Goal: Information Seeking & Learning: Learn about a topic

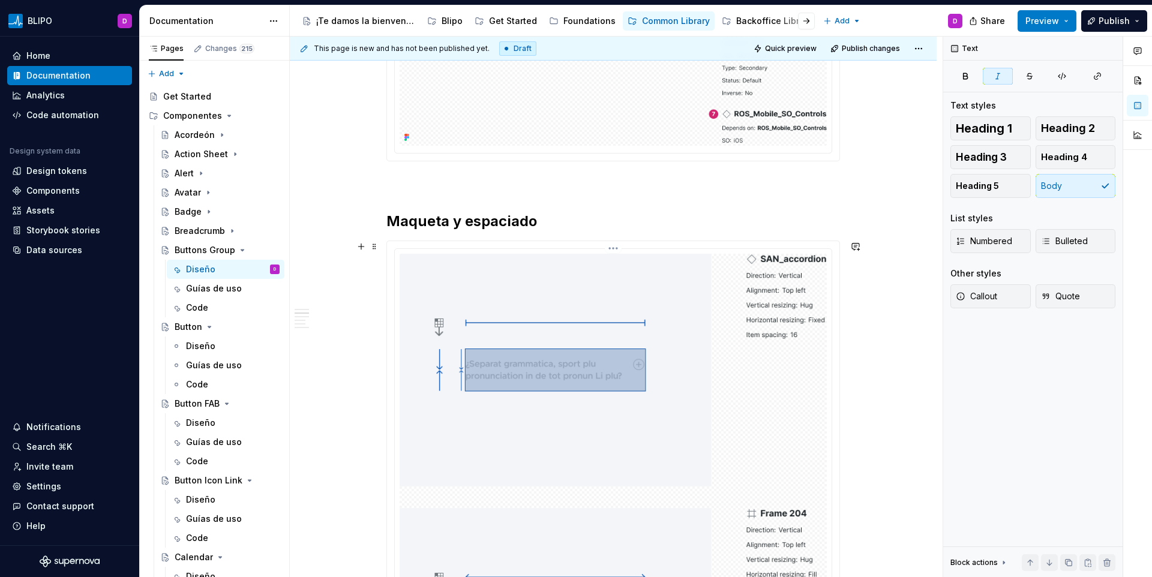
scroll to position [1092, 0]
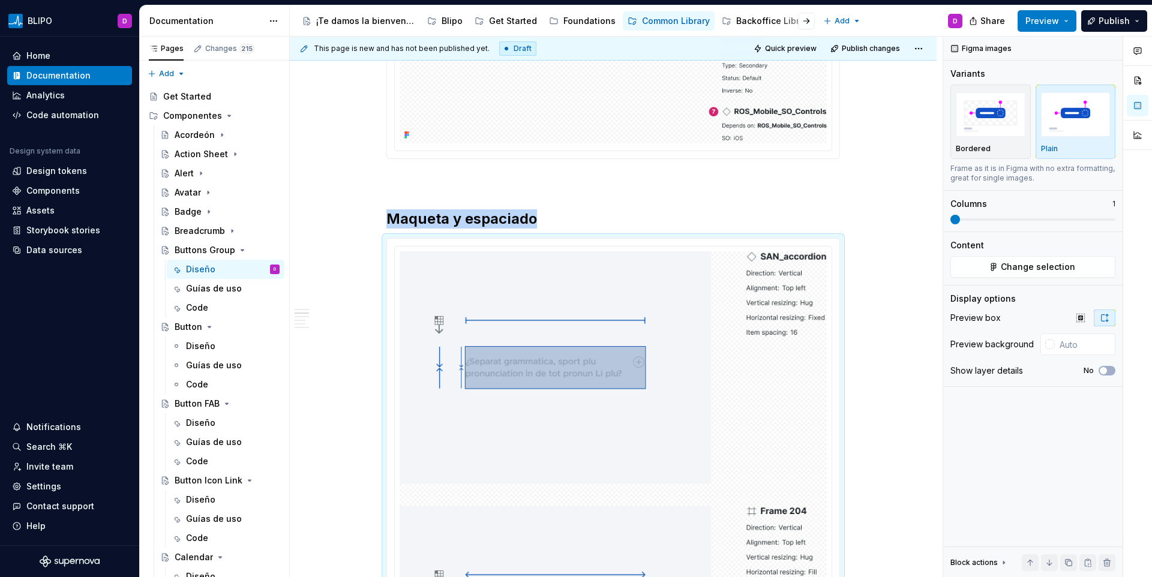
click at [1013, 265] on span "Change selection" at bounding box center [1037, 267] width 74 height 12
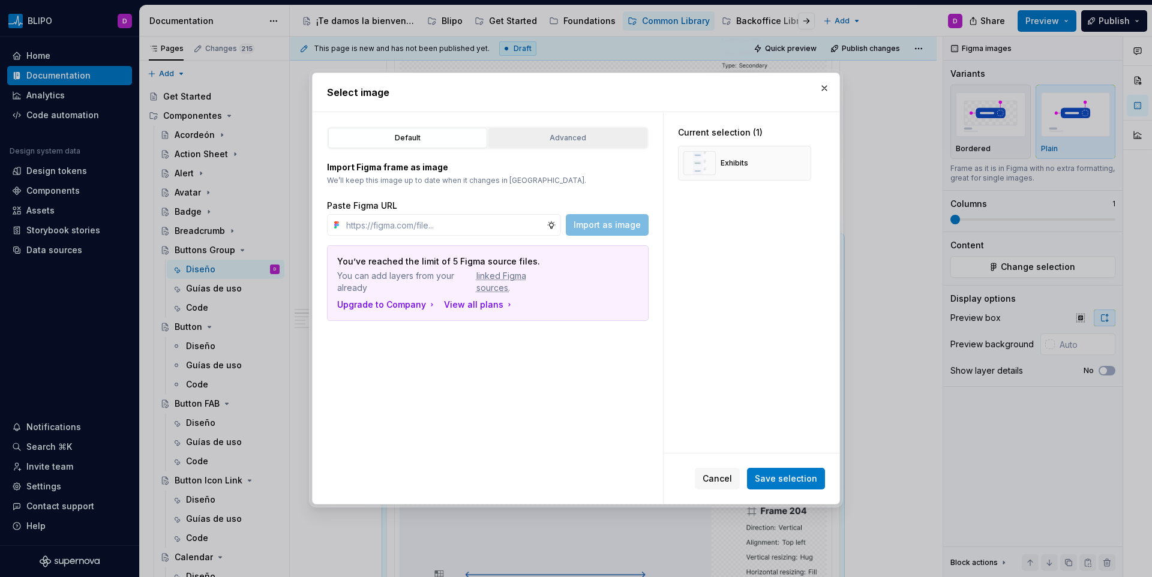
type textarea "*"
click at [602, 145] on button "Advanced" at bounding box center [567, 138] width 159 height 20
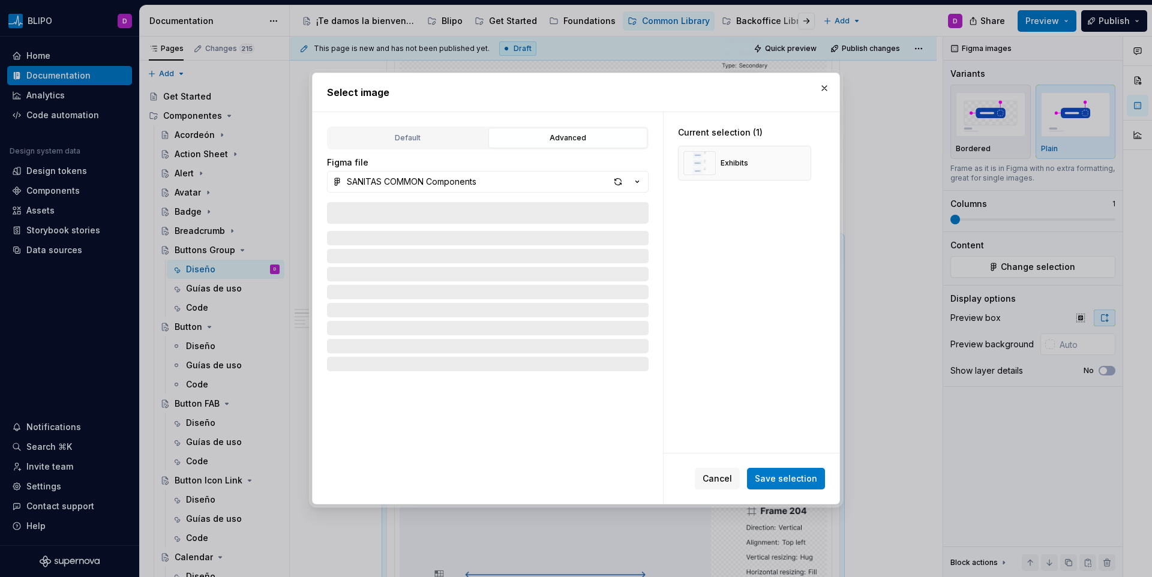
click at [456, 209] on div at bounding box center [488, 340] width 322 height 277
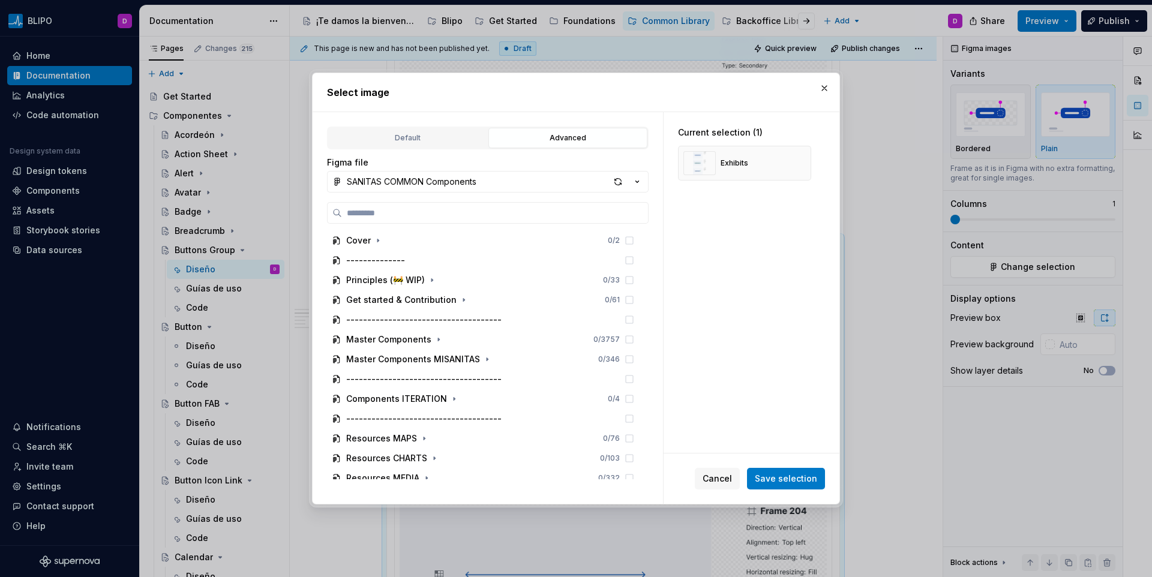
type input "**********"
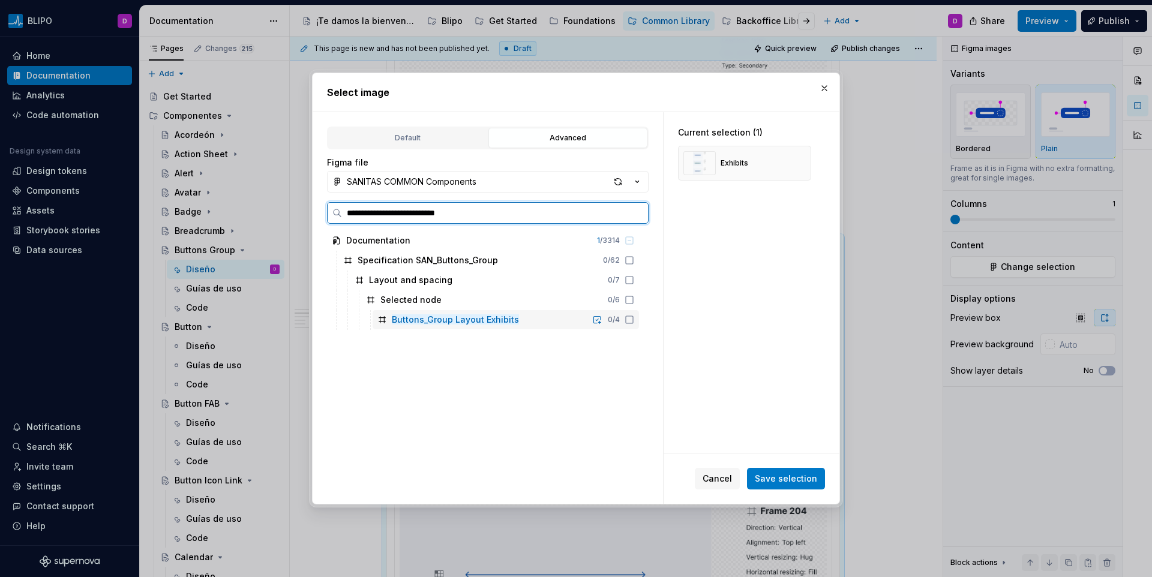
click at [626, 323] on icon at bounding box center [629, 319] width 7 height 7
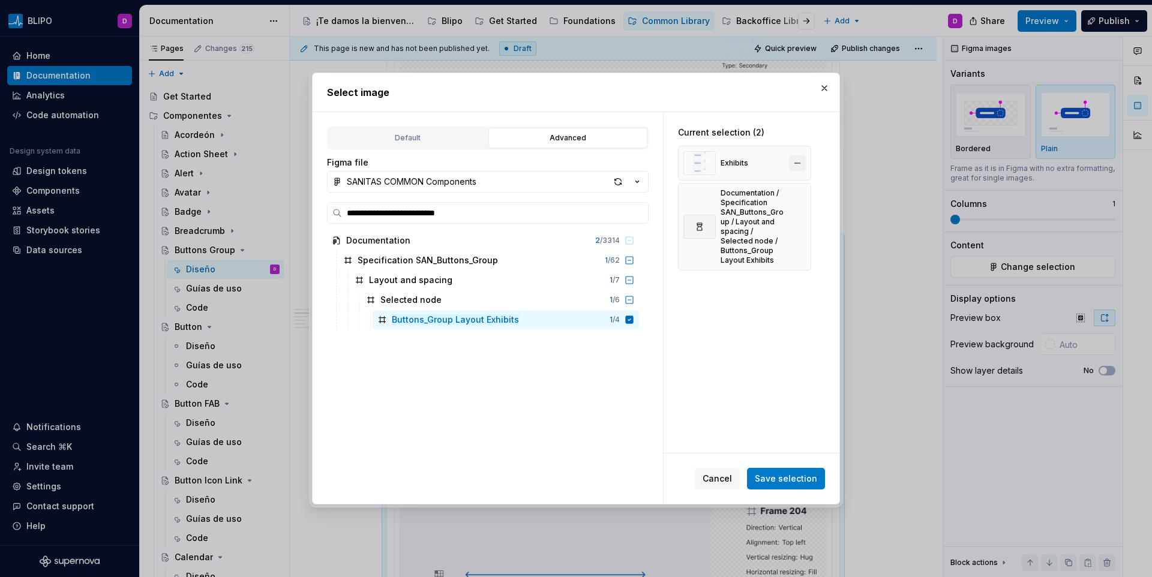
click at [797, 163] on button "button" at bounding box center [797, 163] width 17 height 17
click at [775, 478] on span "Save selection" at bounding box center [786, 479] width 62 height 12
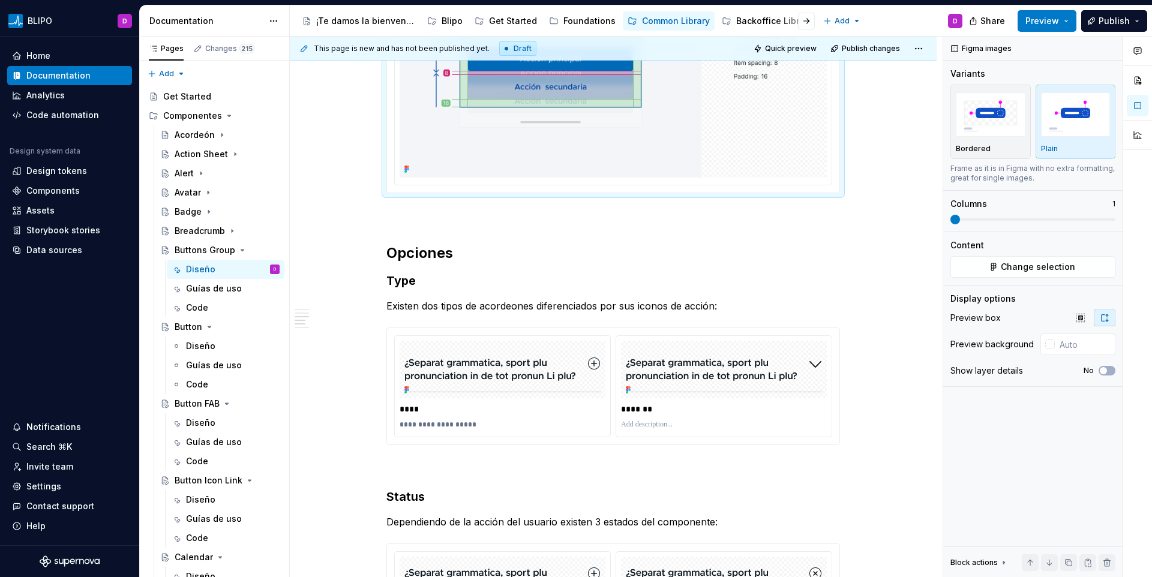
scroll to position [1774, 0]
click at [440, 263] on div "**********" at bounding box center [612, 137] width 453 height 3349
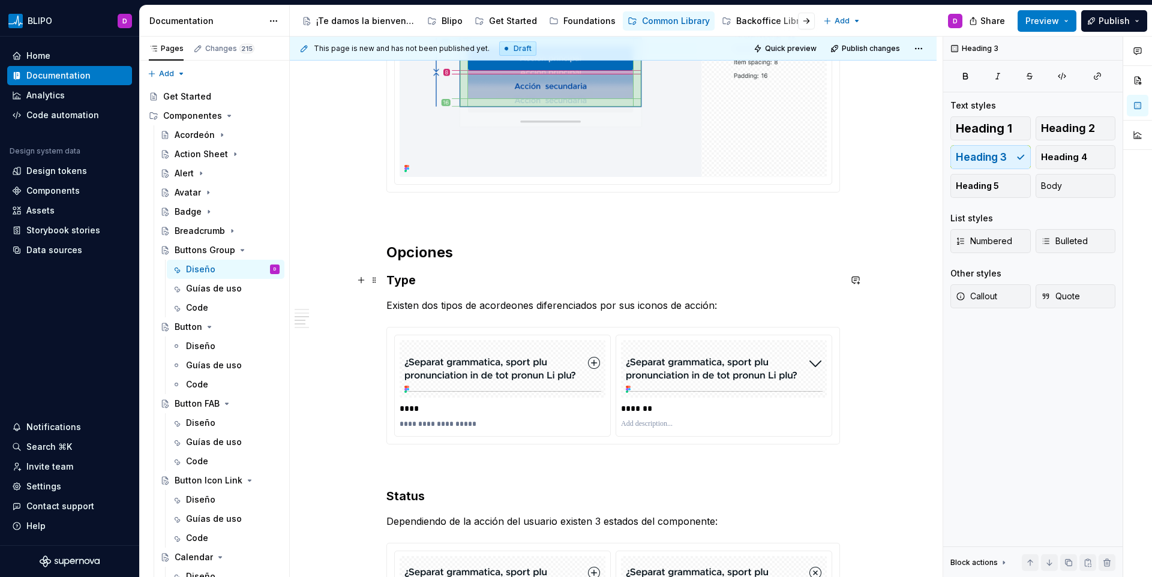
click at [411, 280] on h3 "Type" at bounding box center [612, 280] width 453 height 17
click at [433, 303] on p "Existen dos tipos de acordeones diferenciados por sus iconos de acción:" at bounding box center [612, 305] width 453 height 14
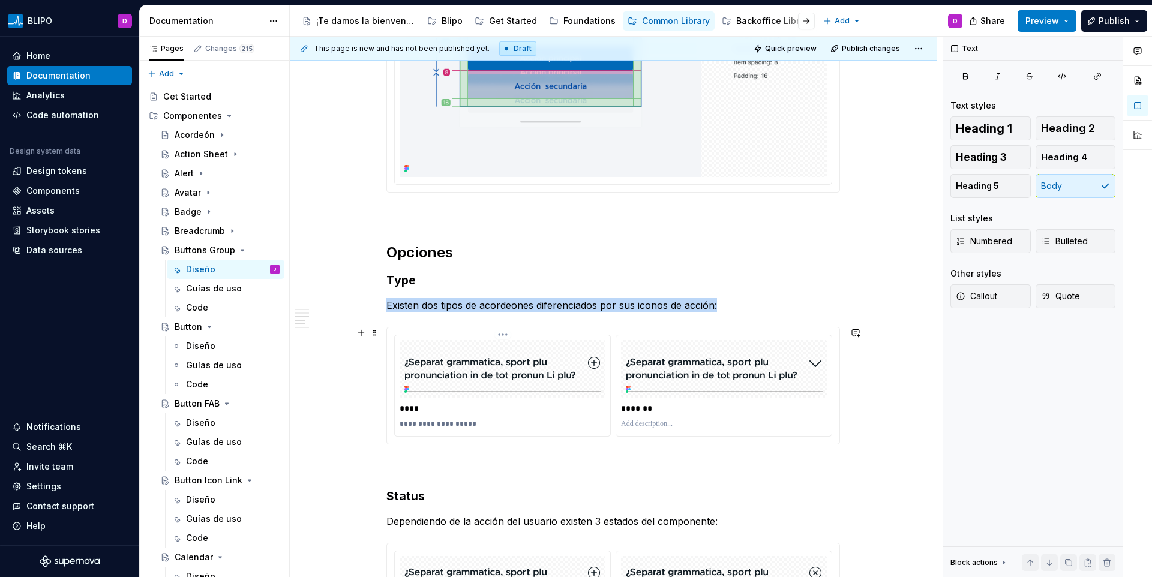
click at [521, 350] on img at bounding box center [502, 369] width 197 height 46
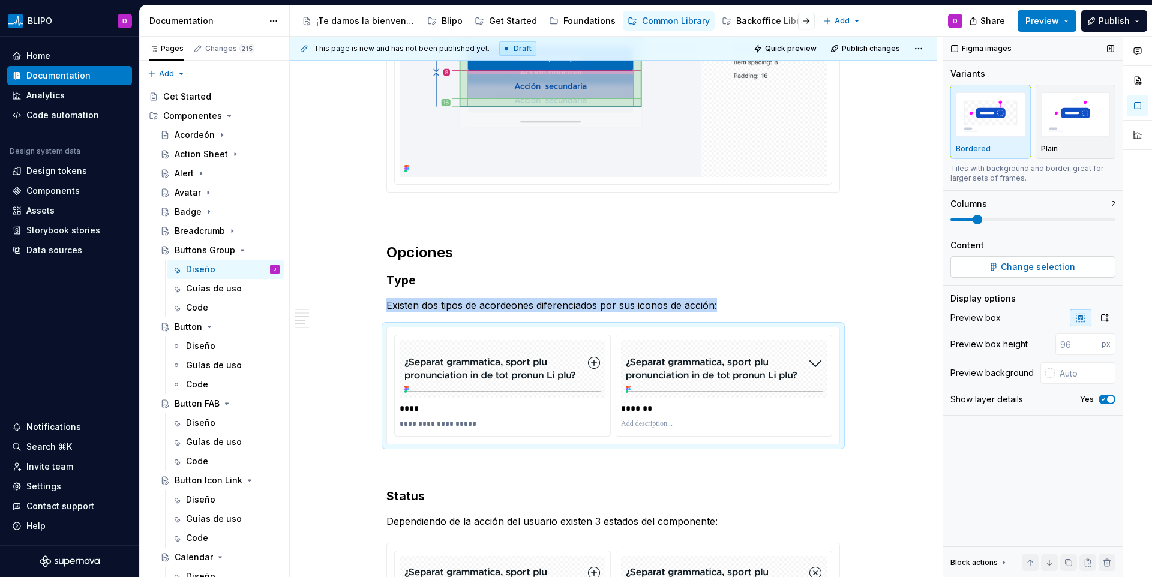
click at [1007, 272] on span "Change selection" at bounding box center [1037, 267] width 74 height 12
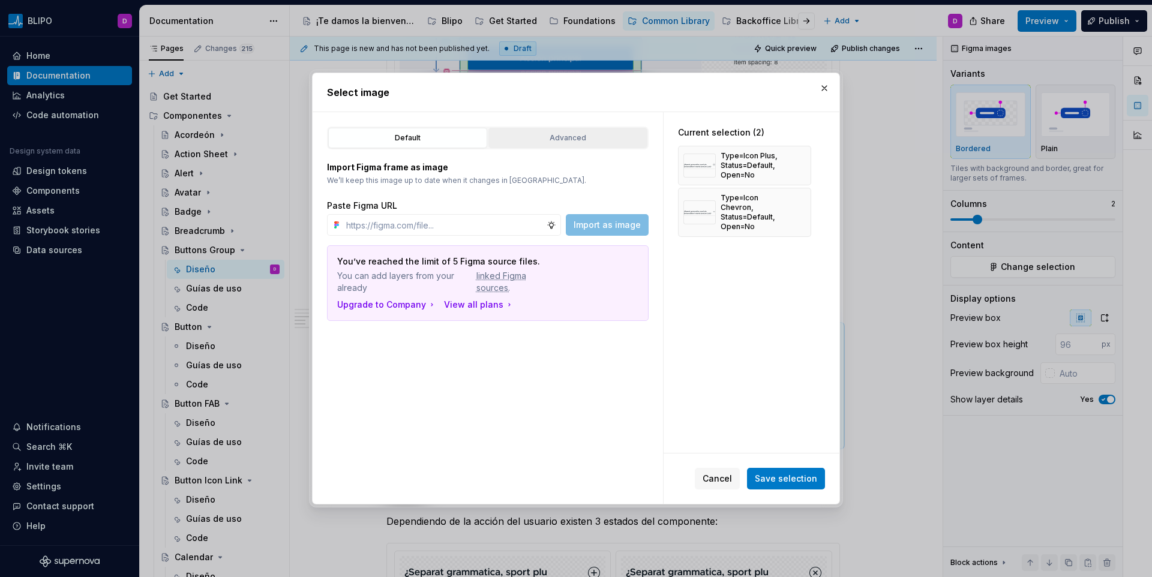
type textarea "*"
click at [558, 139] on div "Advanced" at bounding box center [567, 138] width 151 height 12
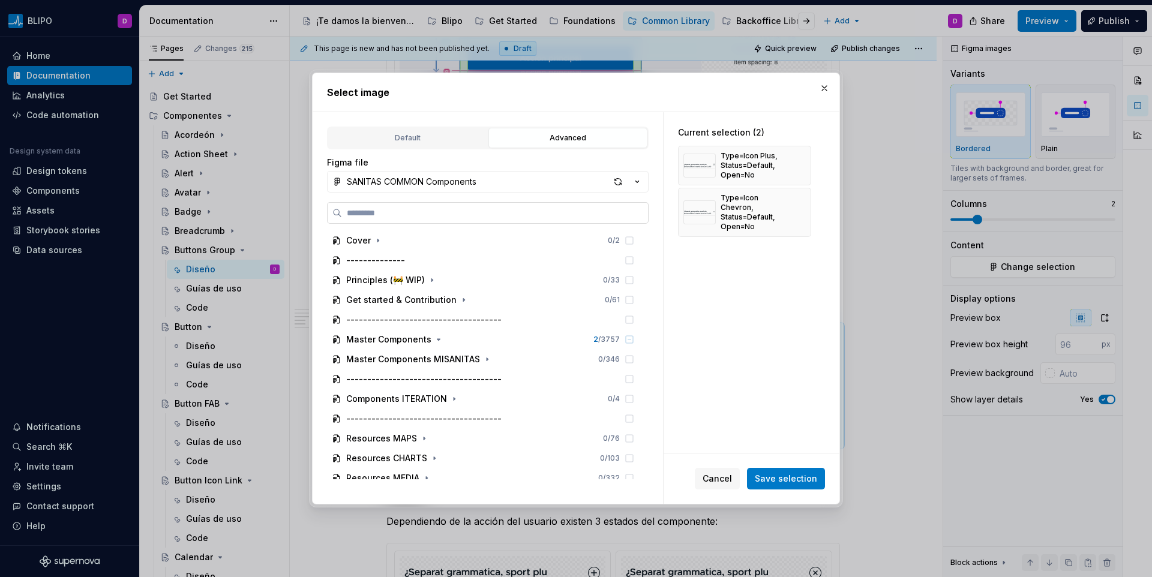
click at [463, 209] on input "search" at bounding box center [495, 213] width 306 height 12
type input "**********"
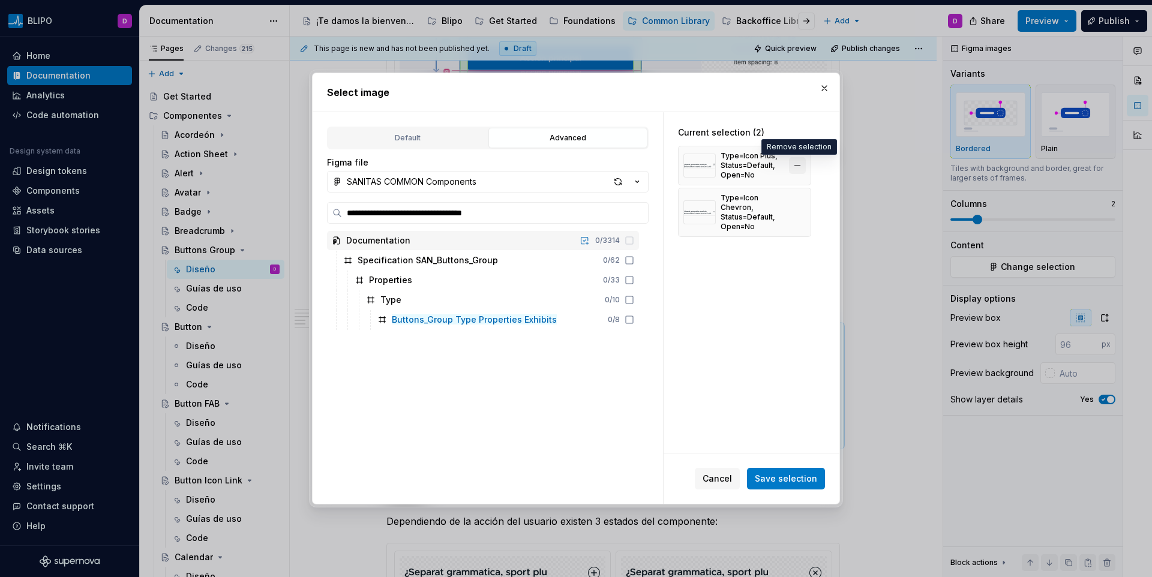
click at [803, 163] on button "button" at bounding box center [797, 165] width 17 height 17
click at [803, 163] on button "button" at bounding box center [797, 170] width 17 height 17
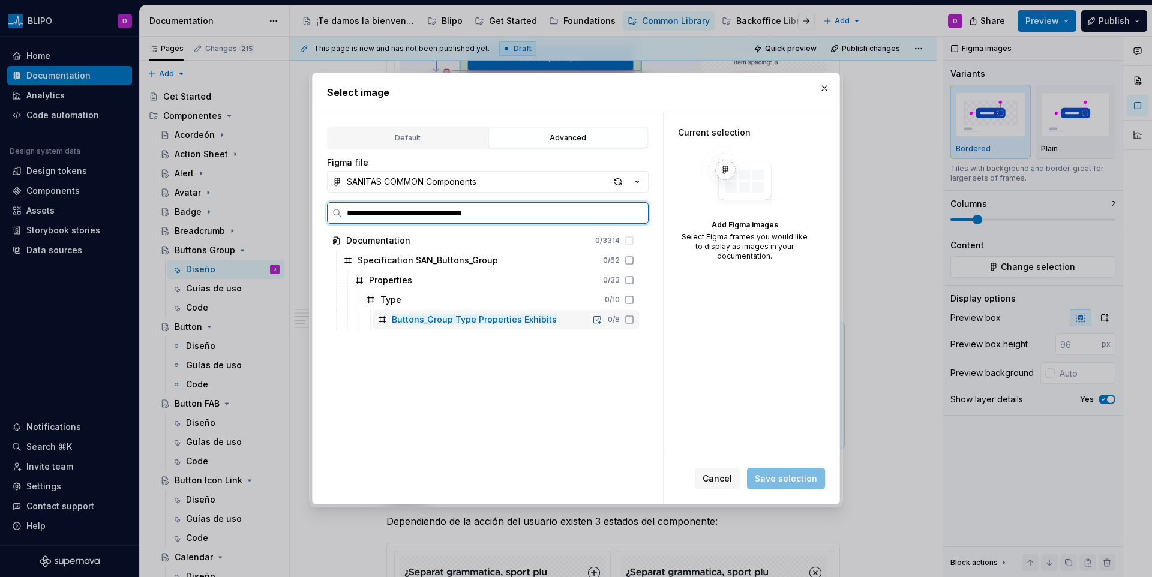
click at [633, 317] on div "Buttons_Group Type Properties Exhibits 0 / 8" at bounding box center [505, 319] width 266 height 19
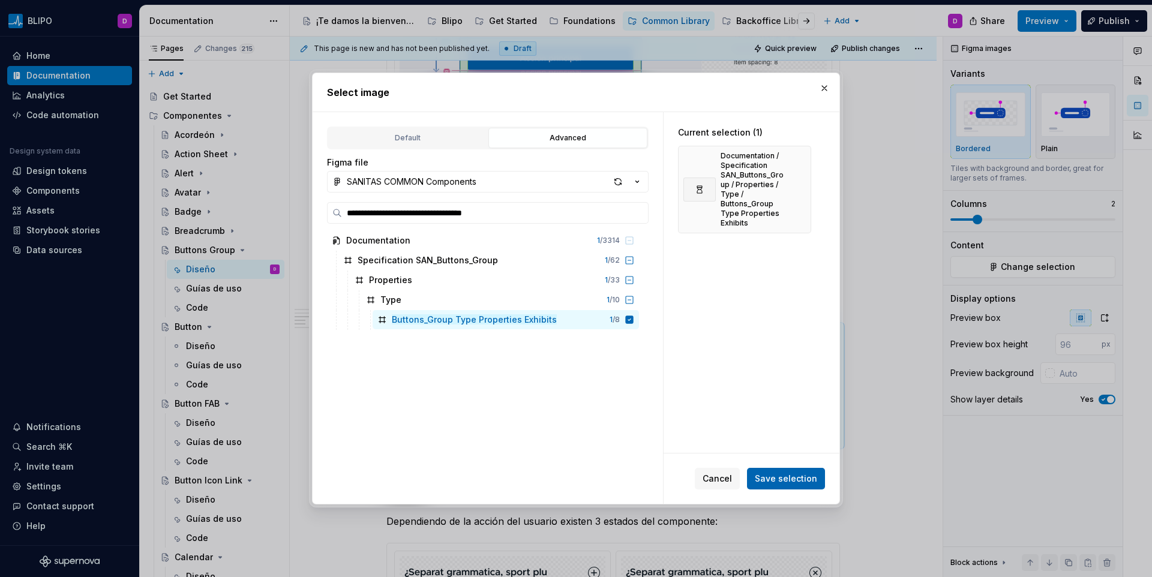
click at [781, 477] on span "Save selection" at bounding box center [786, 479] width 62 height 12
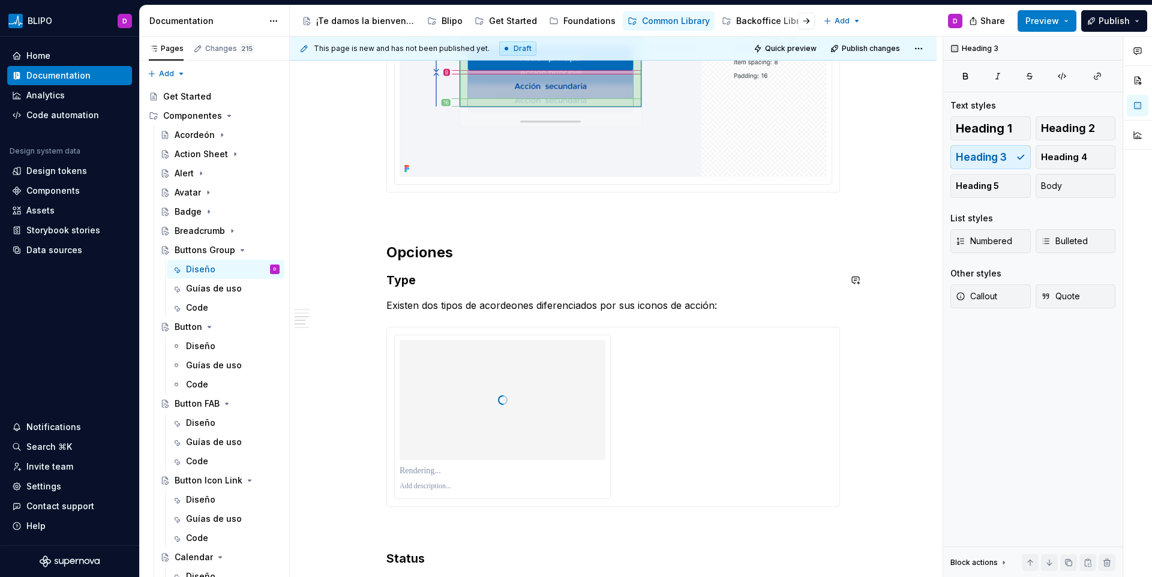
click at [427, 265] on div "**********" at bounding box center [612, 169] width 453 height 3412
click at [425, 260] on h2 "Opciones" at bounding box center [612, 252] width 453 height 19
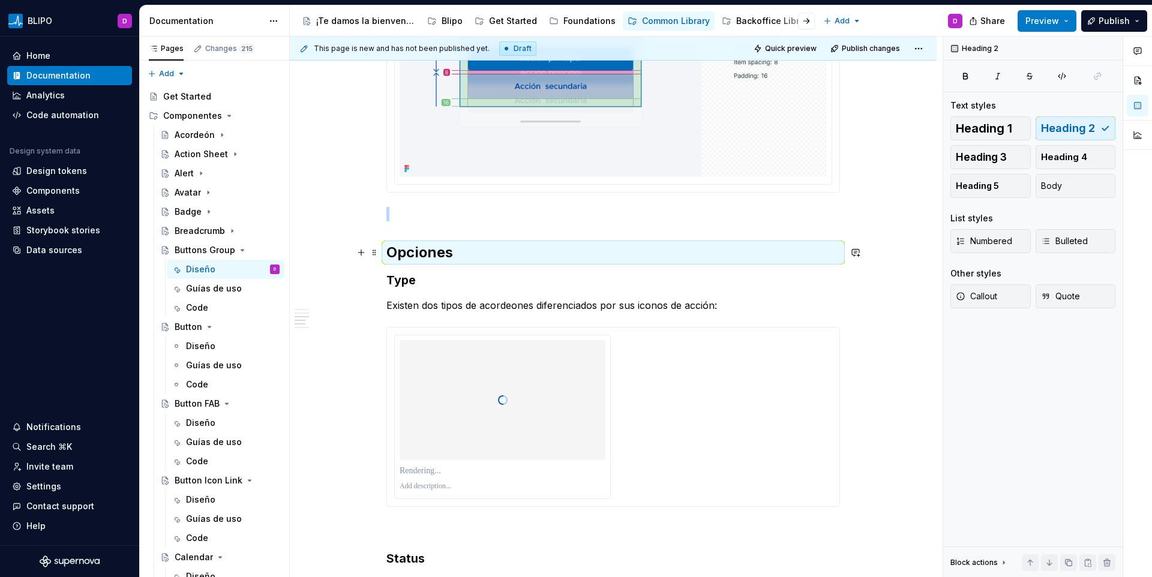
click at [424, 255] on h2 "Opciones" at bounding box center [612, 252] width 453 height 19
click at [398, 256] on h2 "Opciones" at bounding box center [612, 252] width 453 height 19
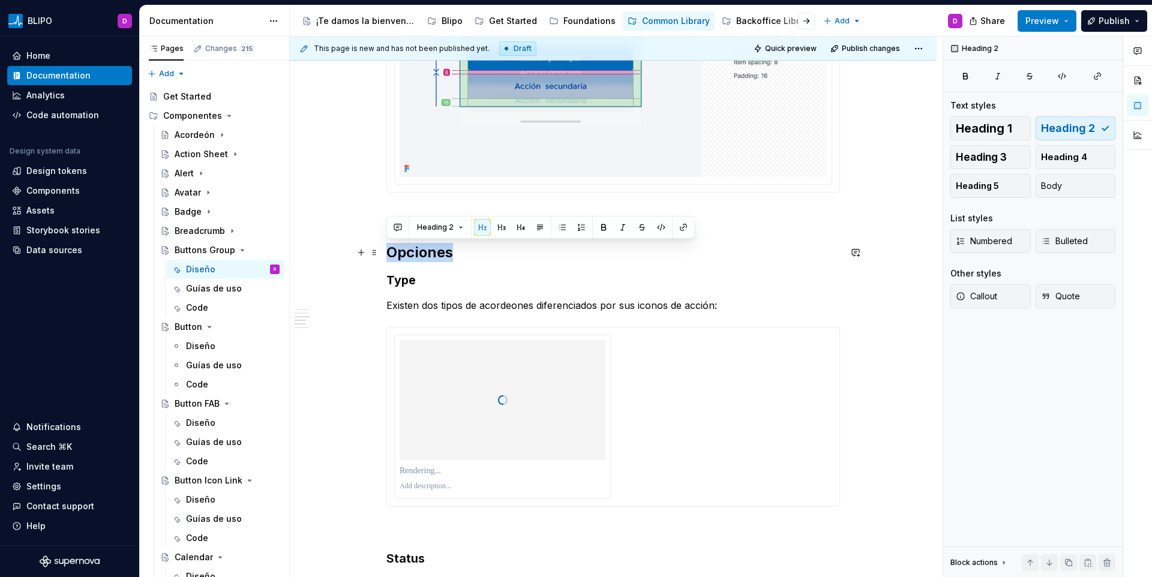
click at [398, 256] on h2 "Opciones" at bounding box center [612, 252] width 453 height 19
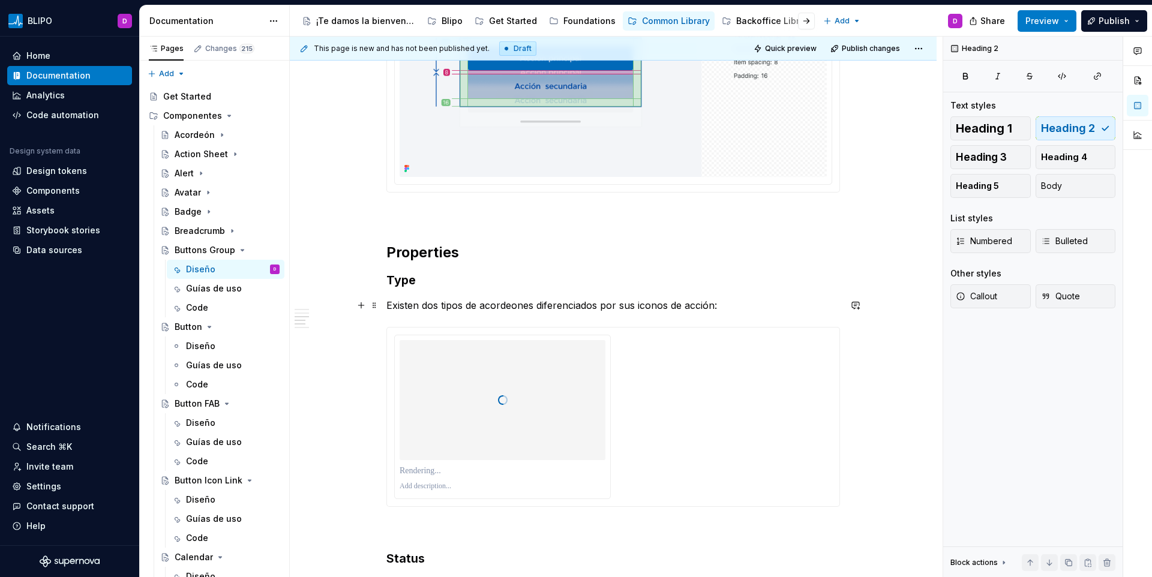
click at [398, 304] on p "Existen dos tipos de acordeones diferenciados por sus iconos de acción:" at bounding box center [612, 305] width 453 height 14
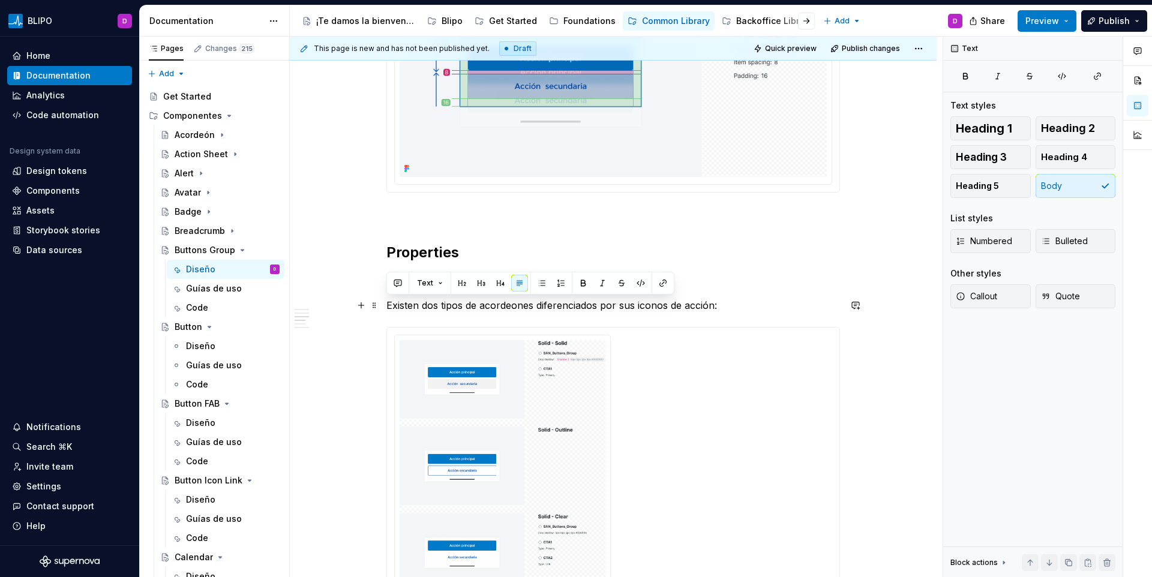
drag, startPoint x: 504, startPoint y: 309, endPoint x: 450, endPoint y: 319, distance: 54.8
click at [503, 310] on p "Existen dos tipos de acordeones diferenciados por sus iconos de acción:" at bounding box center [612, 305] width 453 height 14
drag, startPoint x: 423, startPoint y: 305, endPoint x: 440, endPoint y: 304, distance: 17.4
click at [437, 304] on p "Existen dos tipos de acordeones diferenciados por sus iconos de acción:" at bounding box center [612, 305] width 453 height 14
drag, startPoint x: 485, startPoint y: 308, endPoint x: 717, endPoint y: 307, distance: 232.1
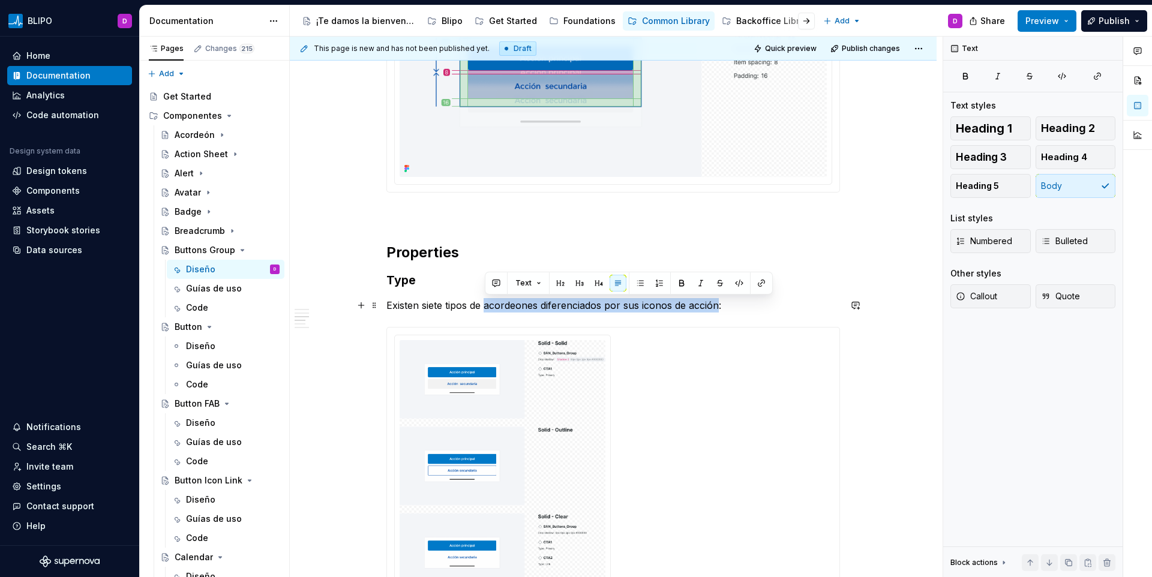
click at [717, 307] on p "Existen siete tipos de acordeones diferenciados por sus iconos de acción:" at bounding box center [612, 305] width 453 height 14
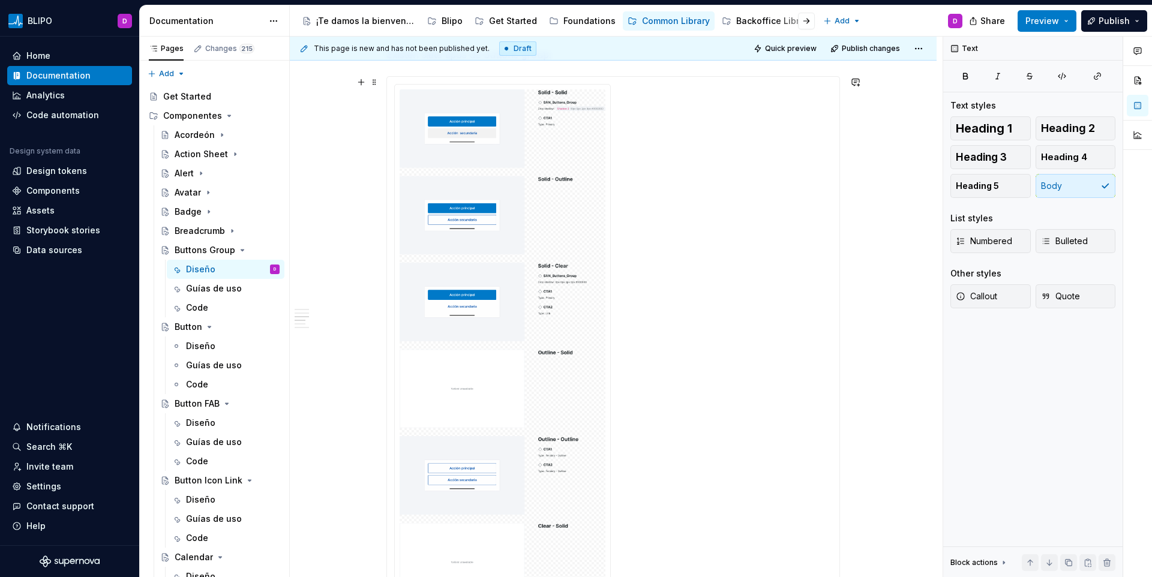
scroll to position [1786, 0]
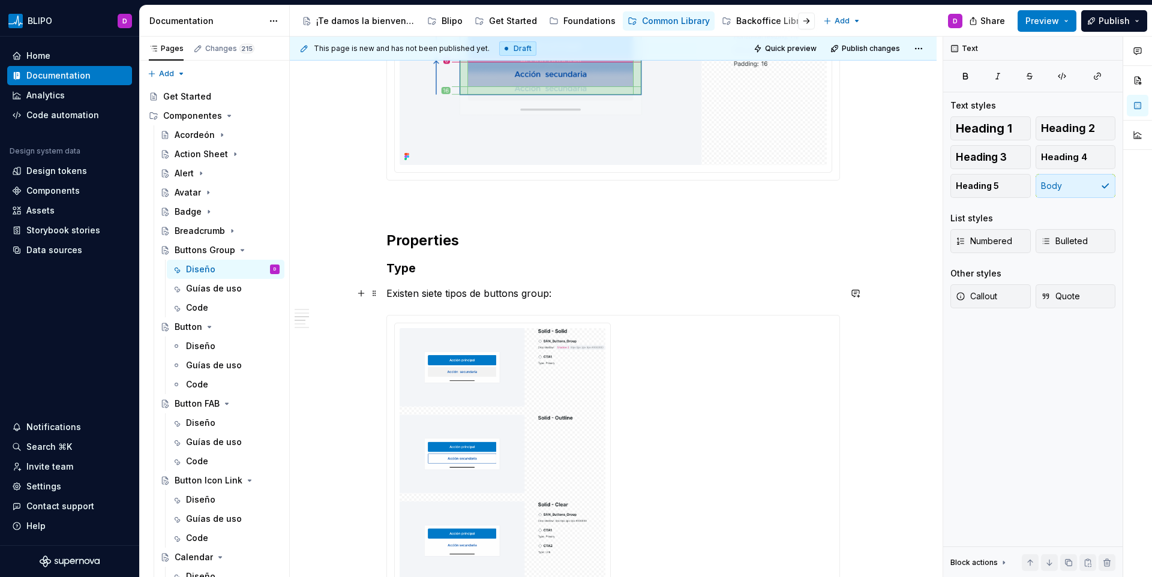
click at [584, 289] on p "Existen siete tipos de buttons group:" at bounding box center [612, 293] width 453 height 14
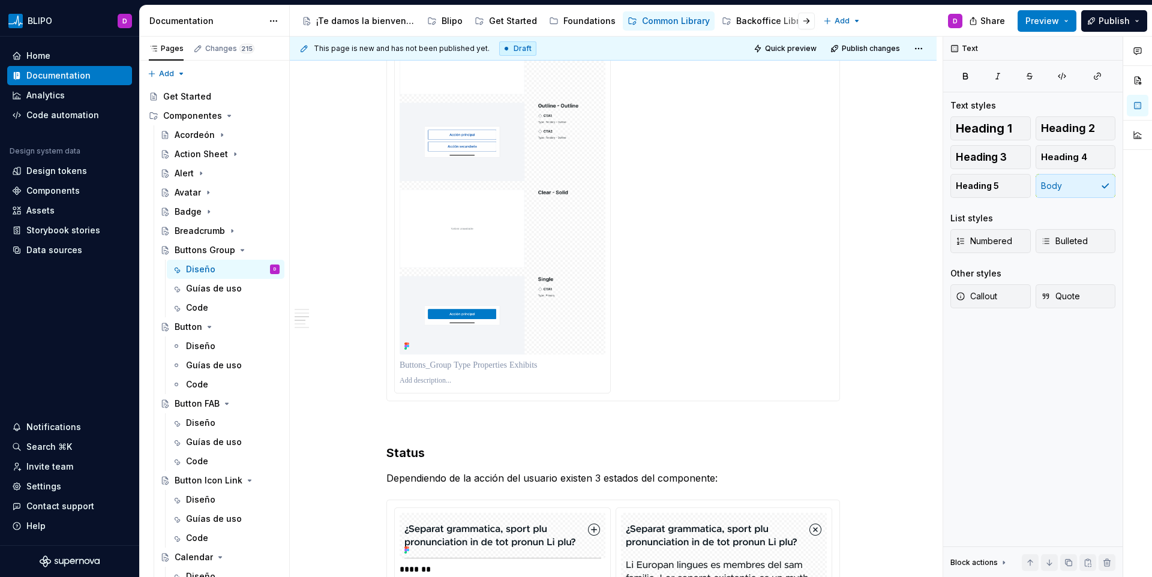
scroll to position [2537, 0]
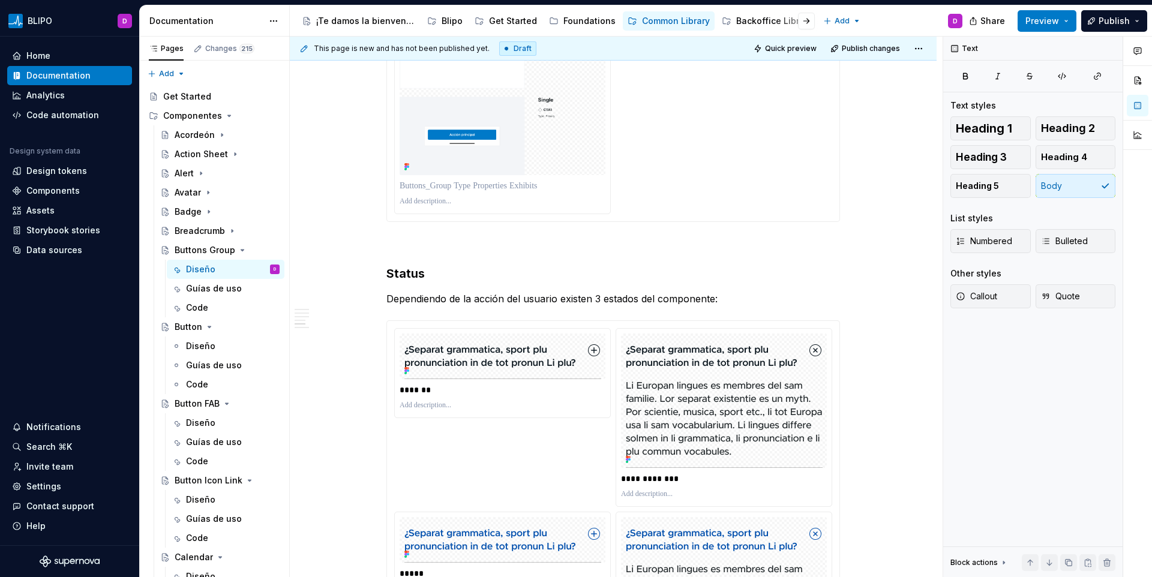
click at [461, 188] on p at bounding box center [502, 186] width 206 height 12
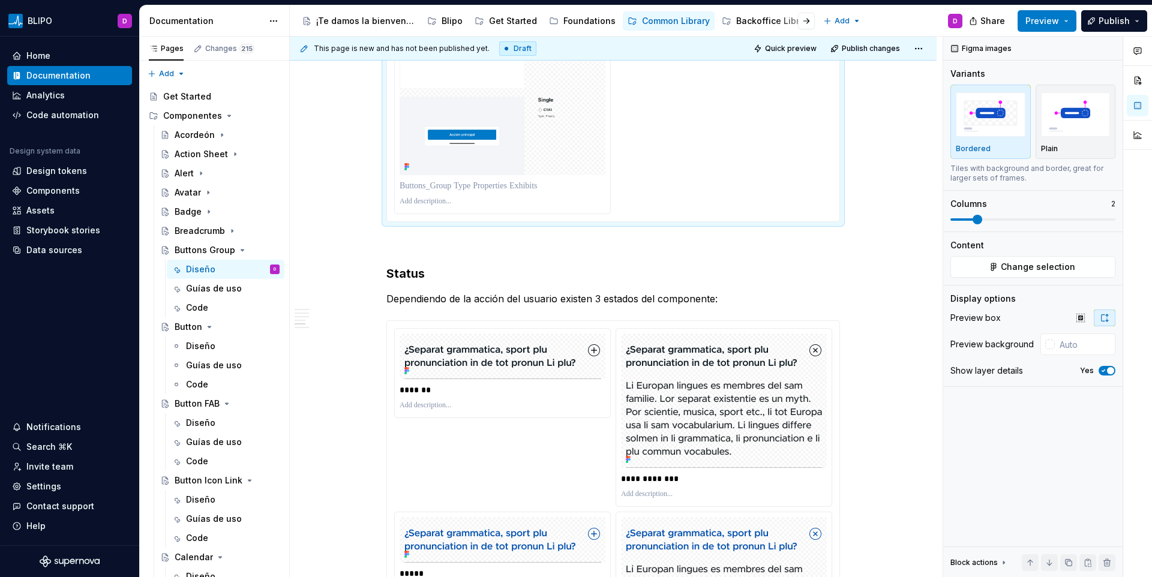
click at [452, 197] on p at bounding box center [502, 202] width 206 height 10
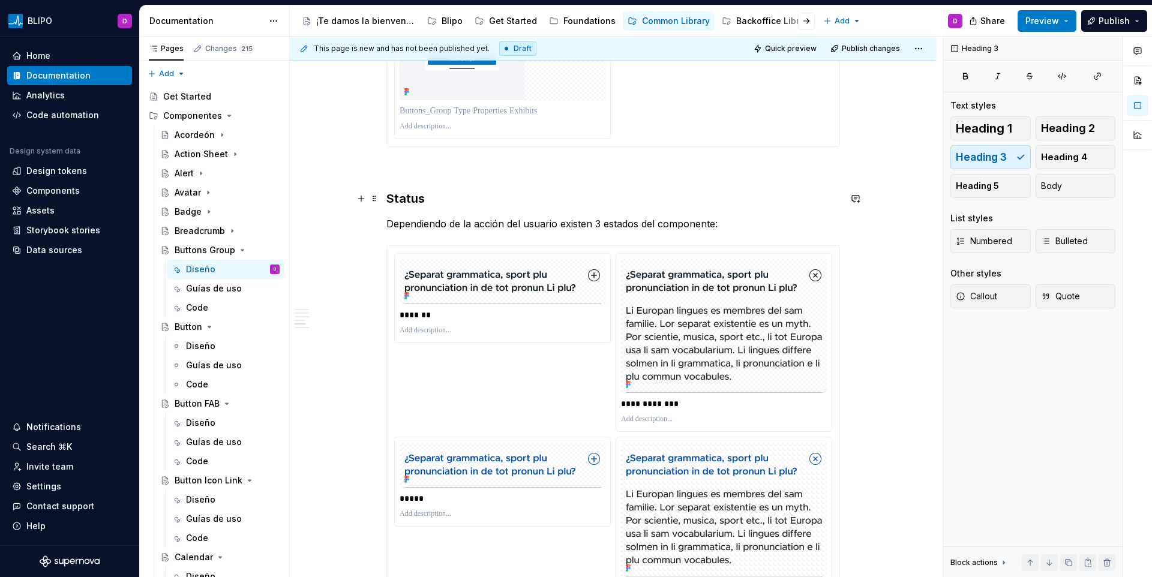
scroll to position [2619, 0]
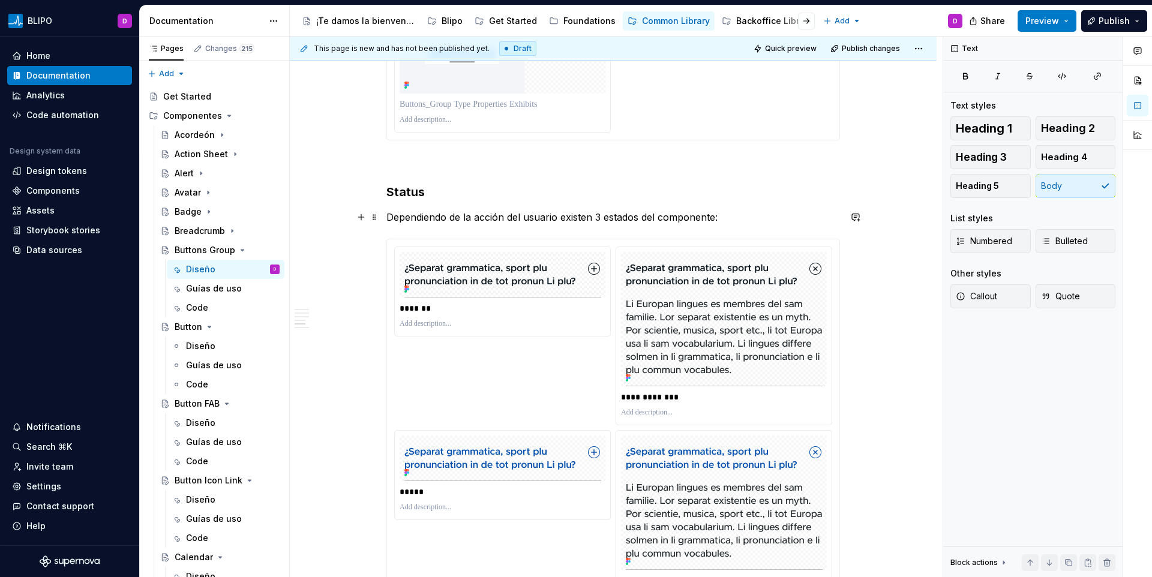
click at [483, 222] on p "Dependiendo de la acción del usuario existen 3 estados del componente:" at bounding box center [612, 217] width 453 height 14
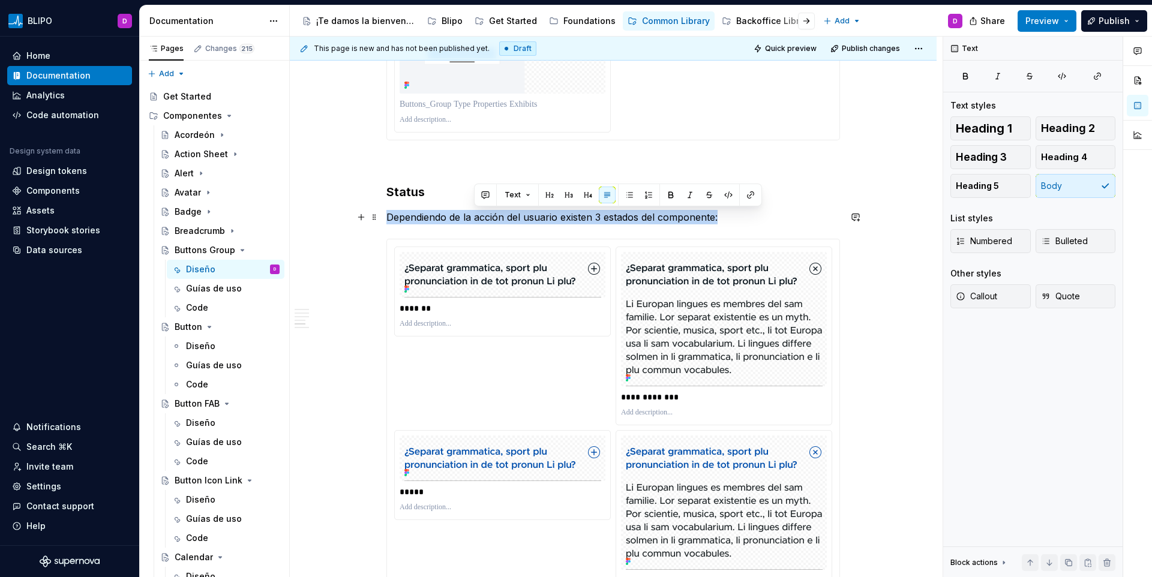
click at [483, 222] on p "Dependiendo de la acción del usuario existen 3 estados del componente:" at bounding box center [612, 217] width 453 height 14
click at [513, 290] on img at bounding box center [502, 275] width 197 height 46
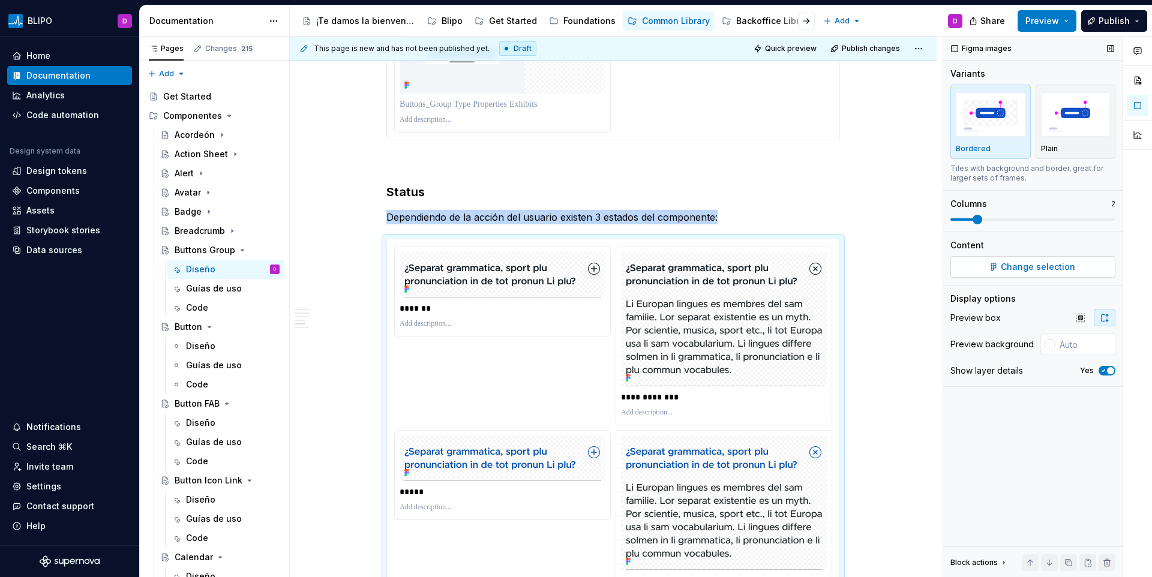
click at [1054, 270] on span "Change selection" at bounding box center [1037, 267] width 74 height 12
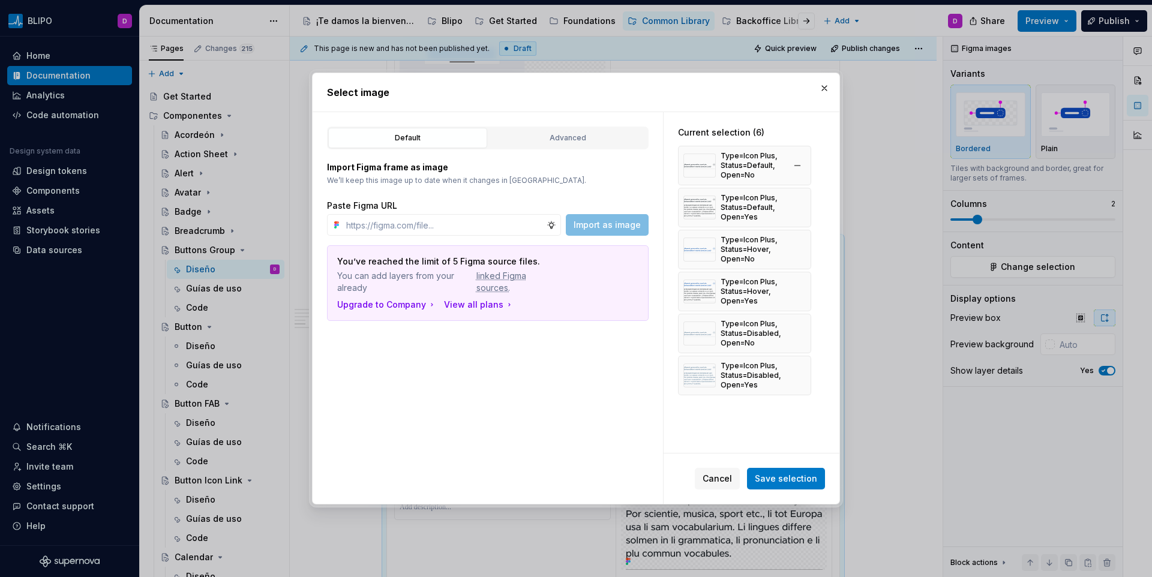
type textarea "*"
click at [795, 164] on button "button" at bounding box center [797, 165] width 17 height 17
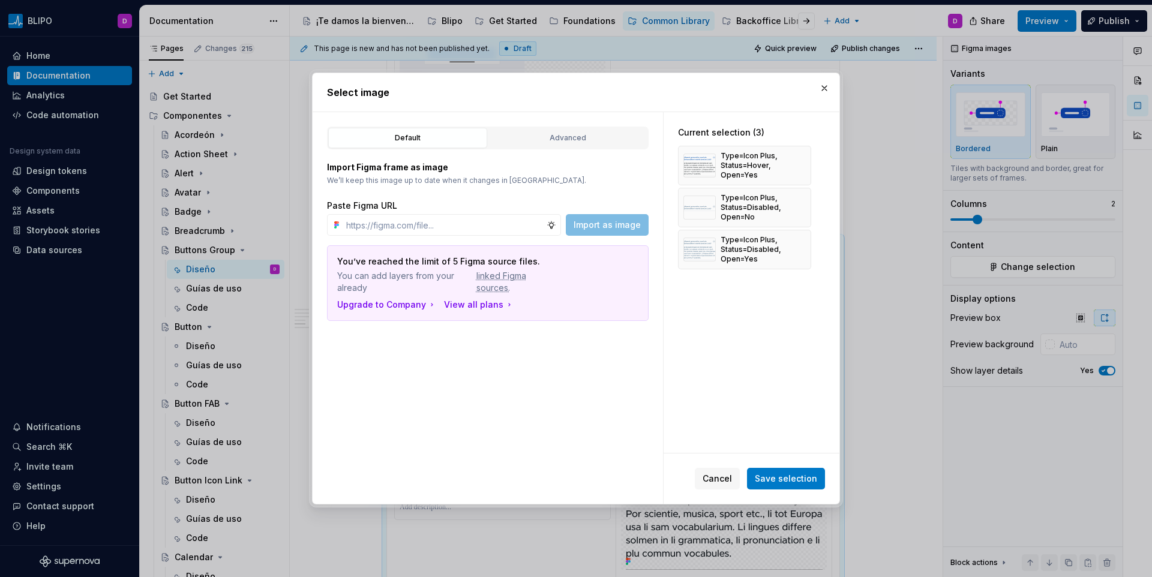
click at [795, 164] on button "button" at bounding box center [797, 165] width 17 height 17
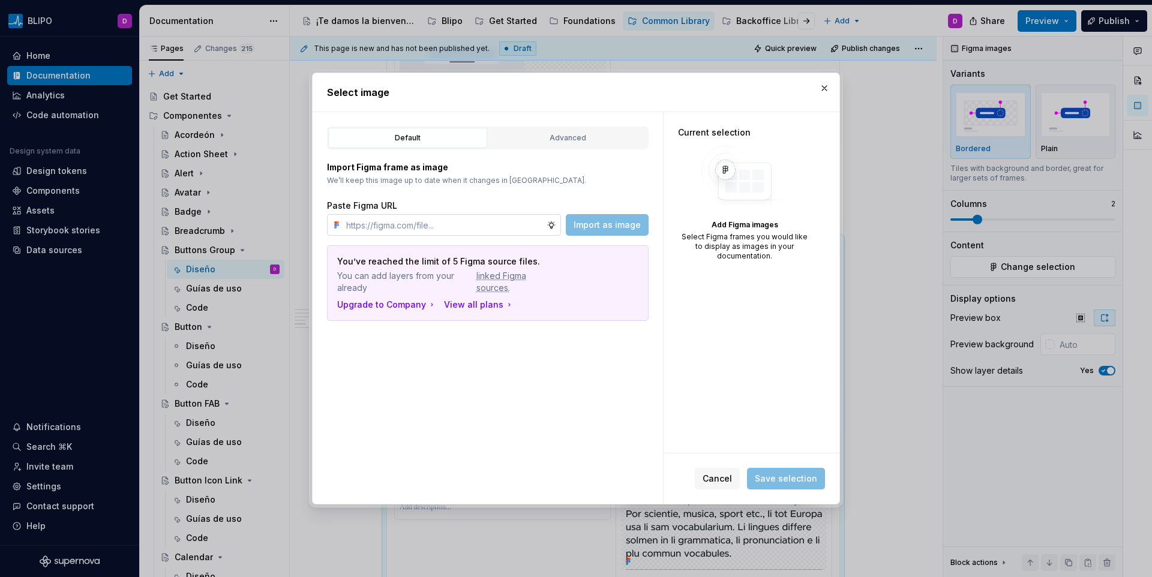
click at [488, 223] on input "text" at bounding box center [443, 225] width 205 height 22
paste input "[URL][DOMAIN_NAME]"
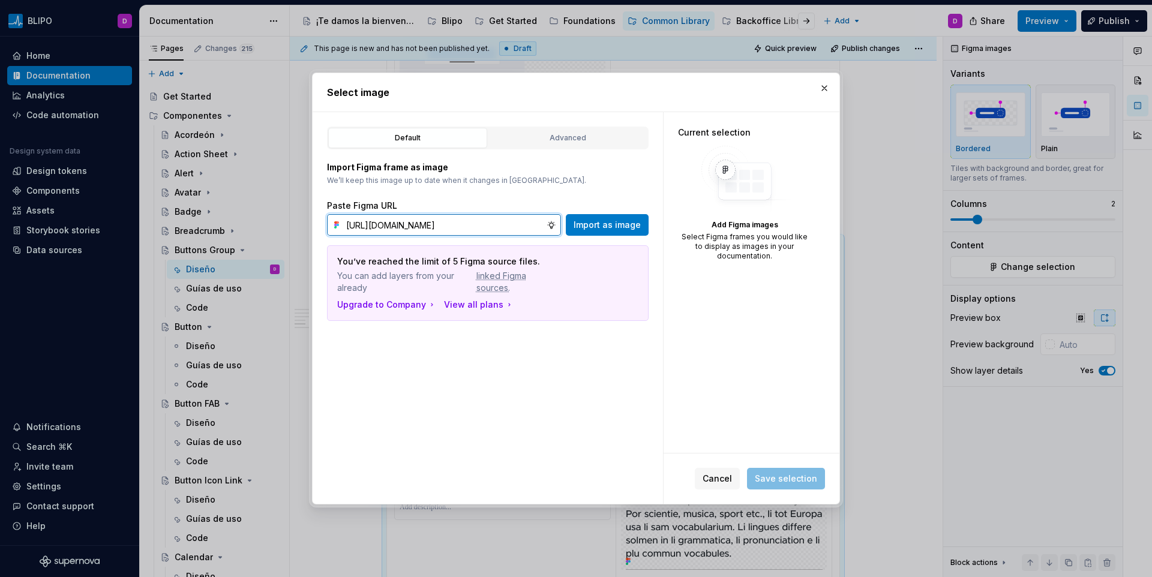
scroll to position [0, 405]
type input "[URL][DOMAIN_NAME]"
click at [605, 218] on button "Import as image" at bounding box center [607, 225] width 83 height 22
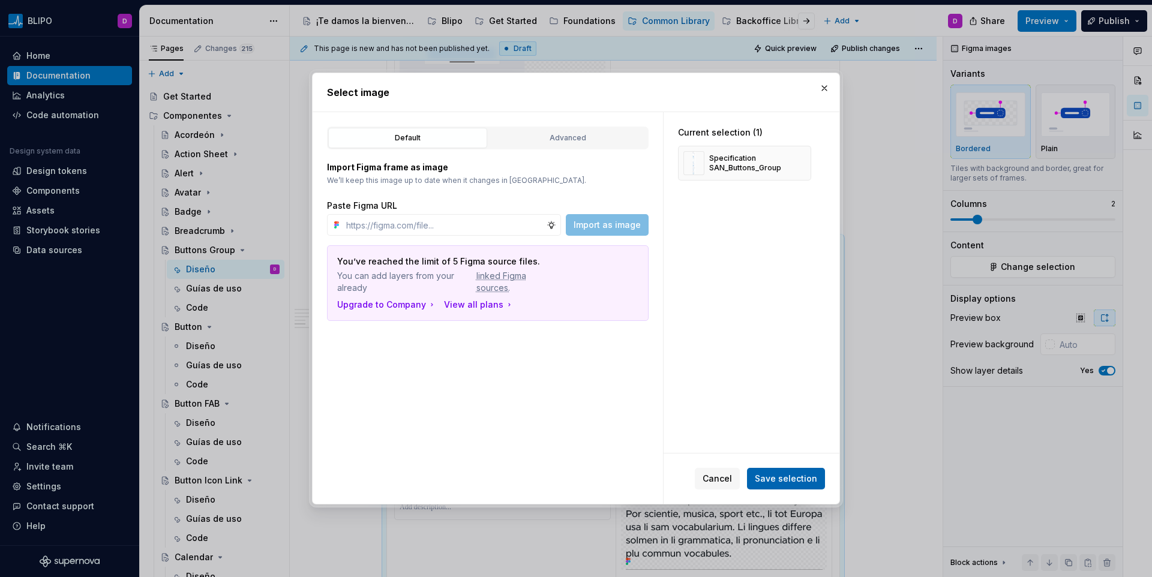
click at [786, 476] on span "Save selection" at bounding box center [786, 479] width 62 height 12
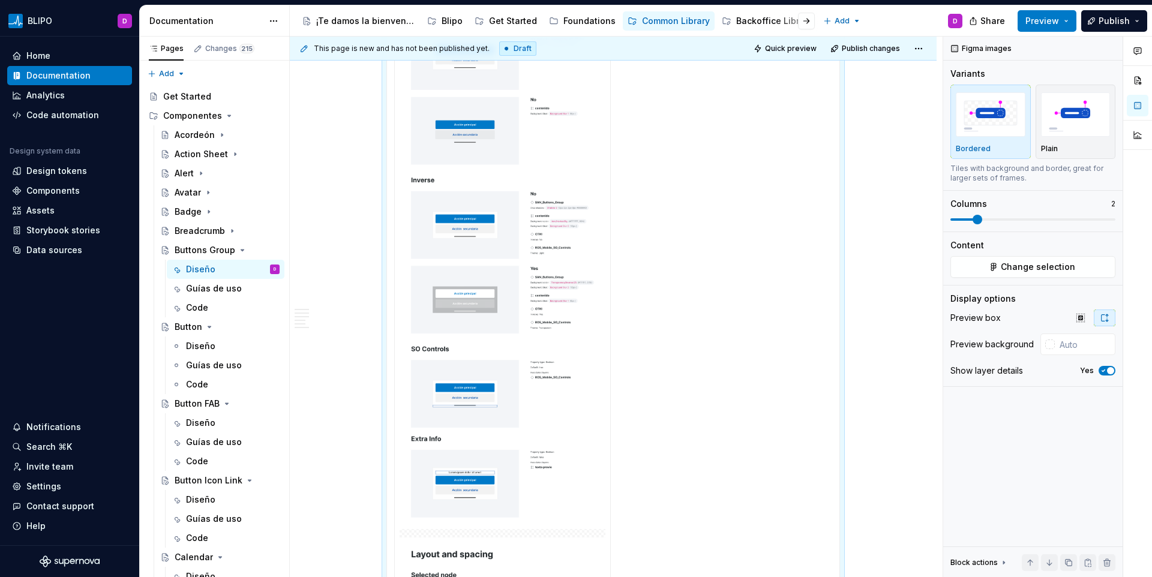
scroll to position [3879, 0]
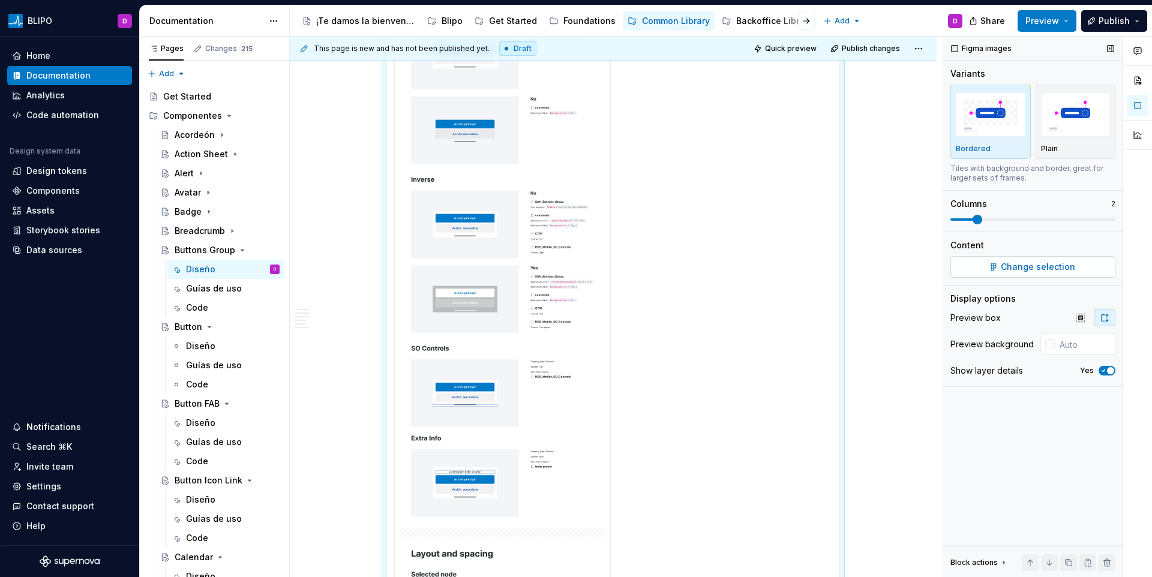
click at [1001, 275] on button "Change selection" at bounding box center [1032, 267] width 165 height 22
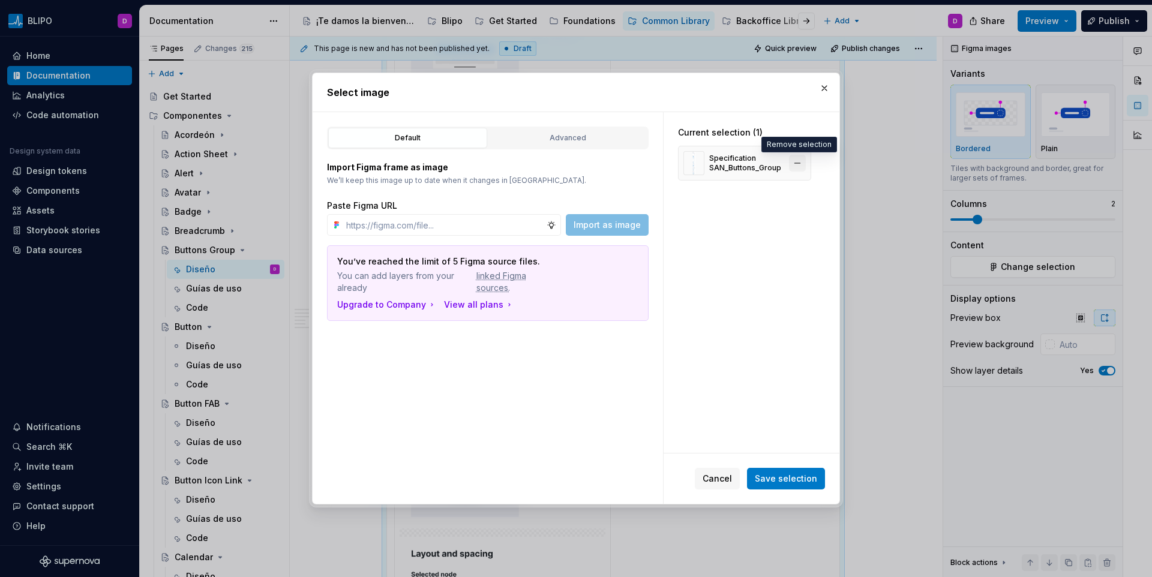
click at [799, 164] on button "button" at bounding box center [797, 163] width 17 height 17
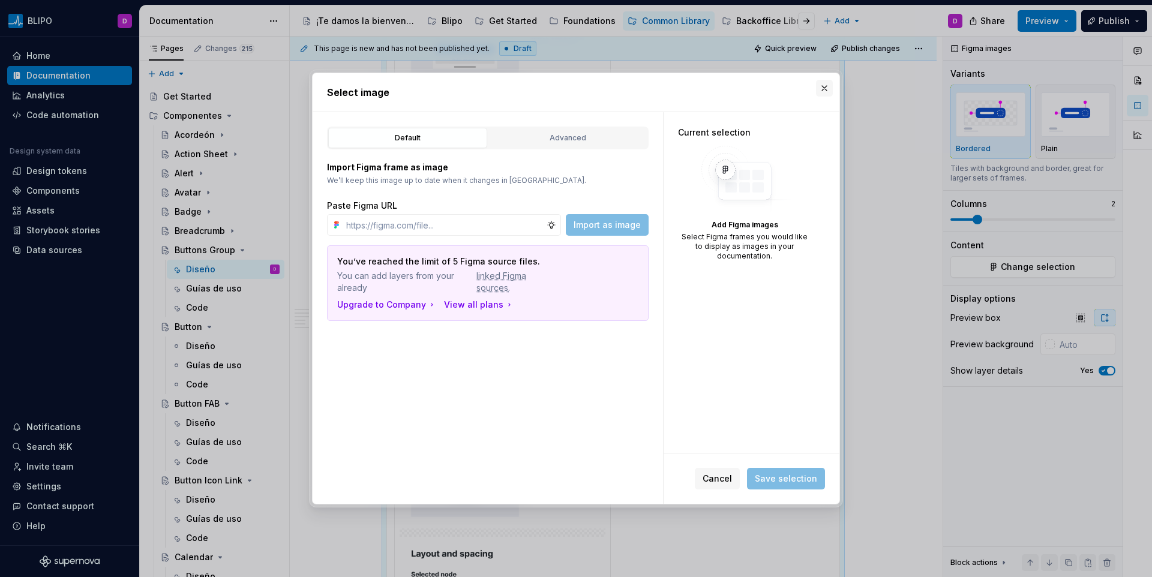
click at [823, 86] on button "button" at bounding box center [824, 88] width 17 height 17
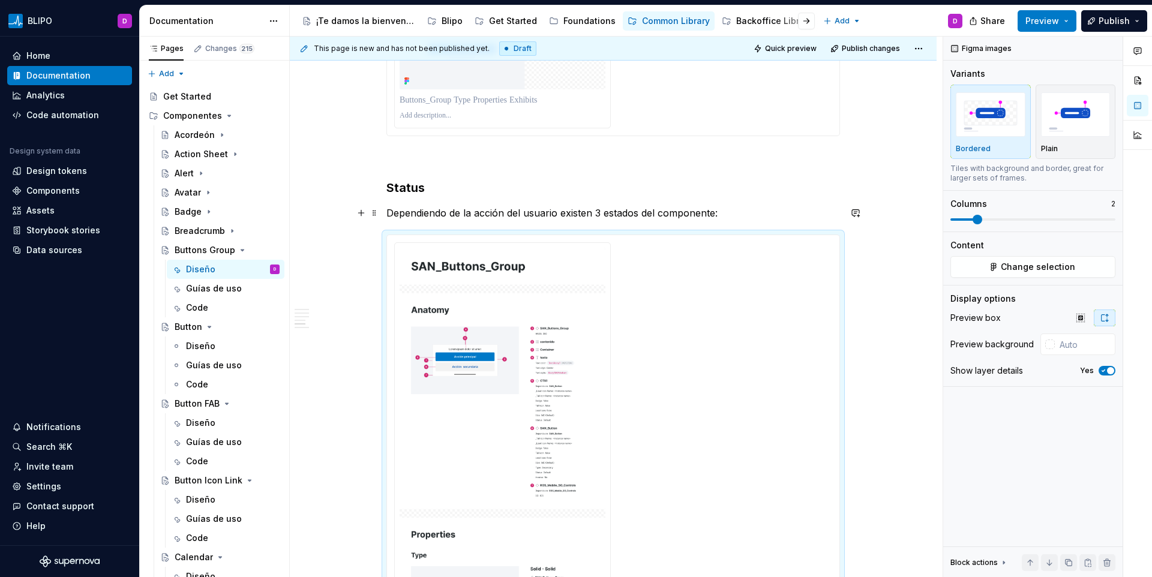
scroll to position [2618, 0]
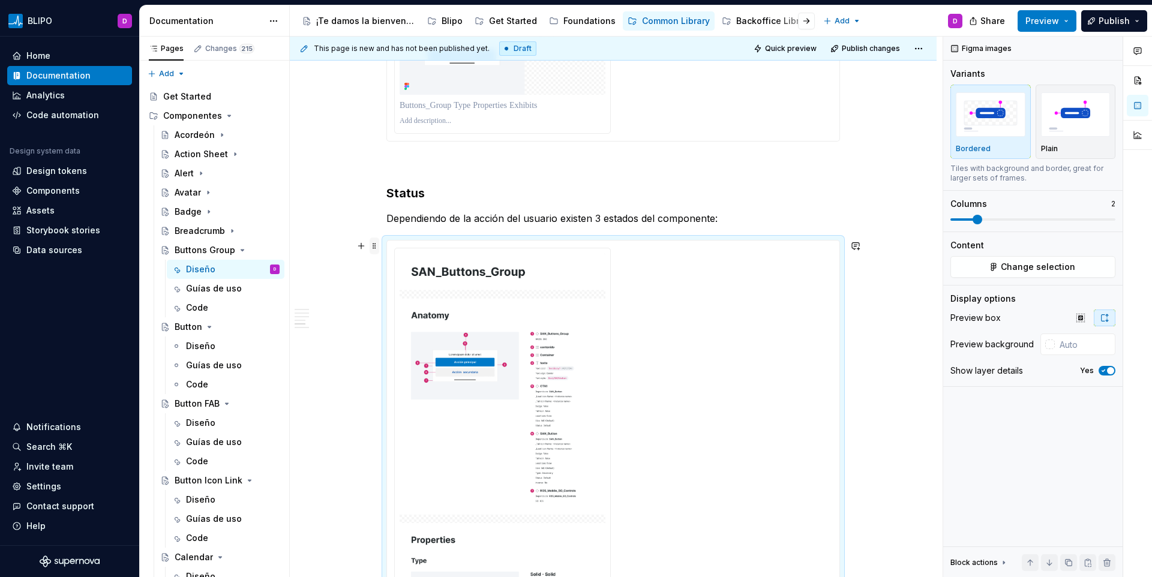
click at [372, 244] on span at bounding box center [374, 246] width 10 height 17
click at [408, 348] on div "Delete" at bounding box center [431, 352] width 78 height 12
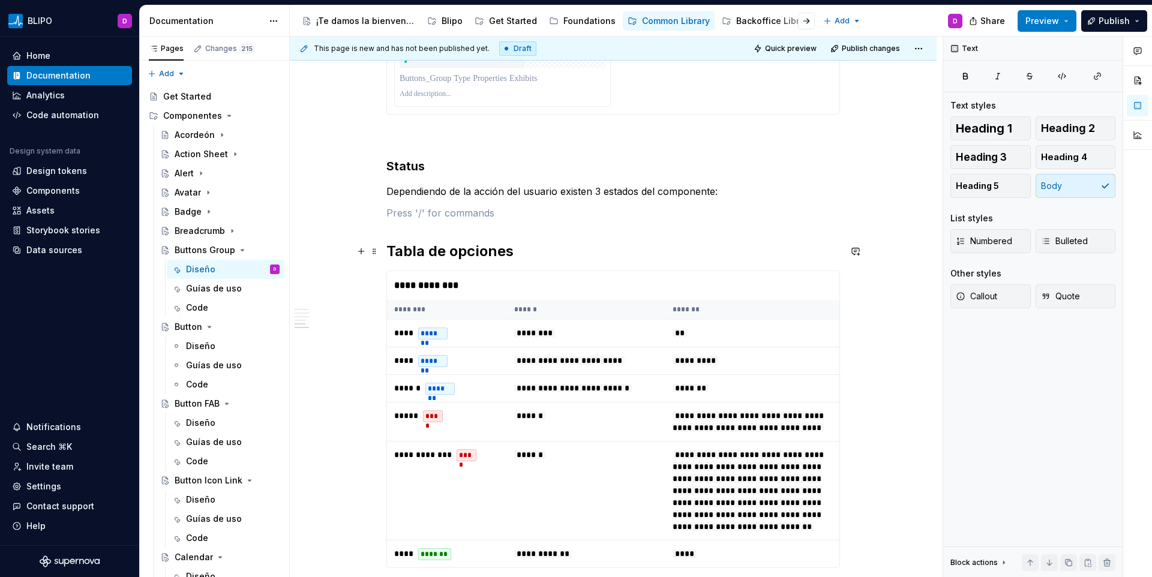
scroll to position [2667, 0]
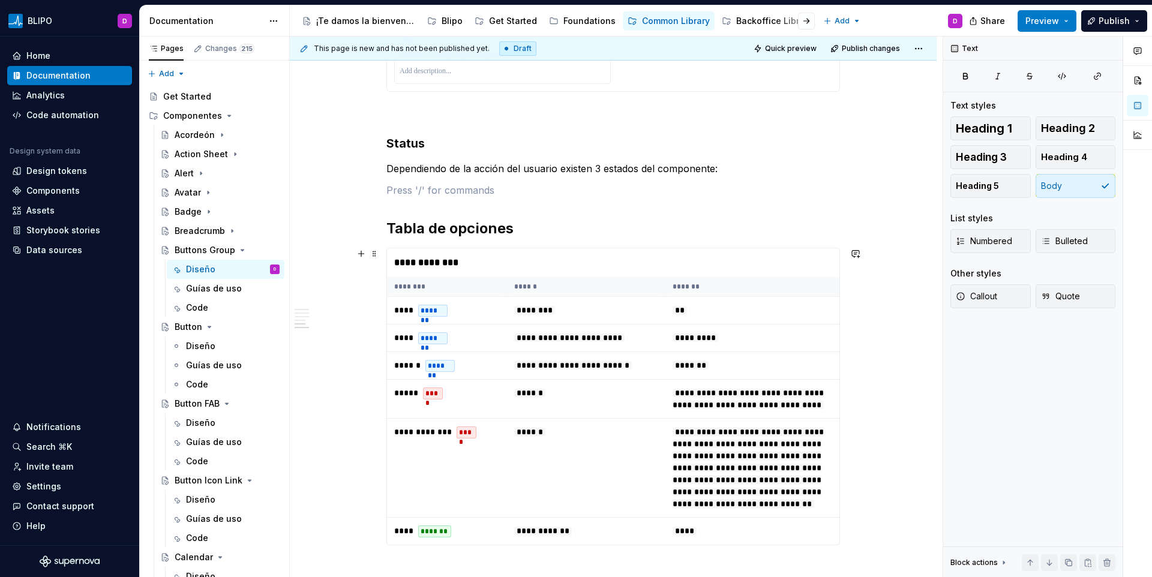
click at [432, 269] on div "**********" at bounding box center [613, 262] width 452 height 29
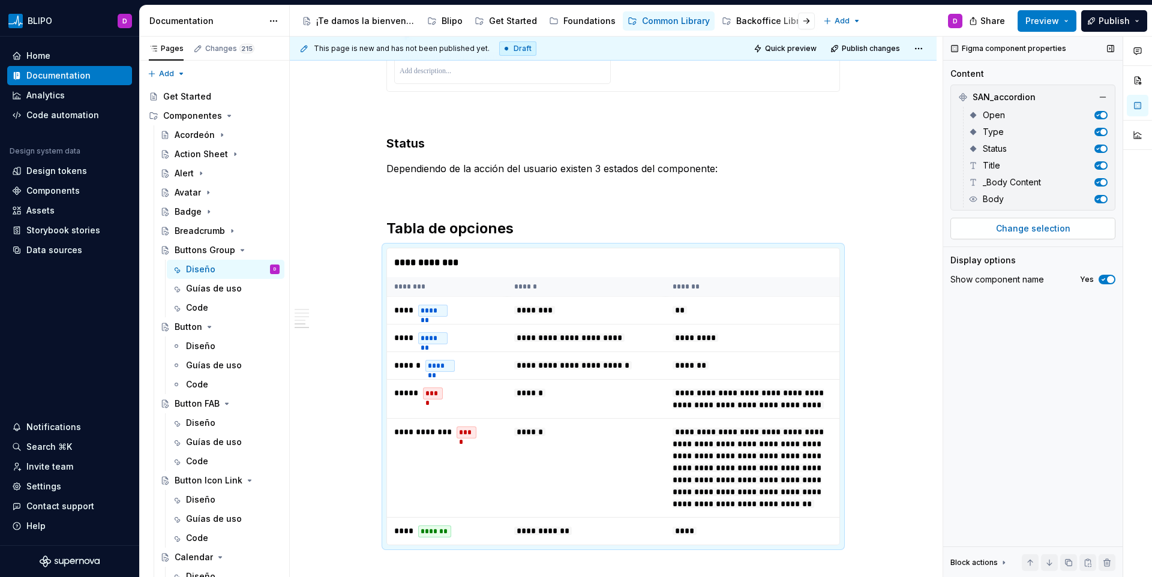
click at [969, 238] on button "Change selection" at bounding box center [1032, 229] width 165 height 22
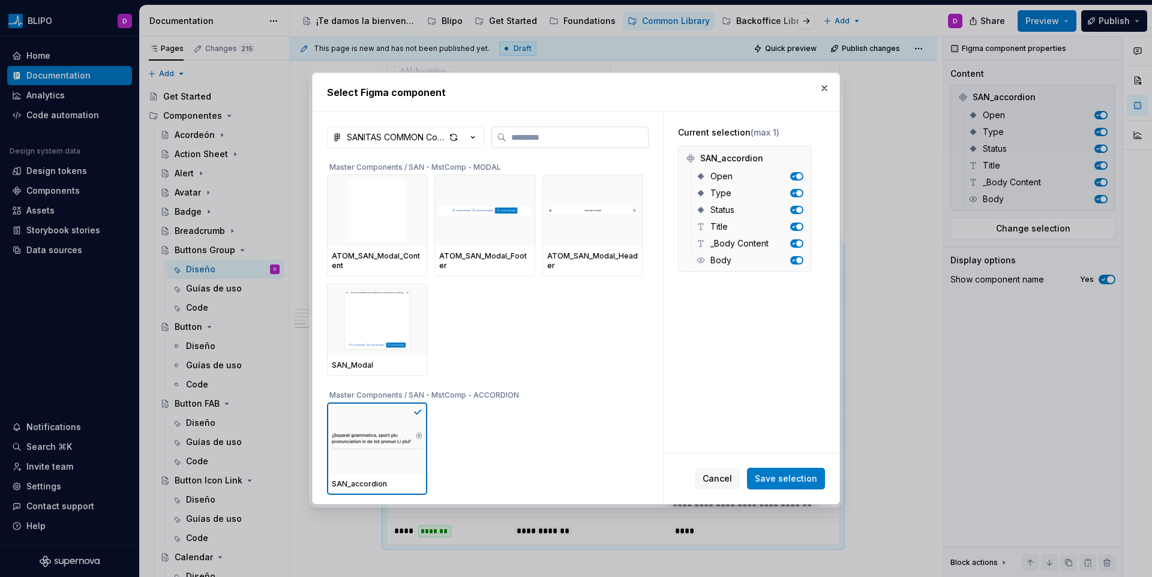
click at [570, 132] on input "search" at bounding box center [577, 137] width 142 height 12
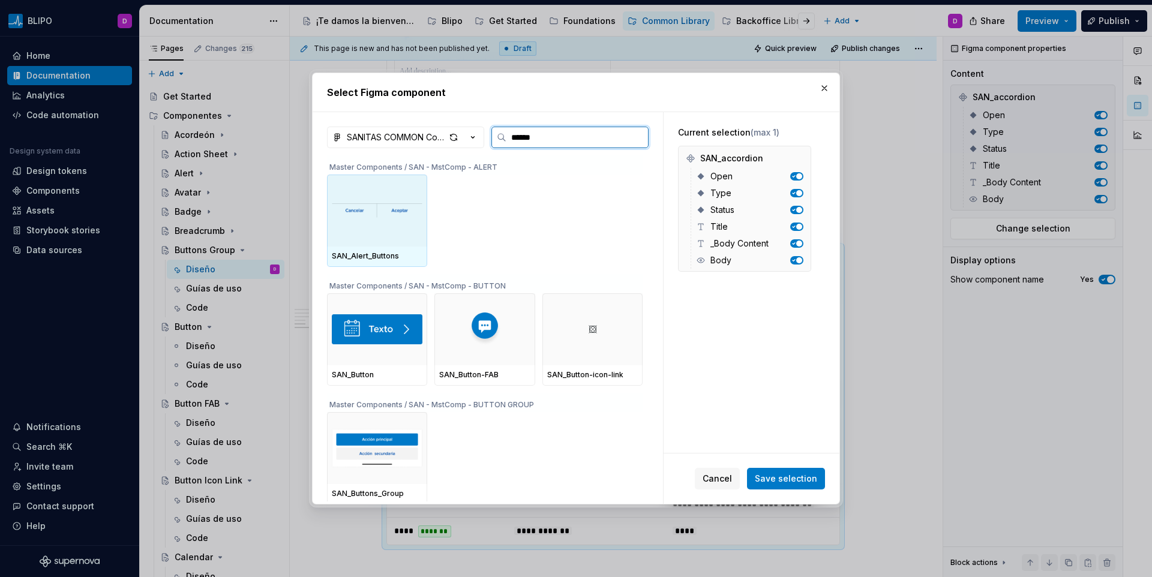
type input "*******"
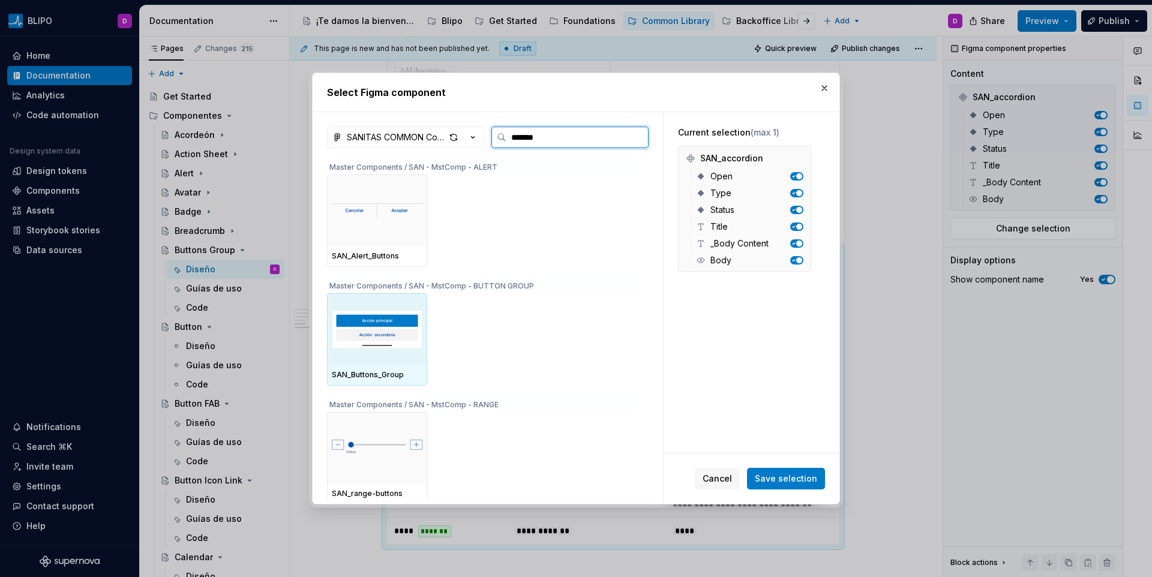
click at [407, 336] on img at bounding box center [377, 329] width 91 height 62
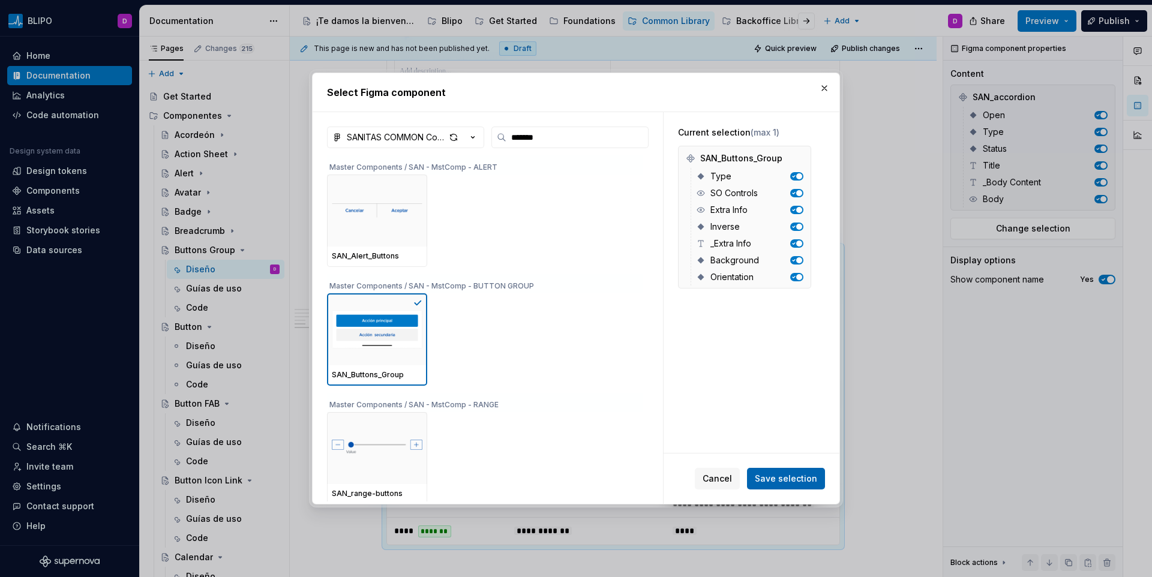
click at [776, 483] on span "Save selection" at bounding box center [786, 479] width 62 height 12
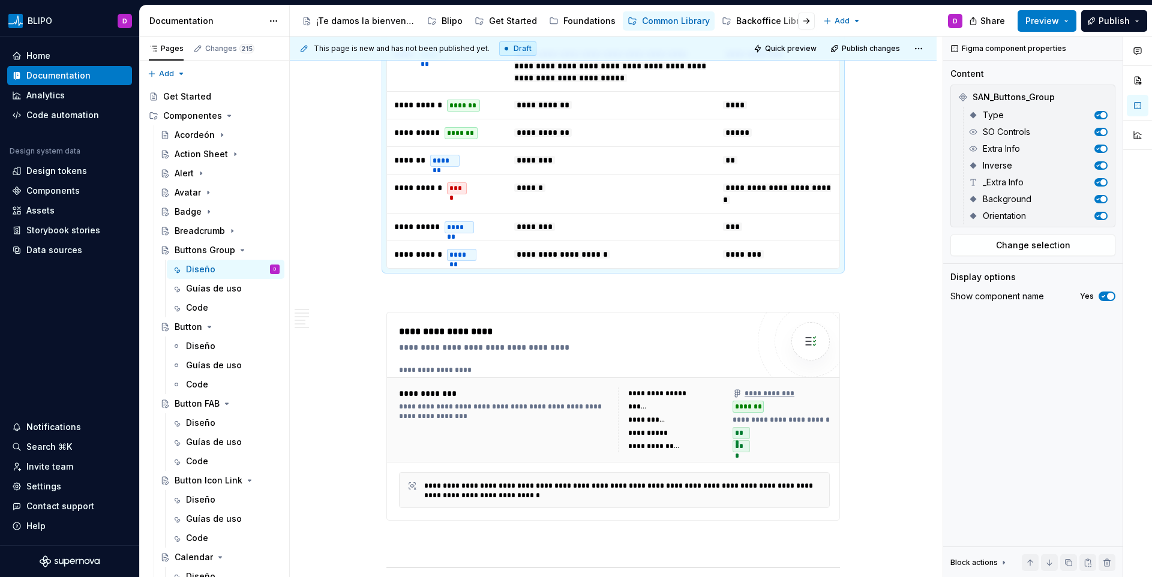
scroll to position [2946, 0]
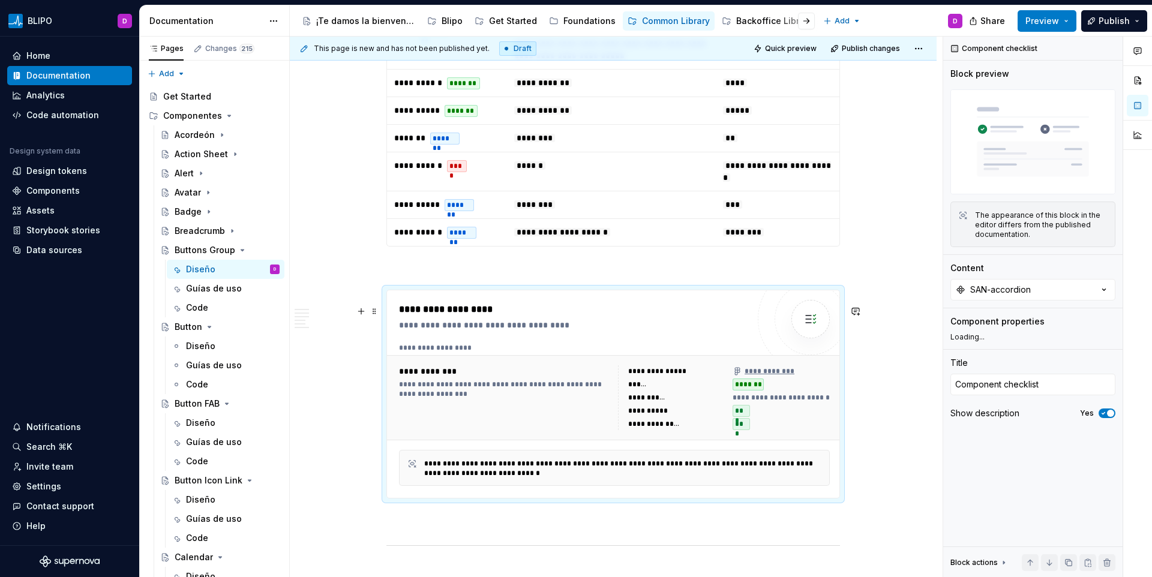
click at [560, 372] on div "**********" at bounding box center [614, 397] width 455 height 85
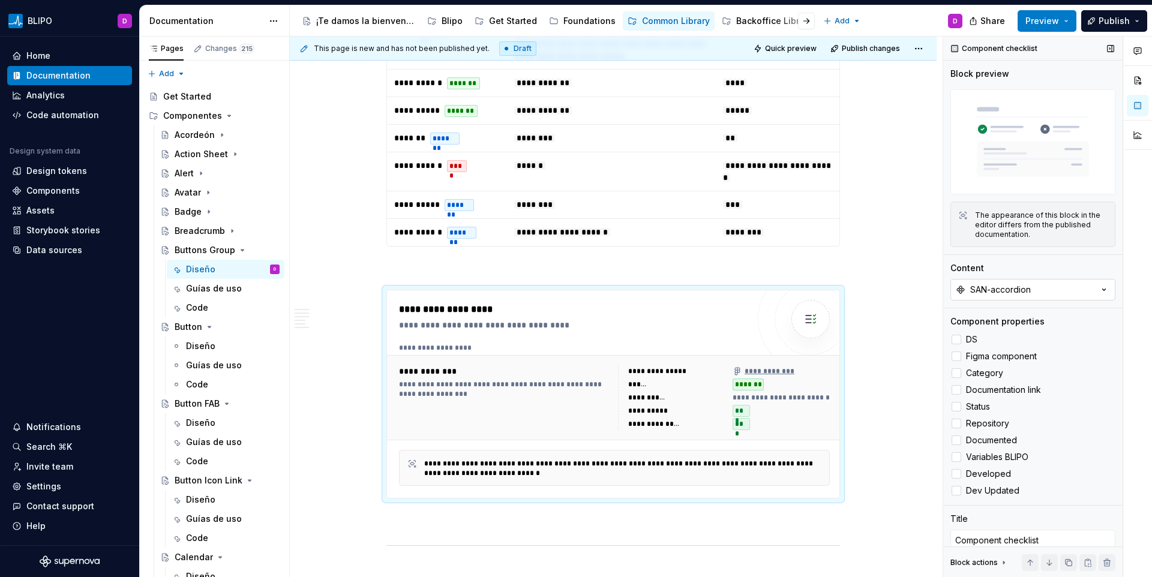
click at [993, 293] on button "SAN-accordion" at bounding box center [1032, 290] width 165 height 22
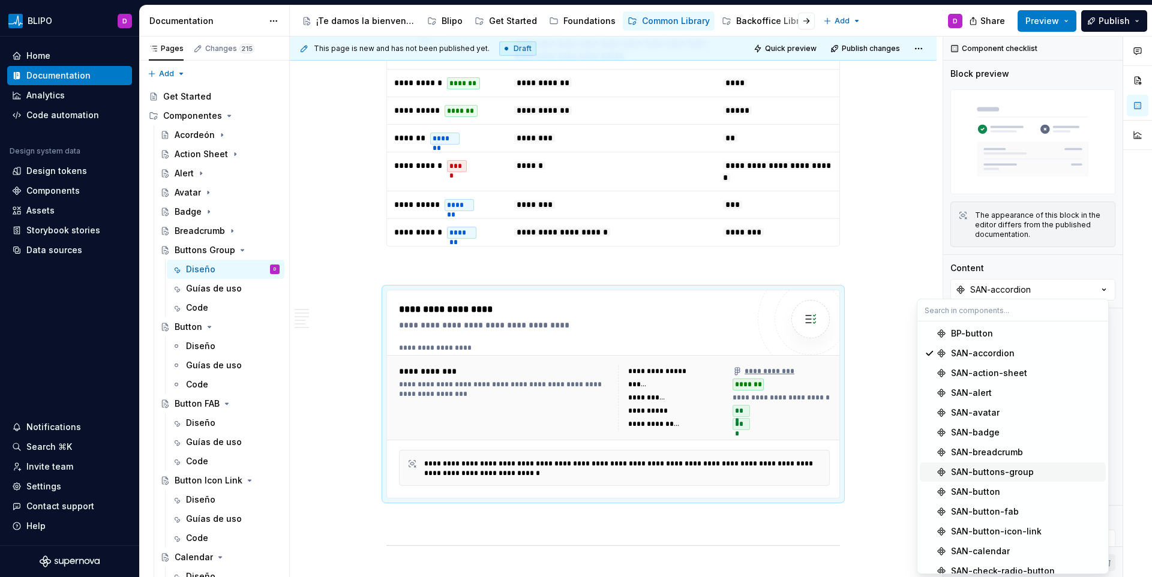
click at [1019, 469] on div "SAN-buttons-group" at bounding box center [992, 472] width 83 height 12
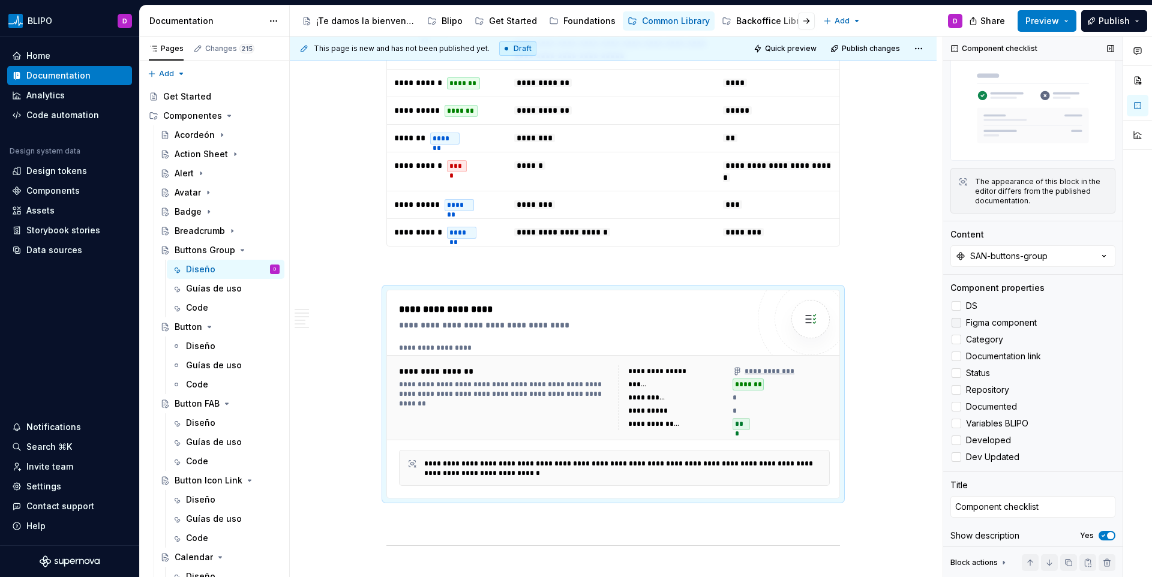
scroll to position [34, 0]
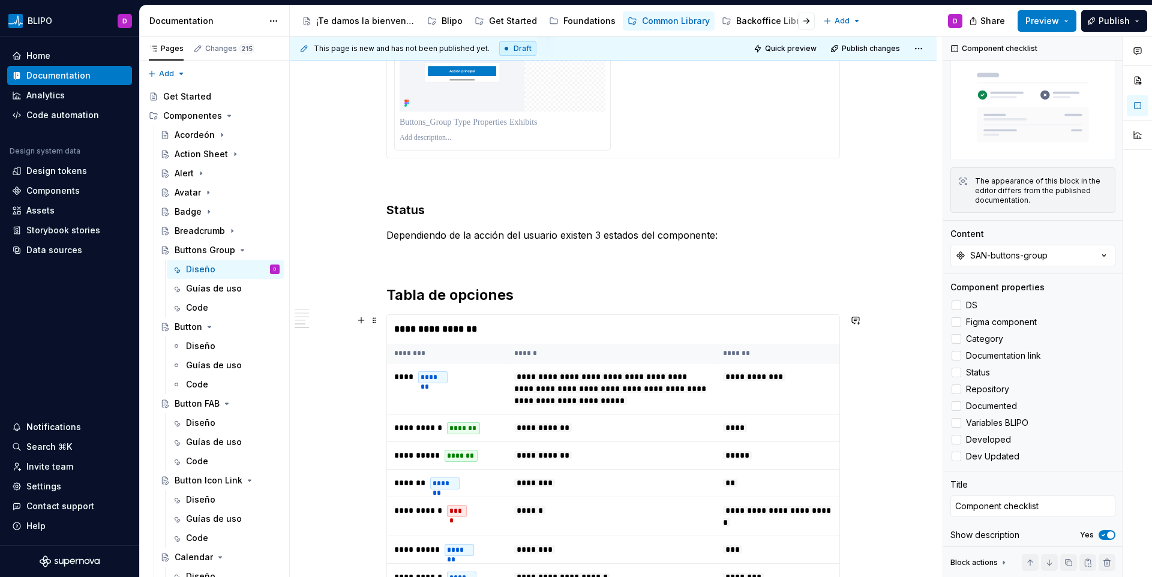
scroll to position [0, 0]
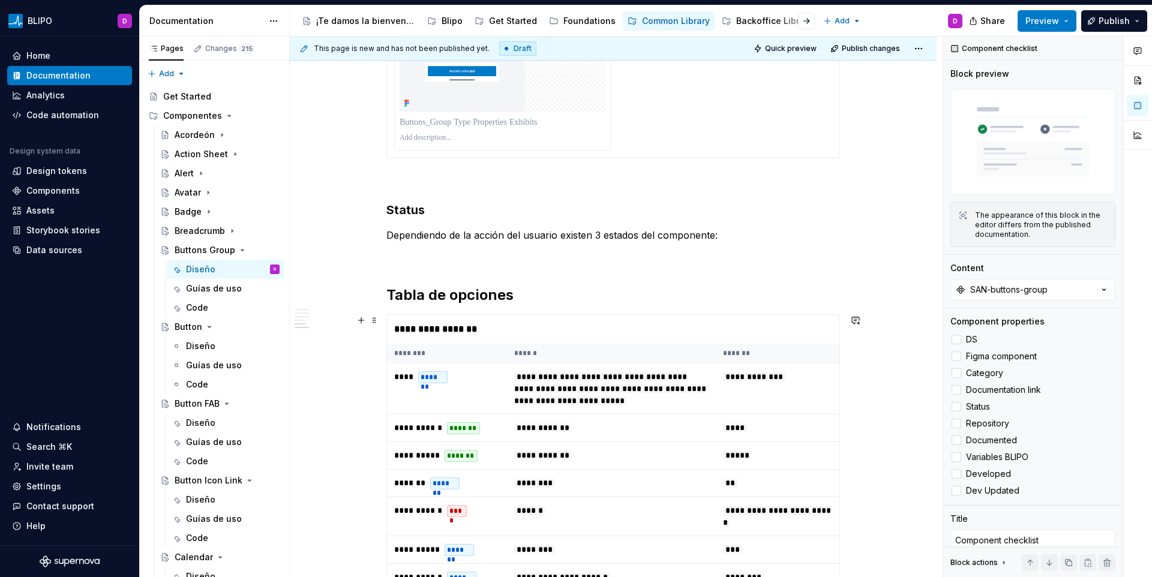
click at [554, 362] on th "******" at bounding box center [611, 354] width 209 height 20
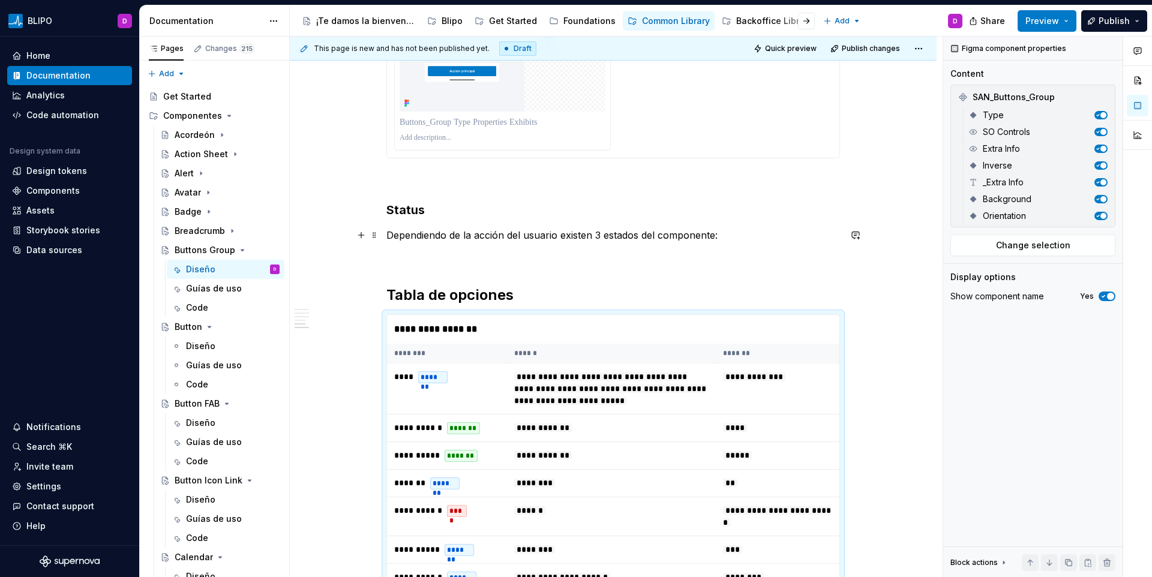
click at [597, 298] on h2 "Tabla de opciones" at bounding box center [612, 295] width 453 height 19
click at [600, 325] on div "**********" at bounding box center [613, 329] width 452 height 29
click at [1021, 236] on button "Change selection" at bounding box center [1032, 246] width 165 height 22
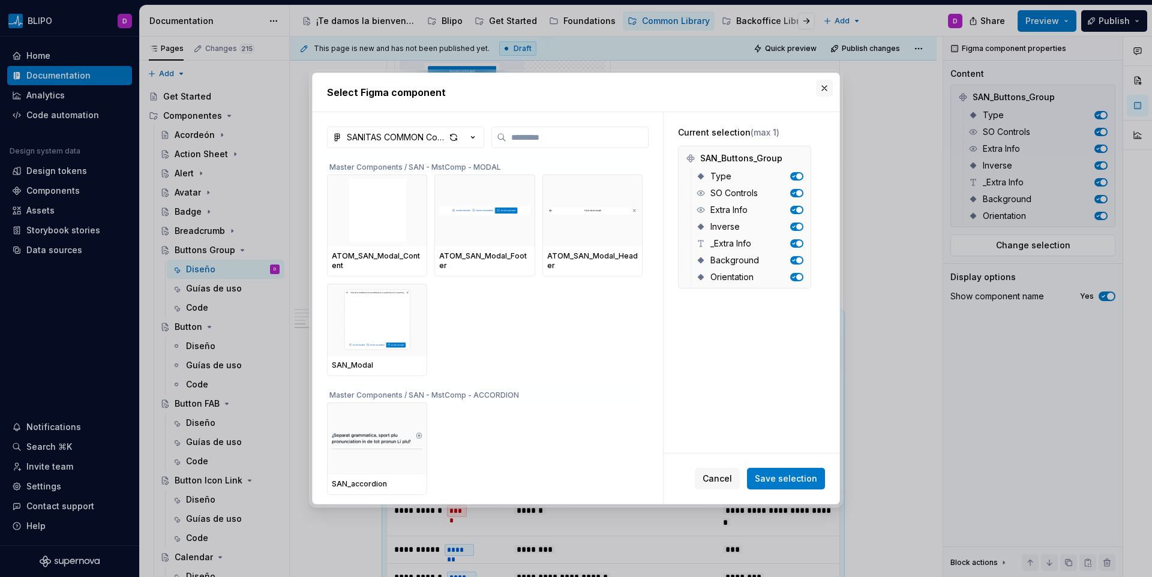
click at [829, 82] on button "button" at bounding box center [824, 88] width 17 height 17
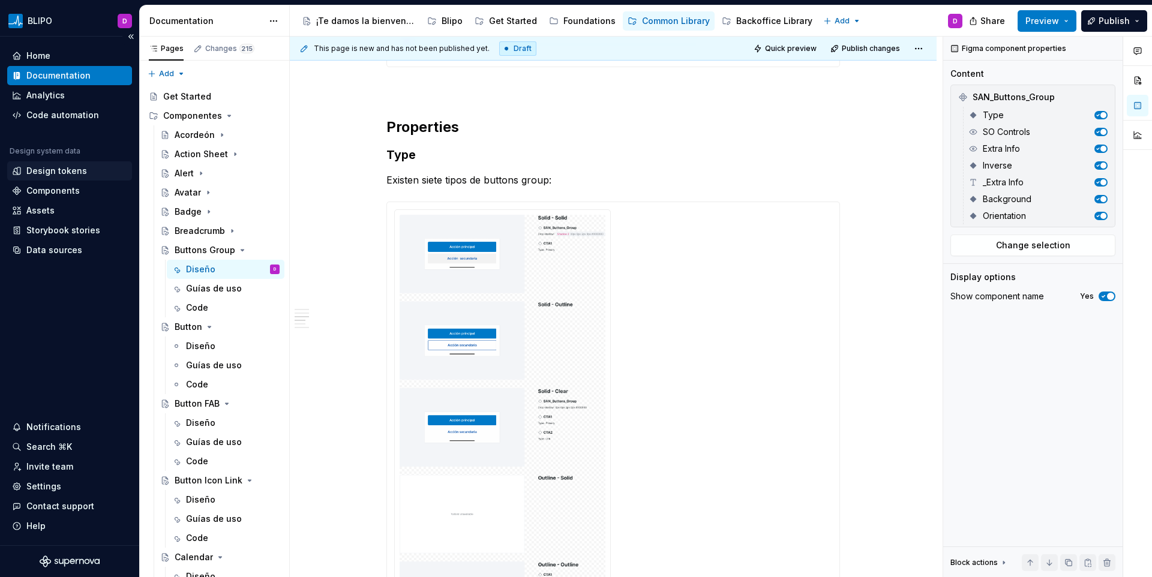
scroll to position [1383, 0]
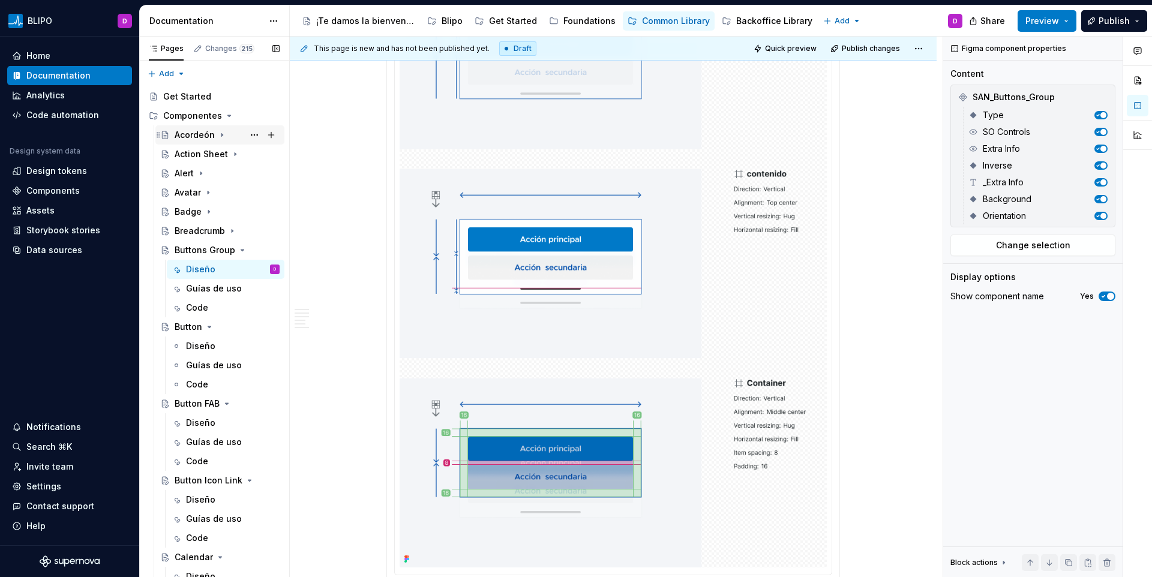
click at [188, 140] on div "Acordeón" at bounding box center [195, 135] width 40 height 12
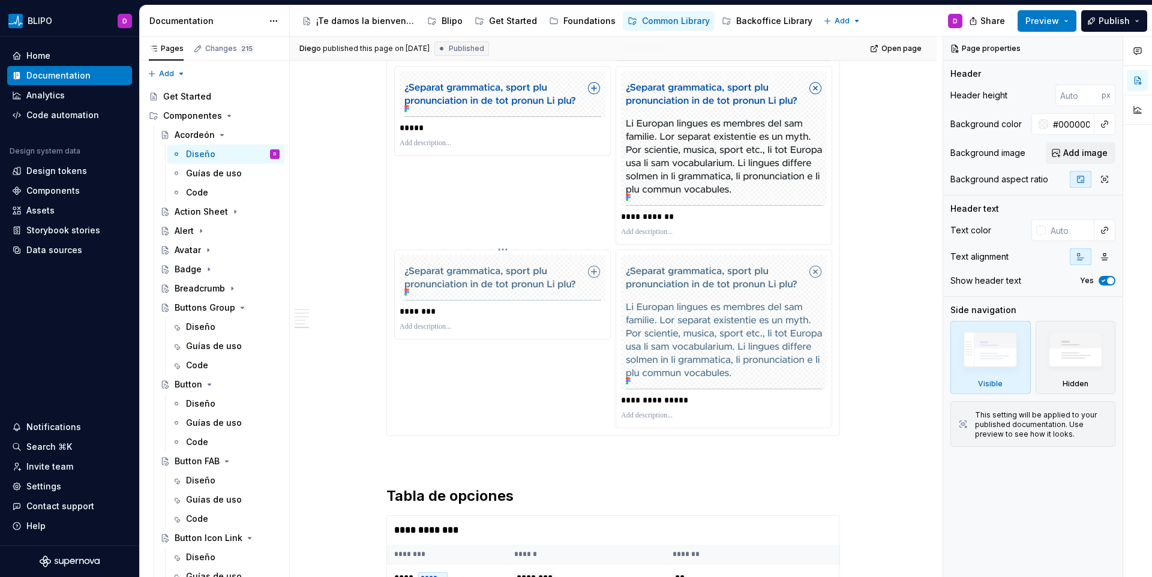
scroll to position [2472, 0]
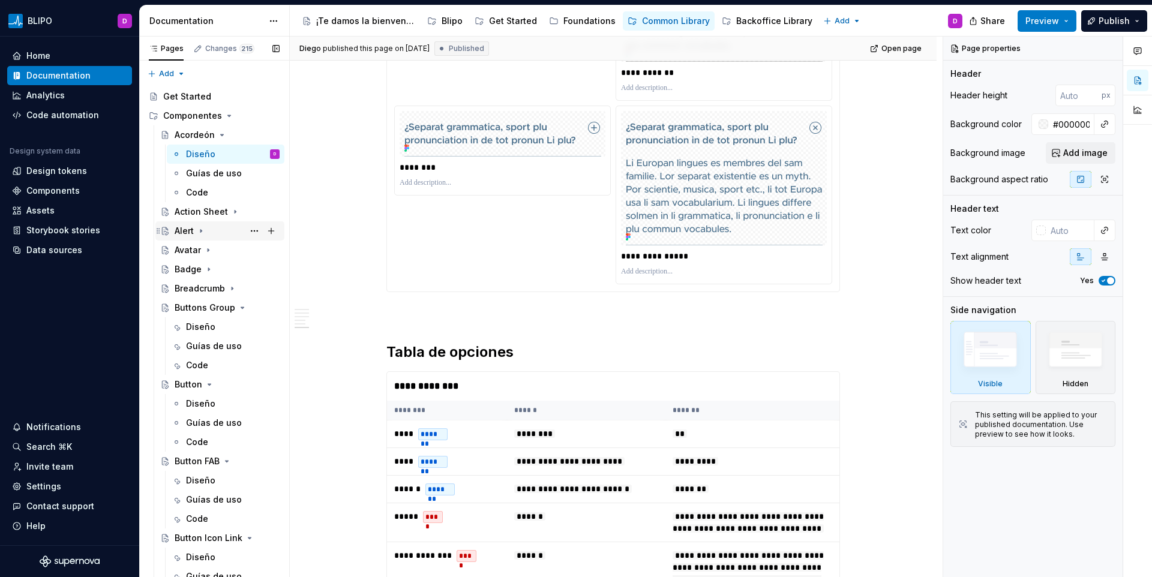
click at [189, 233] on div "Alert" at bounding box center [184, 231] width 19 height 12
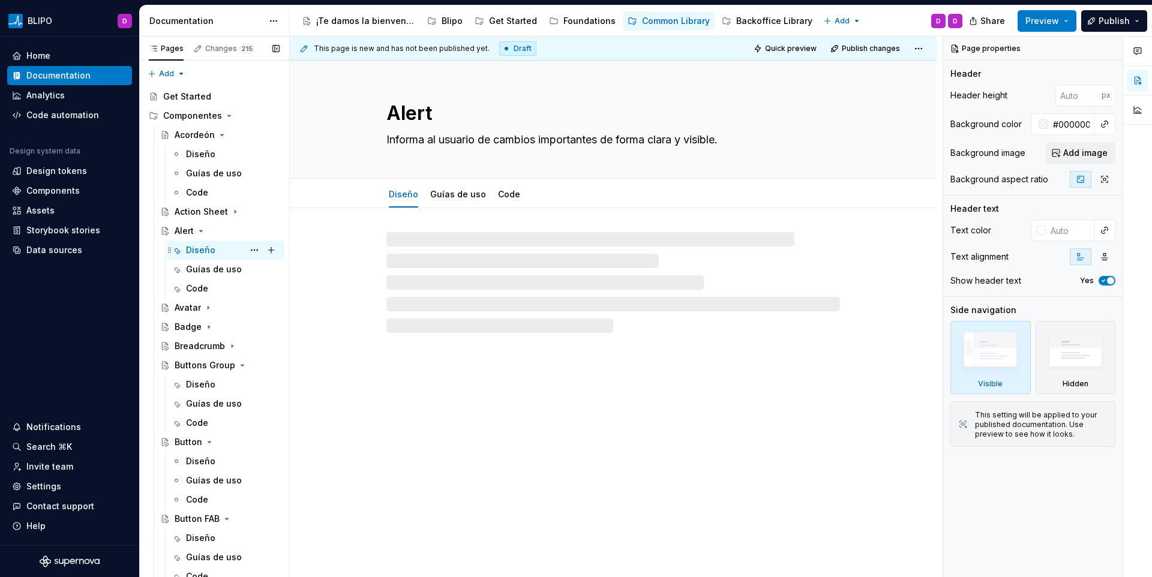
click at [196, 247] on div "Diseño" at bounding box center [200, 250] width 29 height 12
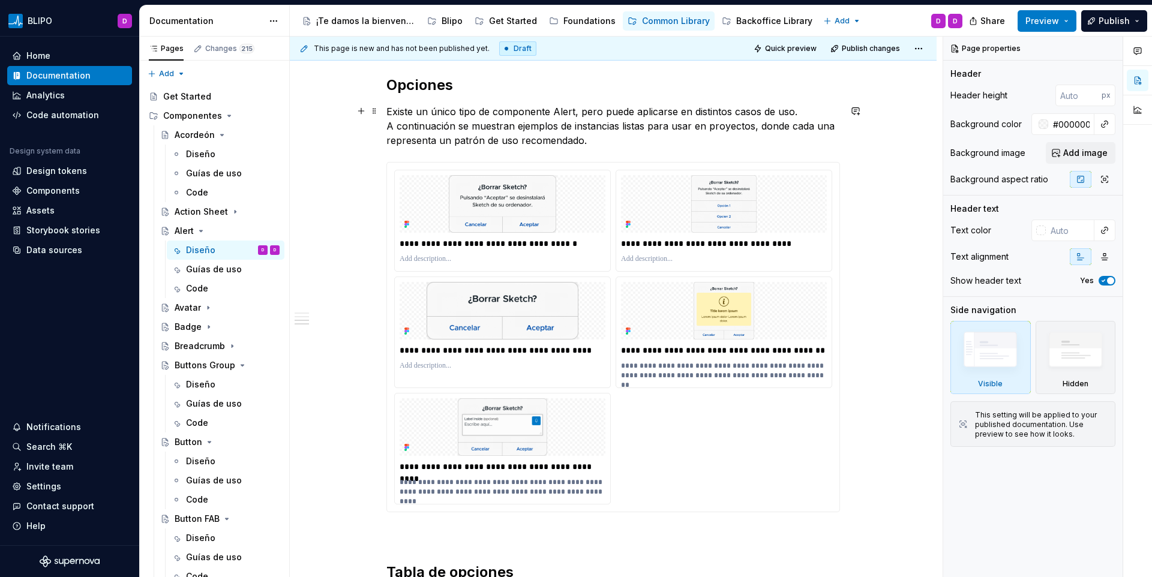
scroll to position [1283, 0]
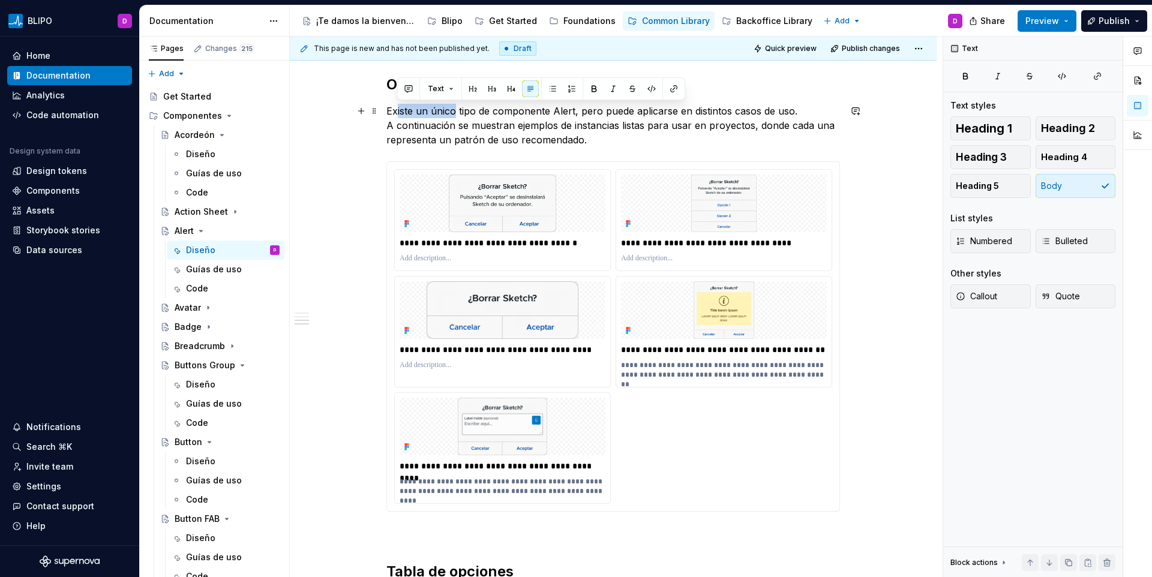
drag, startPoint x: 395, startPoint y: 111, endPoint x: 455, endPoint y: 118, distance: 60.9
click at [455, 118] on p "Existe un único tipo de componente Alert, pero puede aplicarse en distintos cas…" at bounding box center [612, 125] width 453 height 43
drag, startPoint x: 459, startPoint y: 111, endPoint x: 471, endPoint y: 112, distance: 12.7
click at [459, 111] on p "Existe un único tipo de componente Alert, pero puede aplicarse en distintos cas…" at bounding box center [612, 125] width 453 height 43
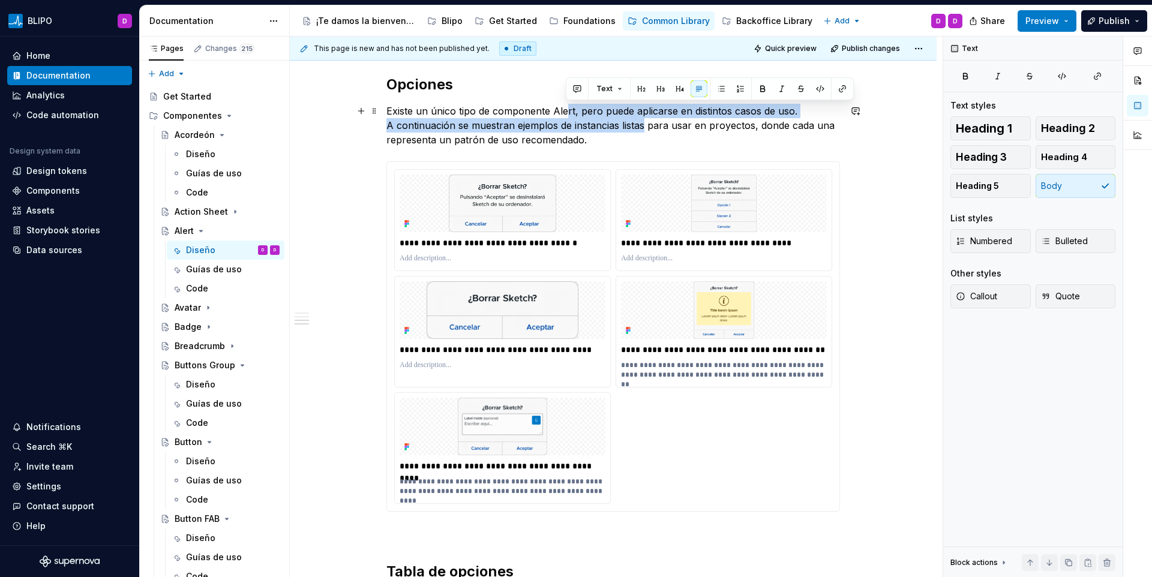
drag, startPoint x: 566, startPoint y: 110, endPoint x: 644, endPoint y: 124, distance: 79.2
click at [644, 124] on p "Existe un único tipo de componente Alert, pero puede aplicarse en distintos cas…" at bounding box center [612, 125] width 453 height 43
click at [644, 125] on p "Existe un único tipo de componente Alert, pero puede aplicarse en distintos cas…" at bounding box center [612, 125] width 453 height 43
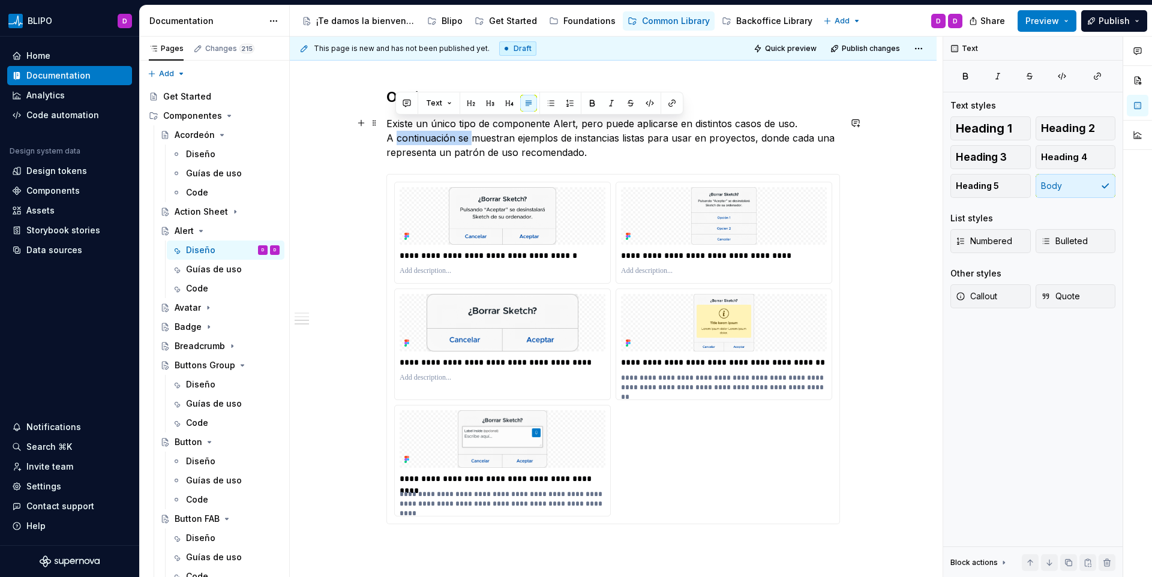
scroll to position [1295, 0]
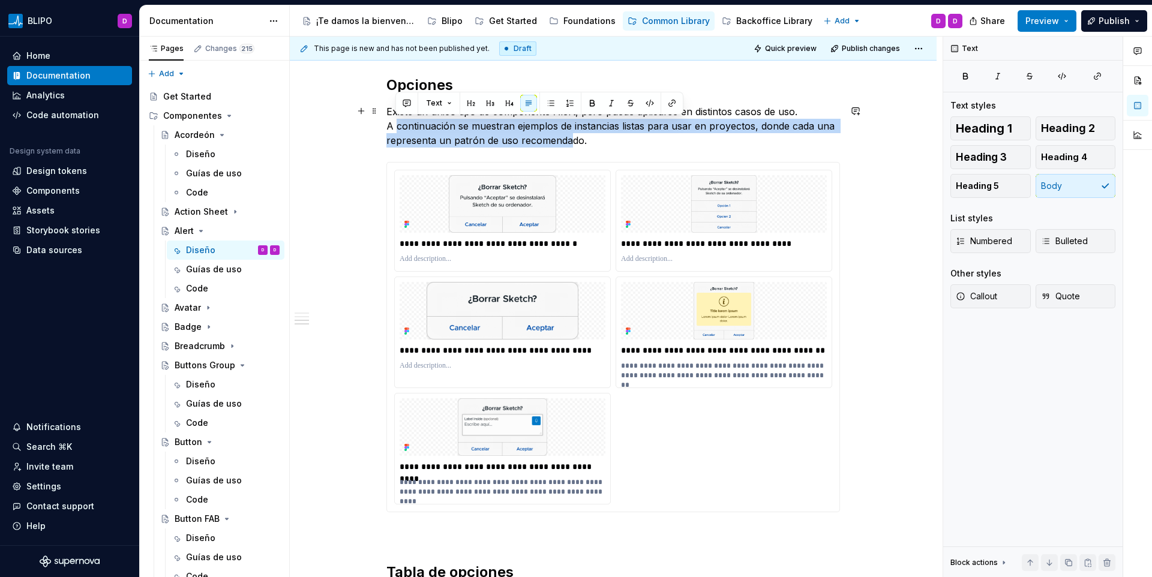
drag, startPoint x: 396, startPoint y: 123, endPoint x: 572, endPoint y: 137, distance: 175.7
click at [572, 137] on p "Existe un único tipo de componente Alert, pero puede aplicarse en distintos cas…" at bounding box center [612, 125] width 453 height 43
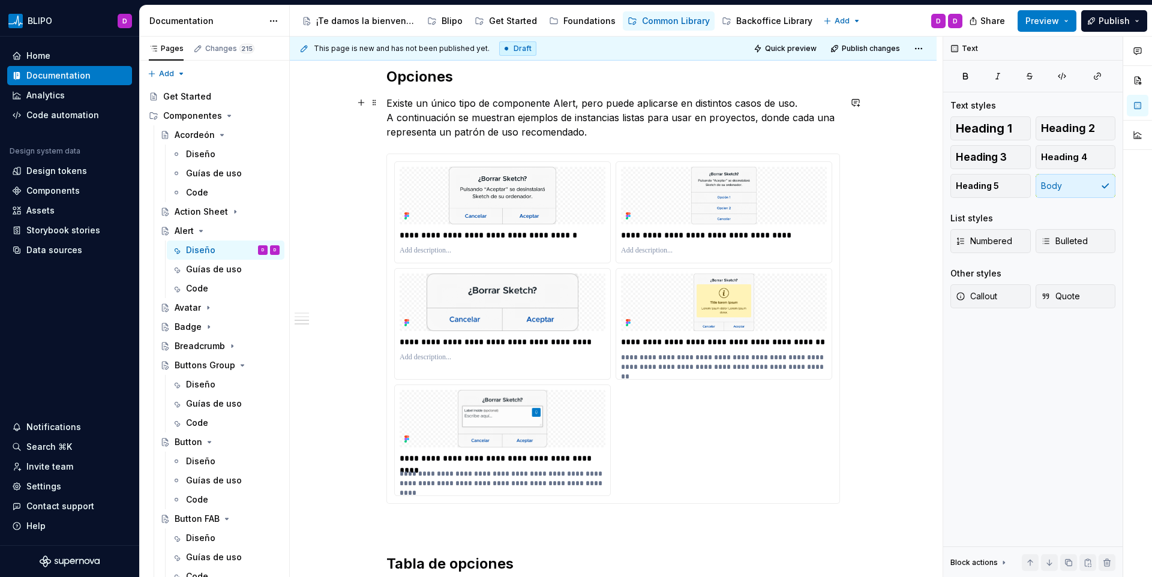
scroll to position [1285, 0]
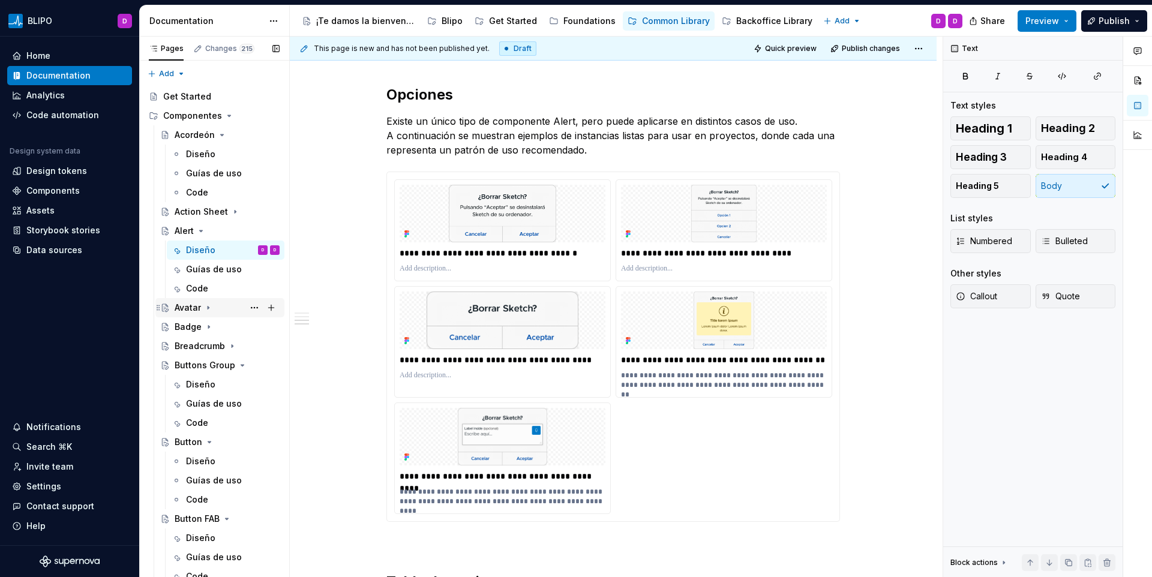
click at [179, 302] on div "Avatar" at bounding box center [188, 308] width 26 height 12
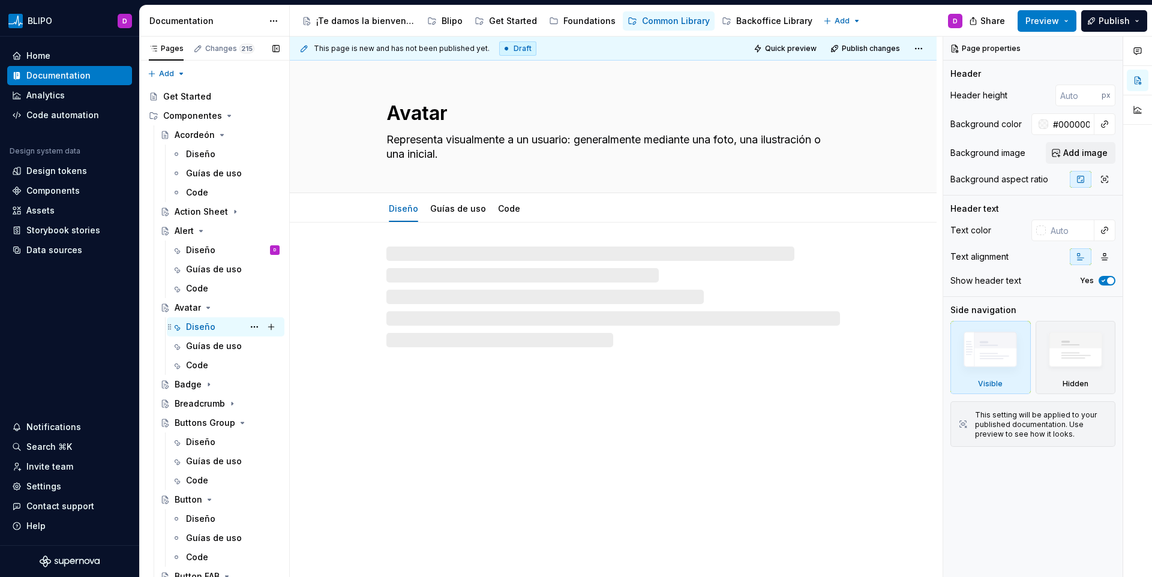
click at [193, 322] on div "Diseño" at bounding box center [200, 327] width 29 height 12
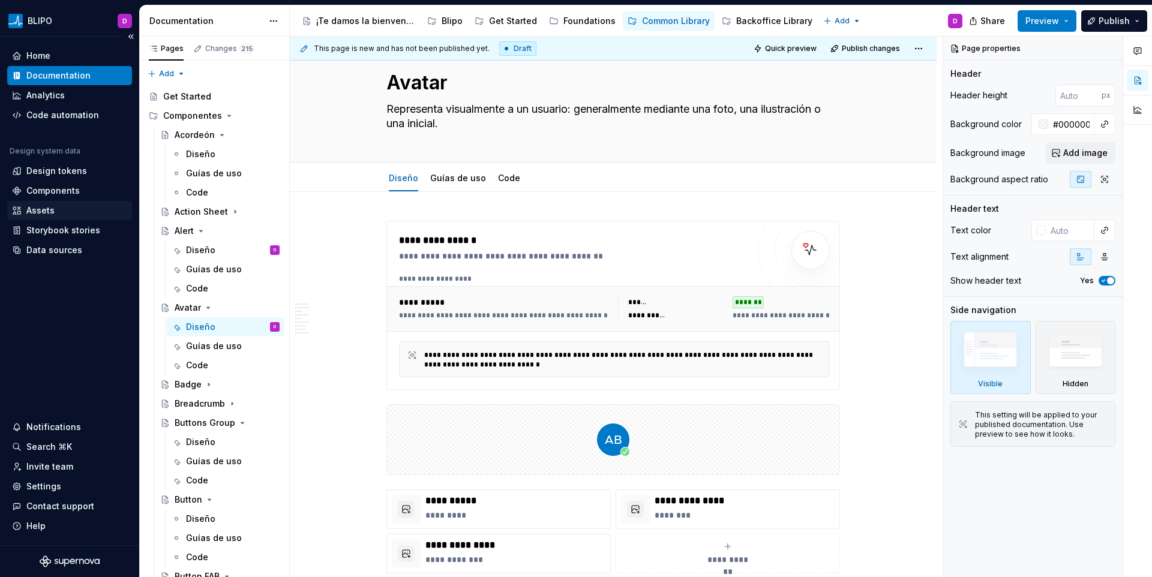
scroll to position [5, 0]
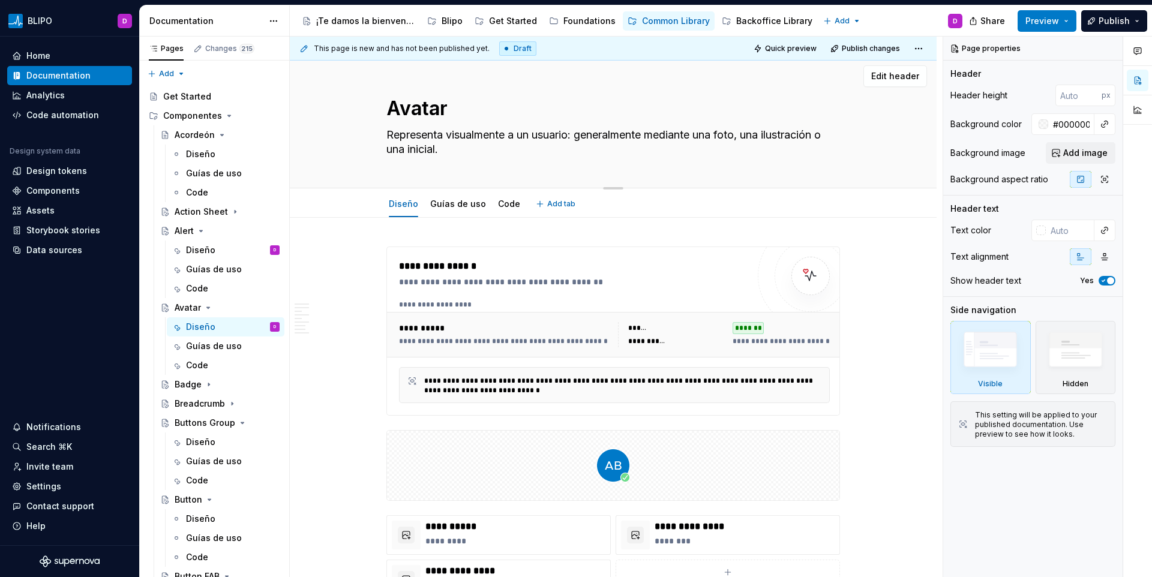
click at [414, 131] on textarea "Representa visualmente a un usuario: generalmente mediante una foto, una ilustr…" at bounding box center [610, 142] width 453 height 34
click at [450, 149] on textarea "Representa visualmente a un usuario: generalmente mediante una foto, una ilustr…" at bounding box center [610, 142] width 453 height 34
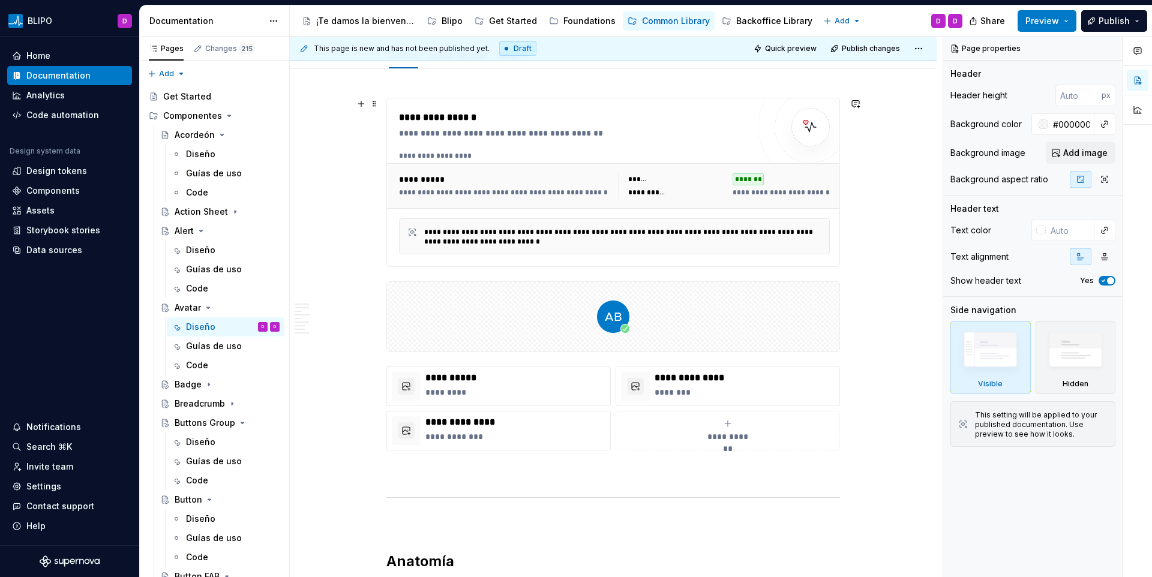
scroll to position [157, 0]
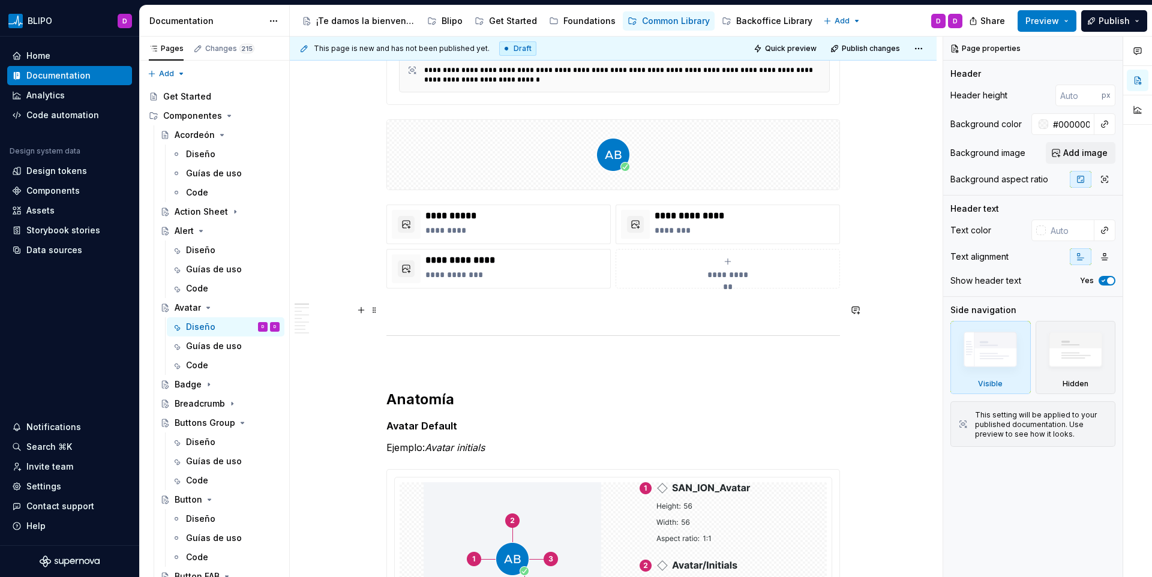
type textarea "*"
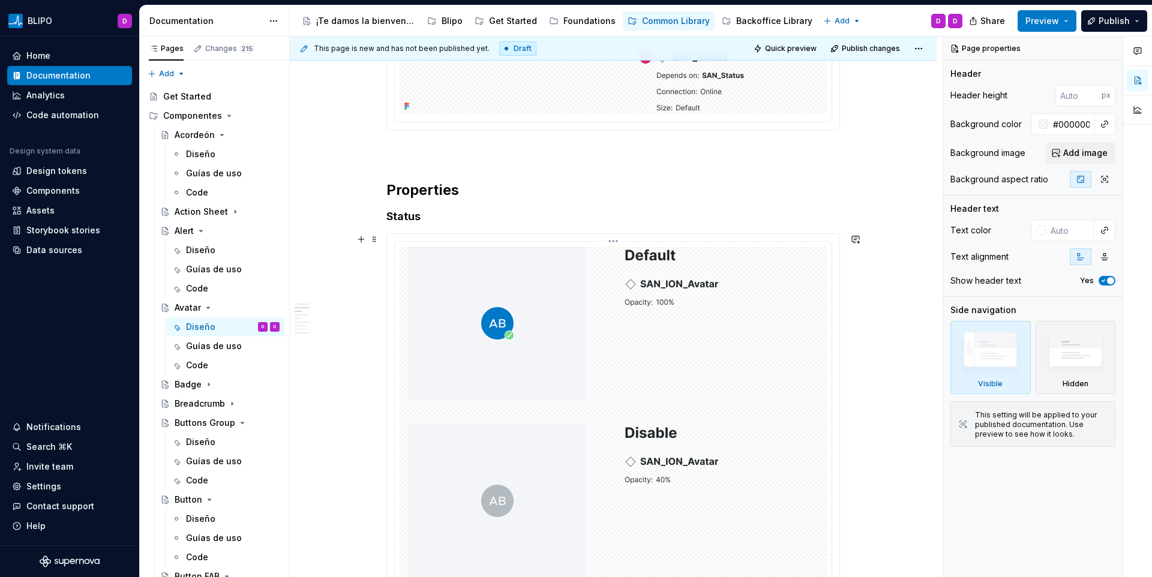
scroll to position [951, 0]
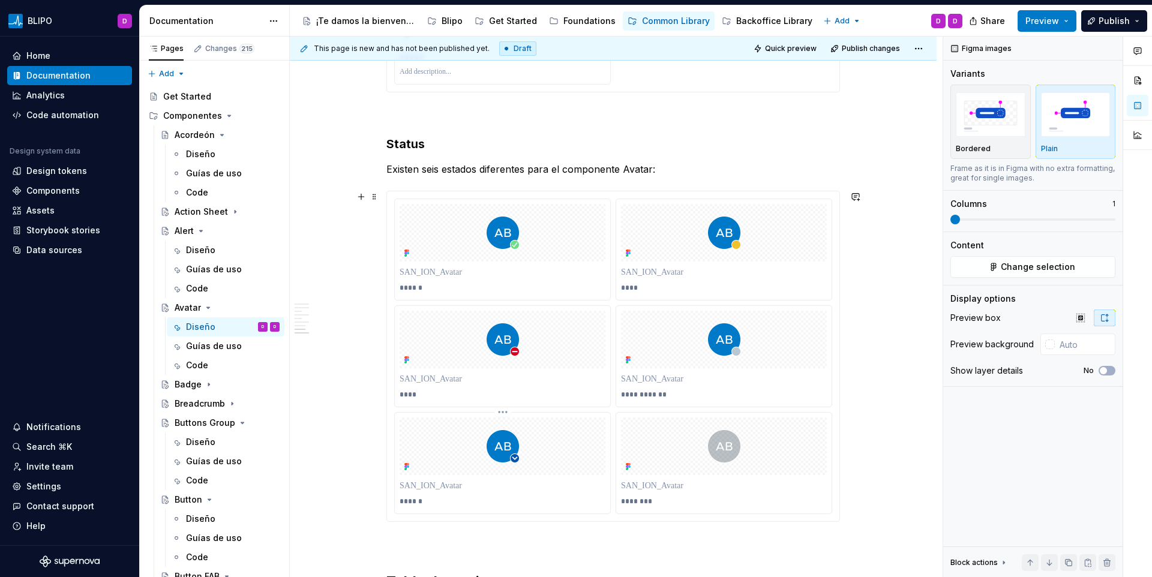
scroll to position [3144, 0]
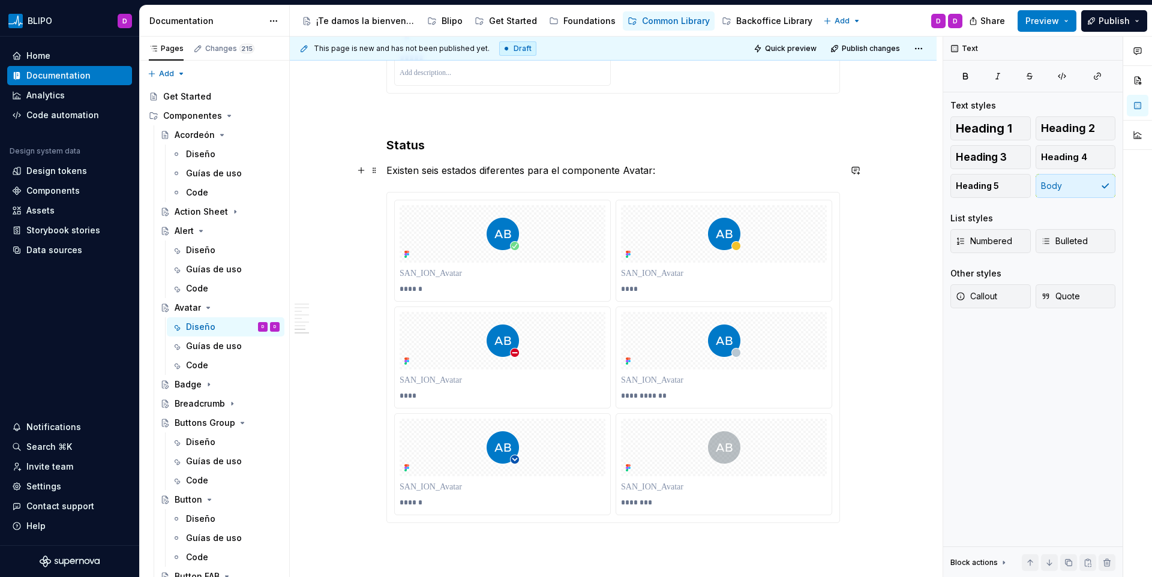
click at [466, 170] on p "Existen seis estados diferentes para el componente Avatar:" at bounding box center [612, 170] width 453 height 14
click at [422, 147] on h3 "Status" at bounding box center [612, 145] width 453 height 17
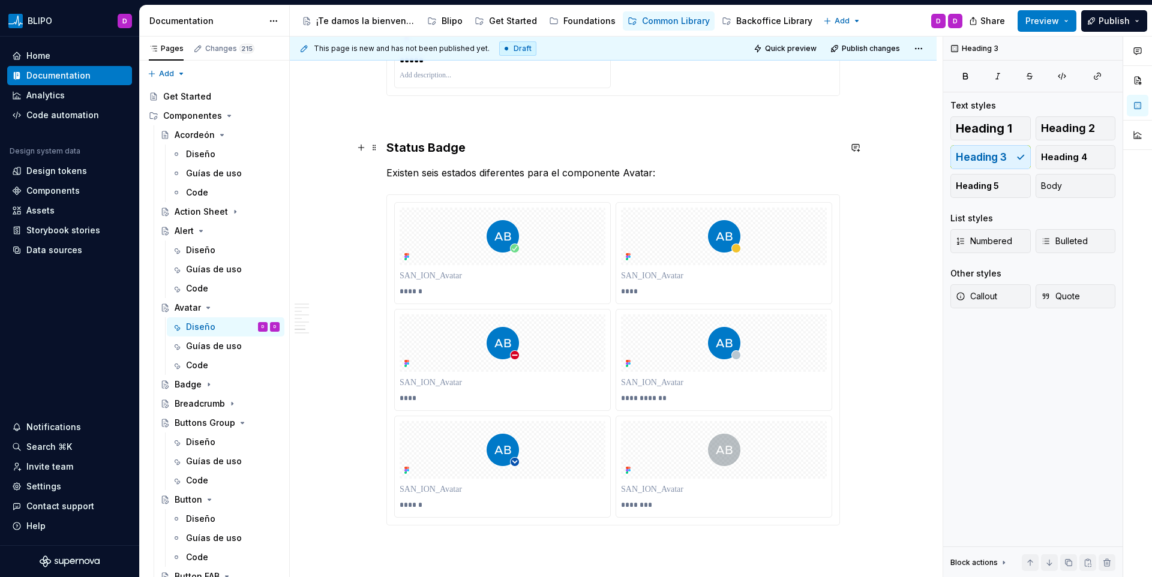
click at [386, 146] on h3 "Status Badge" at bounding box center [612, 147] width 453 height 17
drag, startPoint x: 506, startPoint y: 152, endPoint x: 500, endPoint y: 148, distance: 7.0
click at [502, 150] on h3 "Badge Status Badge" at bounding box center [612, 147] width 453 height 17
click at [498, 148] on h3 "Badge Status Badge" at bounding box center [612, 147] width 453 height 17
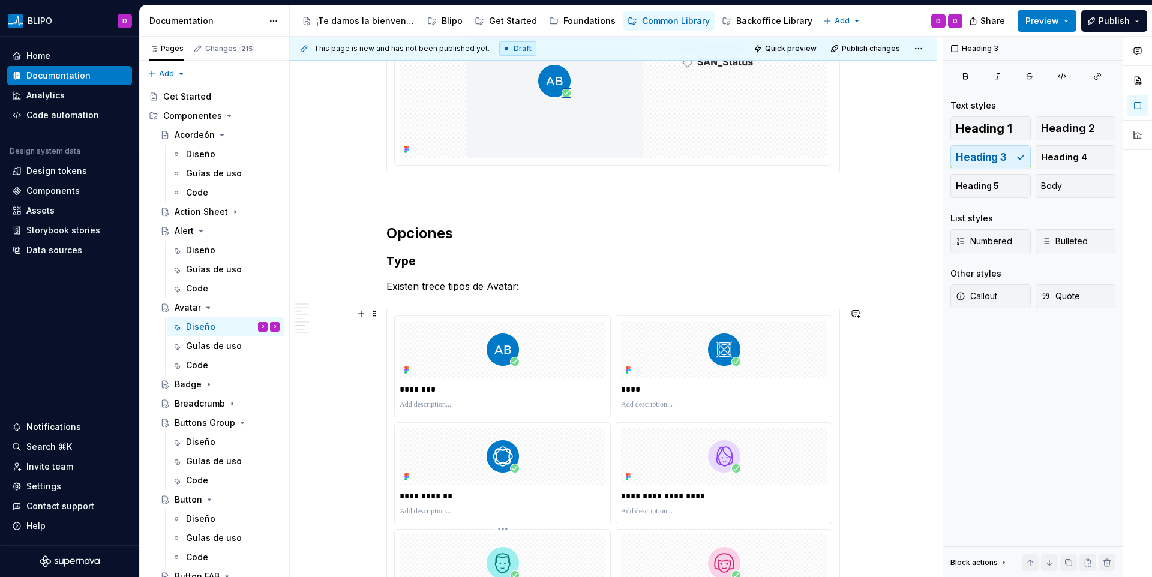
scroll to position [2046, 0]
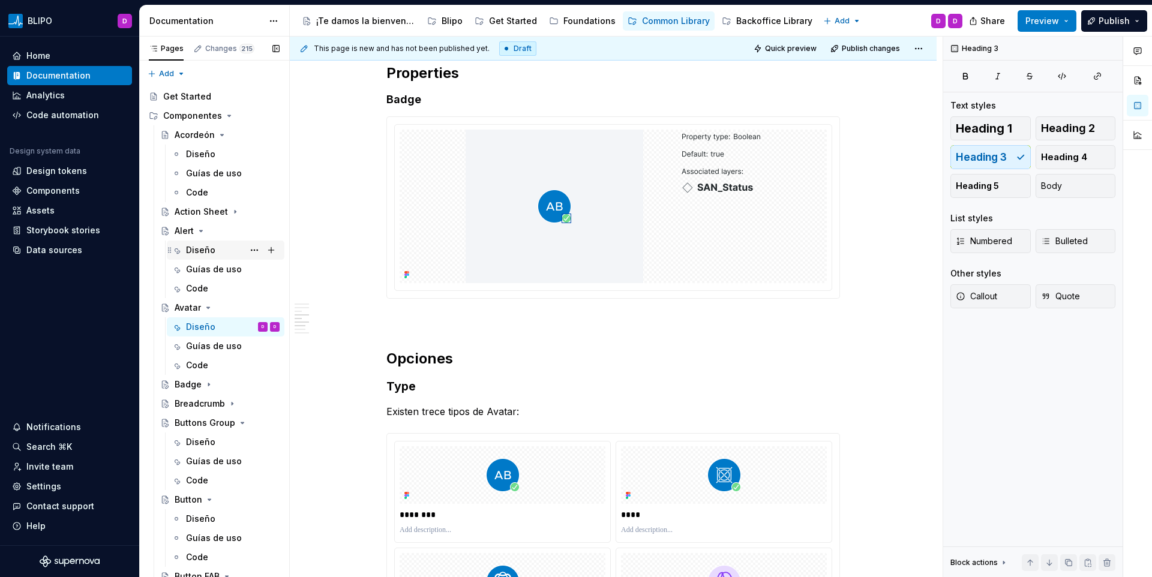
click at [202, 242] on div "Diseño" at bounding box center [233, 250] width 94 height 17
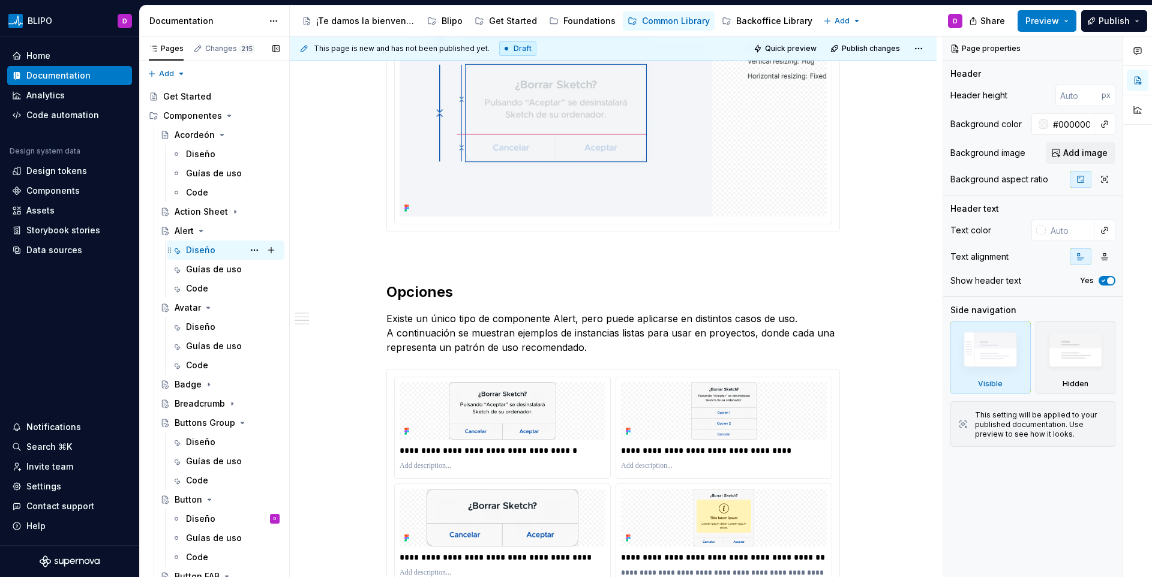
click at [193, 256] on div "Diseño" at bounding box center [200, 250] width 29 height 12
click at [191, 322] on div "Diseño" at bounding box center [200, 327] width 29 height 12
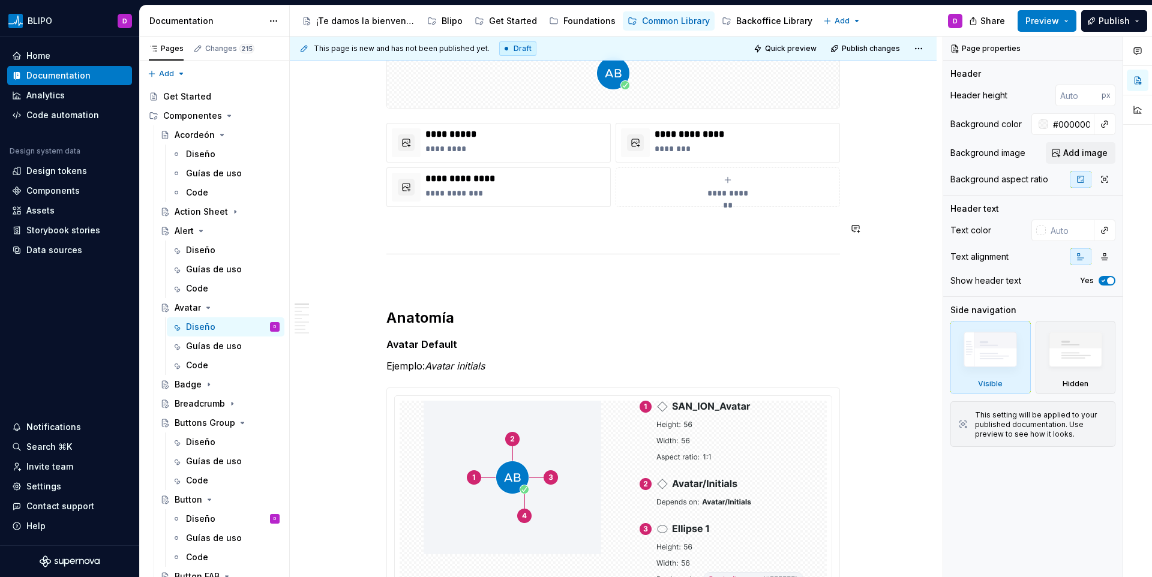
scroll to position [510, 0]
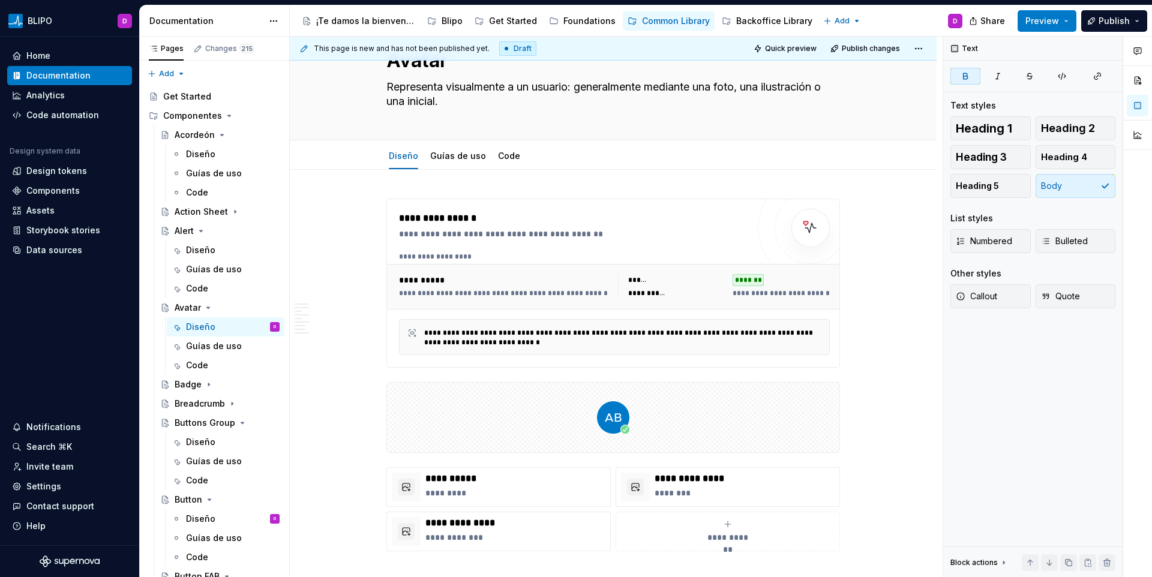
scroll to position [0, 0]
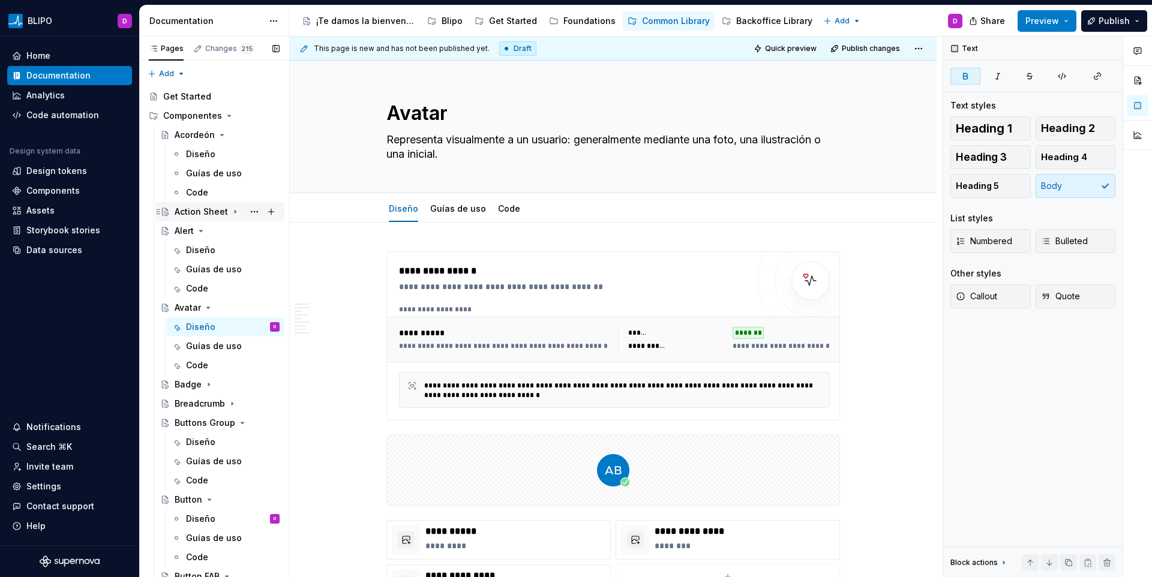
drag, startPoint x: 204, startPoint y: 233, endPoint x: 208, endPoint y: 219, distance: 15.0
click at [203, 233] on icon "Page tree" at bounding box center [201, 231] width 10 height 10
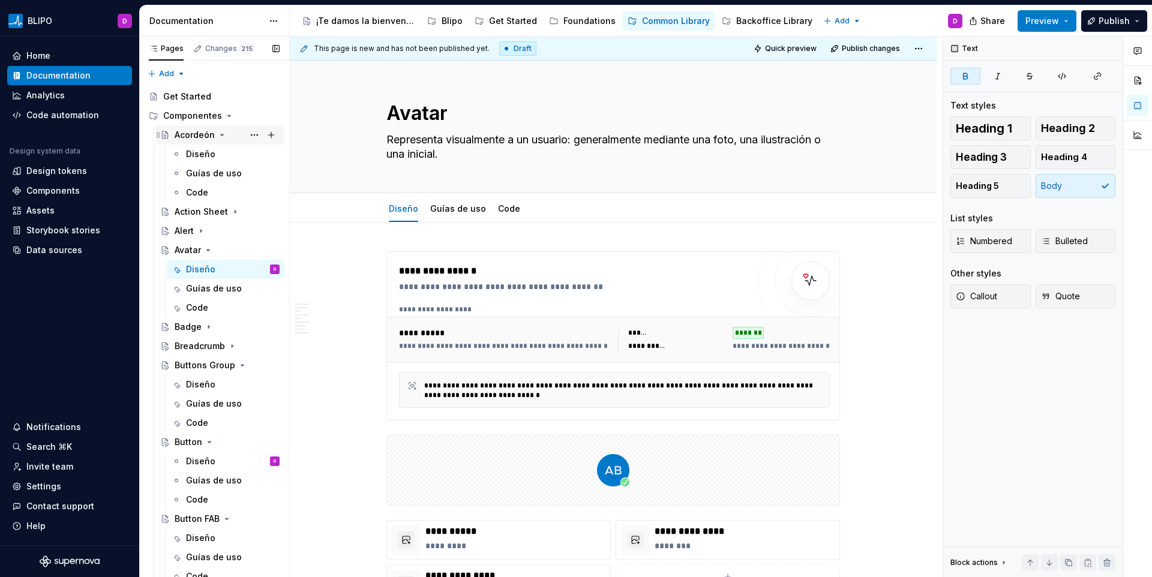
click at [225, 136] on icon "Page tree" at bounding box center [222, 135] width 10 height 10
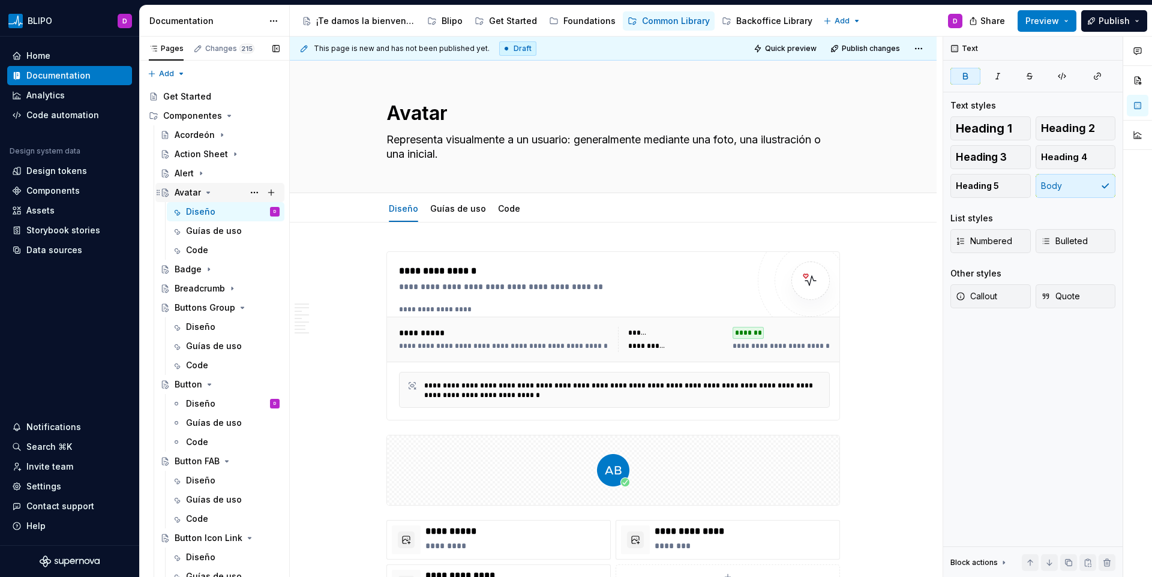
click at [210, 190] on icon "Page tree" at bounding box center [208, 193] width 10 height 10
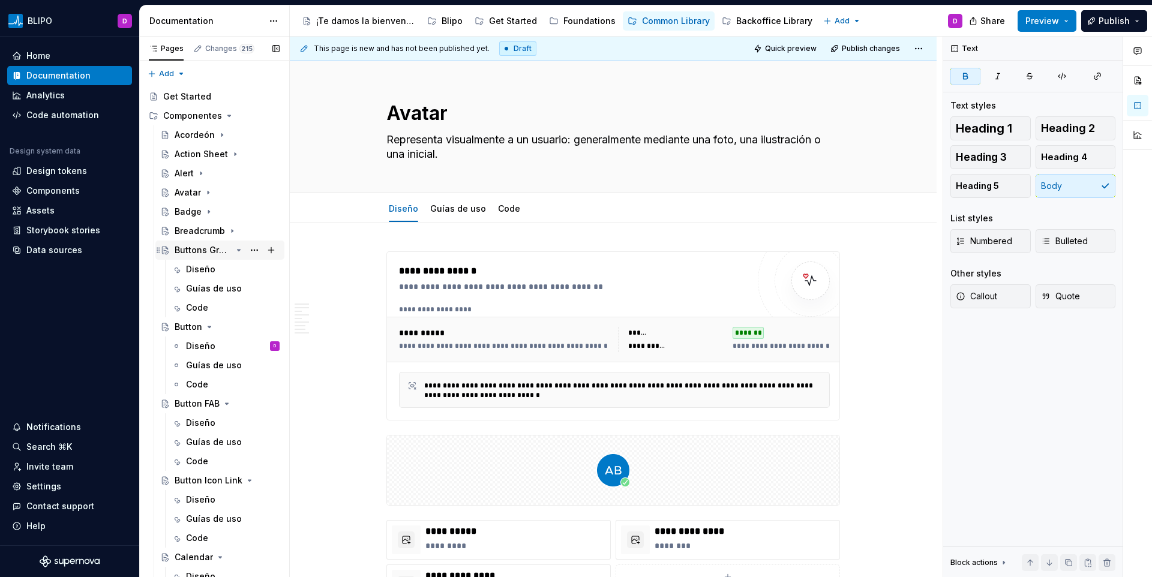
click at [235, 251] on icon "Page tree" at bounding box center [239, 250] width 10 height 10
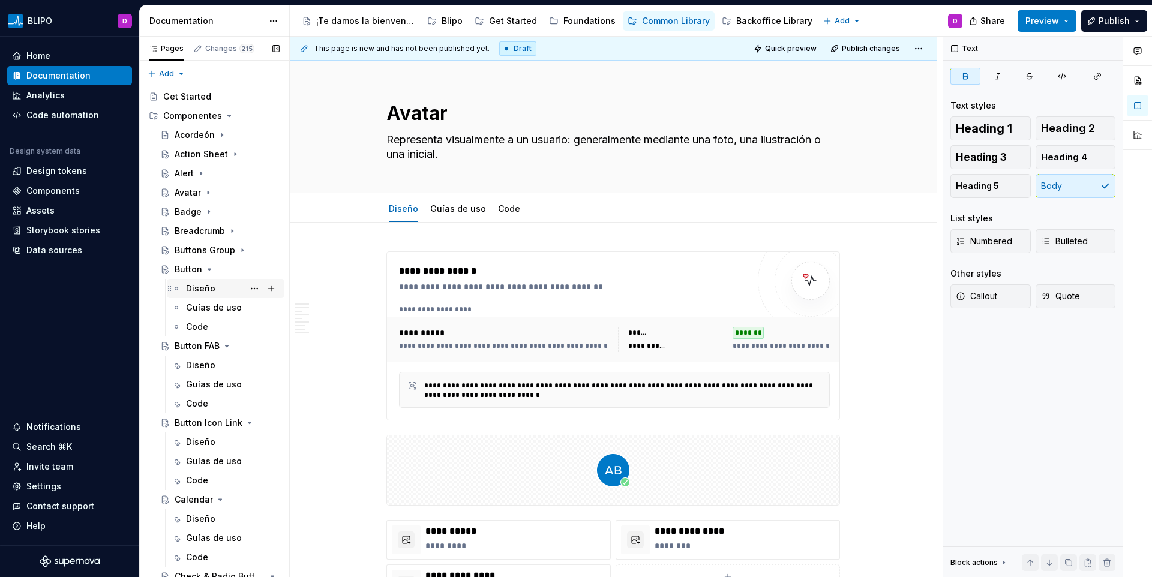
click at [188, 281] on div "Diseño D" at bounding box center [233, 288] width 94 height 17
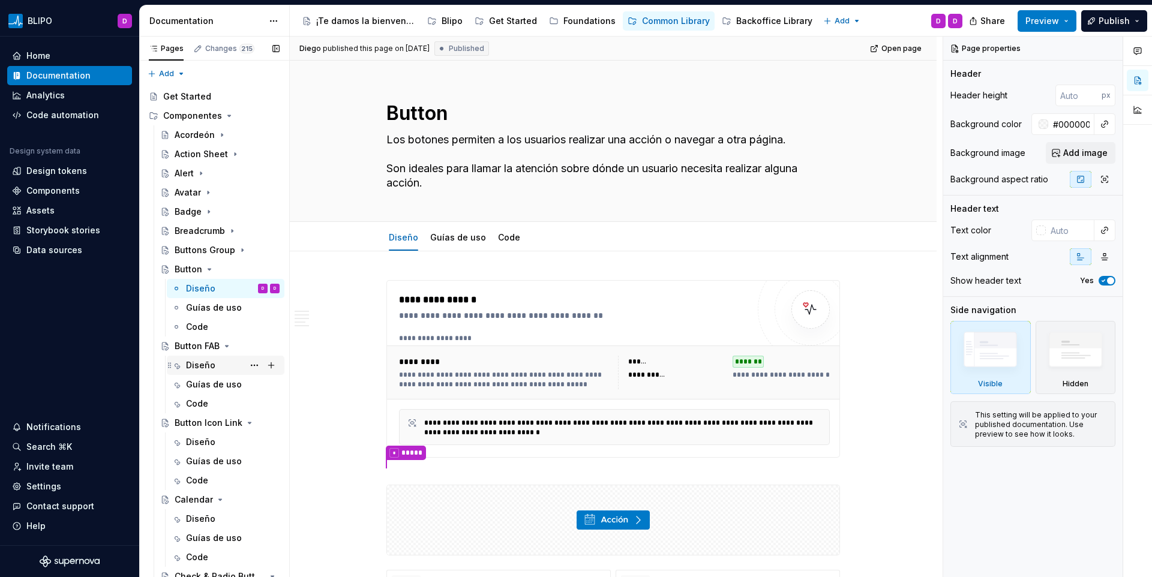
click at [195, 359] on div "Diseño" at bounding box center [200, 365] width 29 height 12
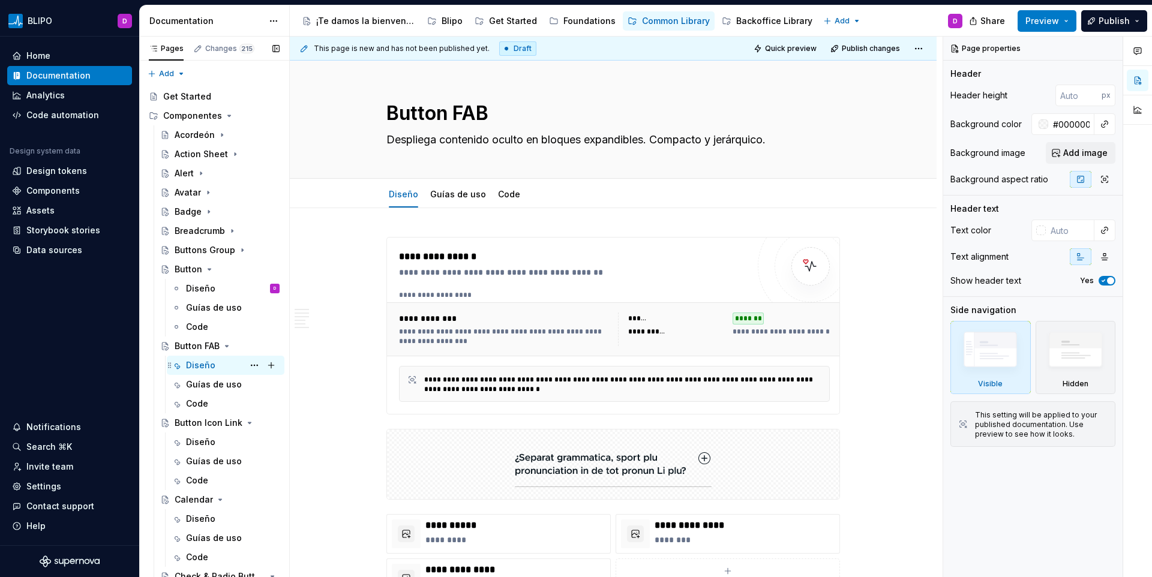
click at [228, 366] on div "Diseño D" at bounding box center [233, 365] width 94 height 17
click at [460, 138] on textarea "Despliega contenido oculto en bloques expandibles. Compacto y jerárquico." at bounding box center [610, 139] width 453 height 19
paste textarea "FAB (Floating Action Button): botón circular y flotante que resalta la acción p…"
type textarea "*"
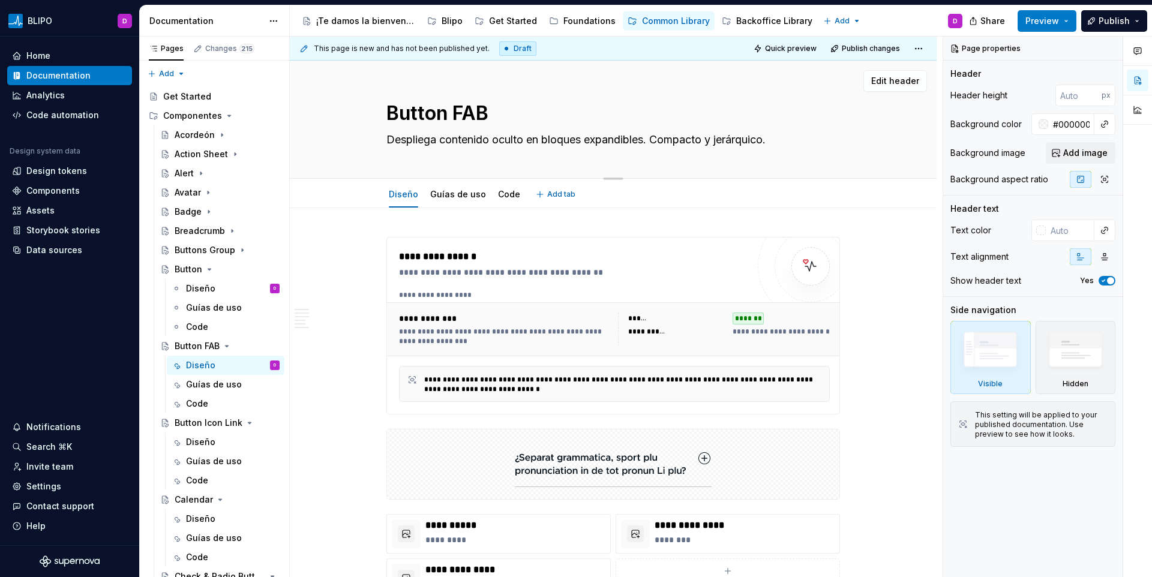
type textarea "FAB (Floating Action Button): botón circular y flotante que resalta la acción p…"
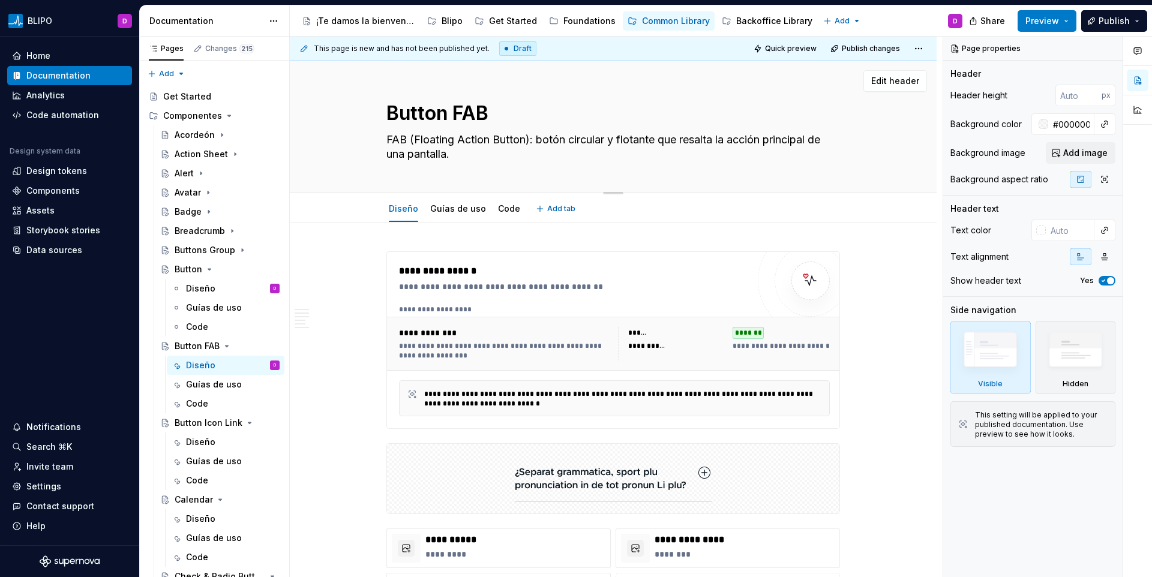
click at [462, 151] on textarea "FAB (Floating Action Button): botón circular y flotante que resalta la acción p…" at bounding box center [610, 147] width 453 height 34
click at [543, 139] on textarea "FAB (Floating Action Button): botón circular y flotante que resalta la acción p…" at bounding box center [610, 147] width 453 height 34
click at [554, 140] on textarea "FAB (Floating Action Button): botón circular y flotante que resalta la acción p…" at bounding box center [610, 147] width 453 height 34
click at [566, 140] on textarea "FAB (Floating Action Button): botón circular y flotante que resalta la acción p…" at bounding box center [610, 147] width 453 height 34
click at [569, 140] on textarea "FAB (Floating Action Button): botón circular y flotante que resalta la acción p…" at bounding box center [610, 147] width 453 height 34
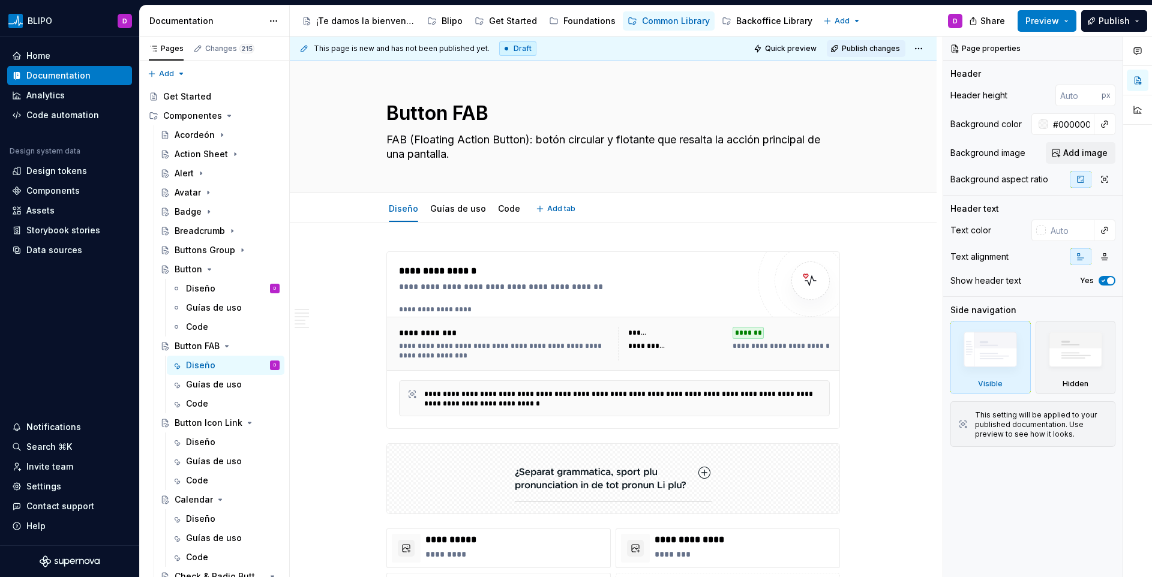
type textarea "*"
type textarea "FAB (Floating Action Button): botón circular y flotante que resalta la acción p…"
click at [570, 143] on textarea "FAB (Floating Action Button): botón circular y flotante que resalta la acción p…" at bounding box center [610, 147] width 453 height 34
type textarea "*"
type textarea "FAB (Floating Action Button): botón (circular y flotante que resalta la acción …"
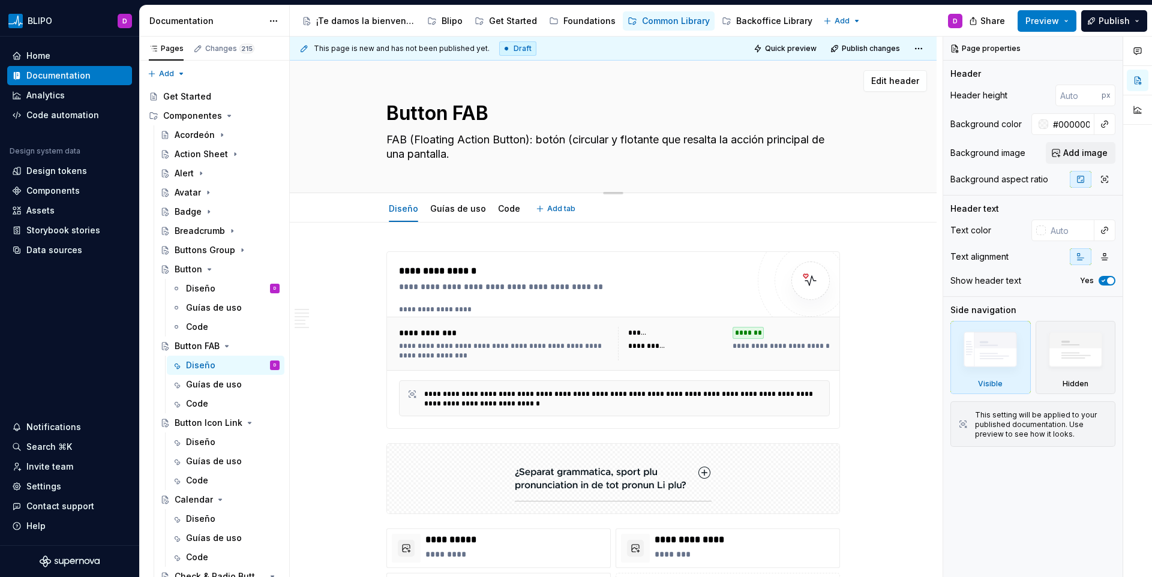
type textarea "*"
type textarea "FAB (Floating Action Button): botón (pcircular y flotante que resalta la acción…"
type textarea "*"
type textarea "FAB (Floating Action Button): botón (pocircular y flotante que resalta la acció…"
type textarea "*"
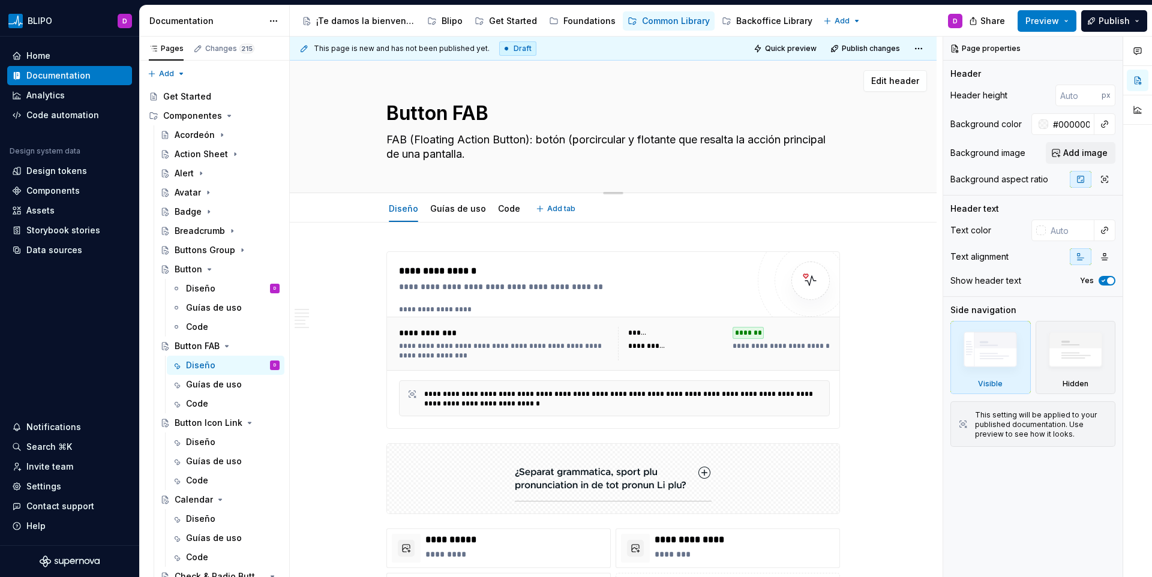
type textarea "FAB (Floating Action Button): botón (por circular y flotante que resalta la acc…"
type textarea "*"
type textarea "FAB (Floating Action Button): botón (por lcircular y flotante que resalta la ac…"
type textarea "*"
type textarea "FAB (Floating Action Button): botón (por locircular y flotante que resalta la a…"
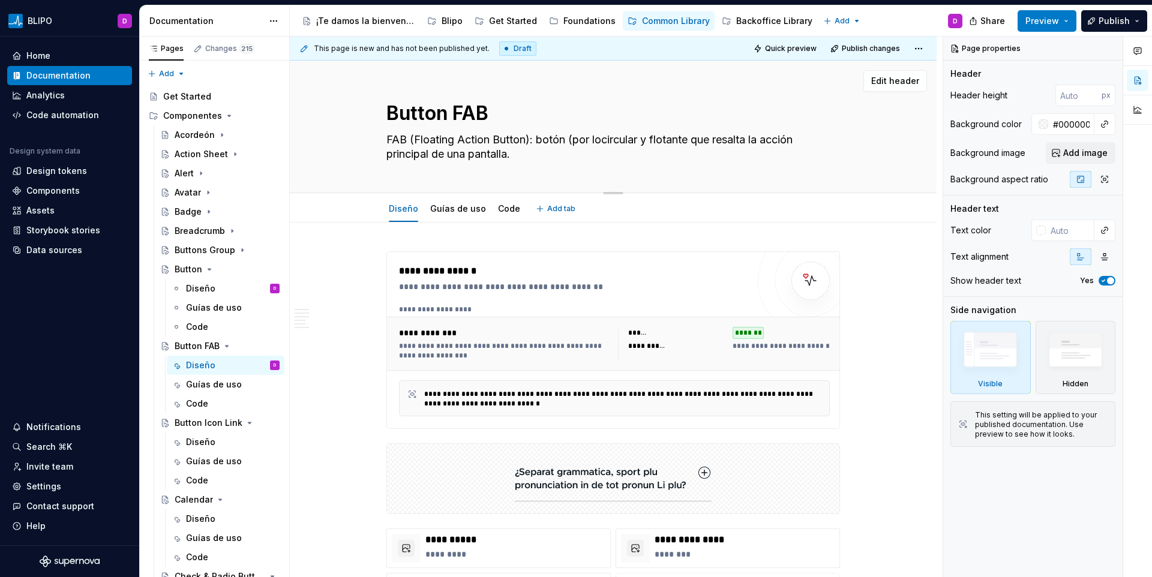
type textarea "*"
type textarea "FAB (Floating Action Button): botón (por lo dcircular y flotante que resalta la…"
type textarea "*"
type textarea "FAB (Floating Action Button): botón (por lo decircular y flotante que resalta l…"
type textarea "*"
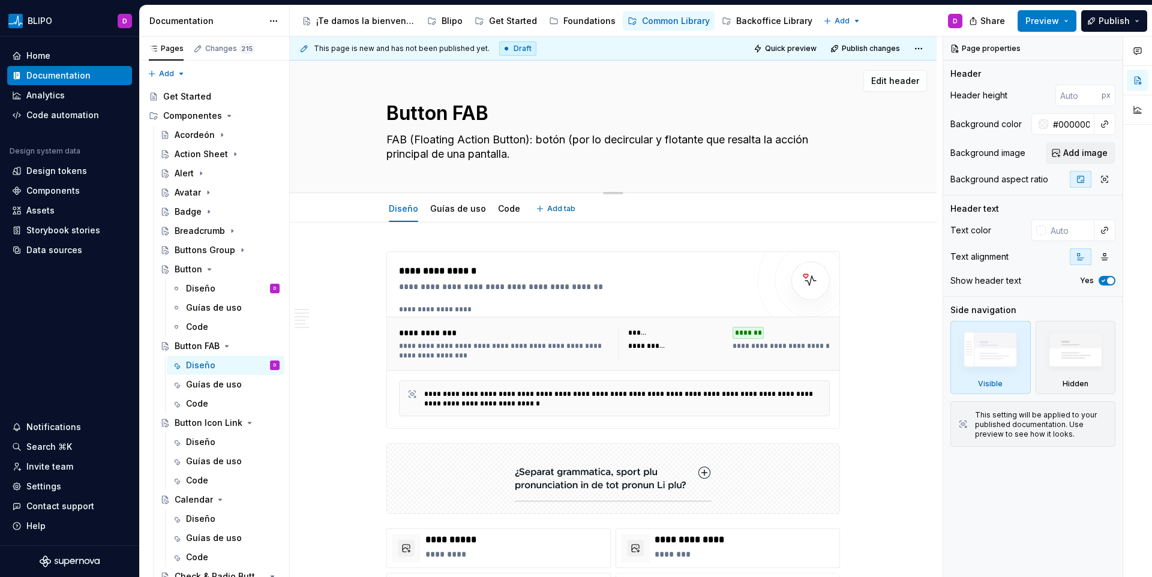
type textarea "FAB (Floating Action Button): botón (por lo degcircular y flotante que resalta …"
type textarea "*"
type textarea "FAB (Floating Action Button): botón (por lo degecircular y flotante que resalta…"
type textarea "*"
type textarea "FAB (Floating Action Button): botón (por lo degencircular y flotante que resalt…"
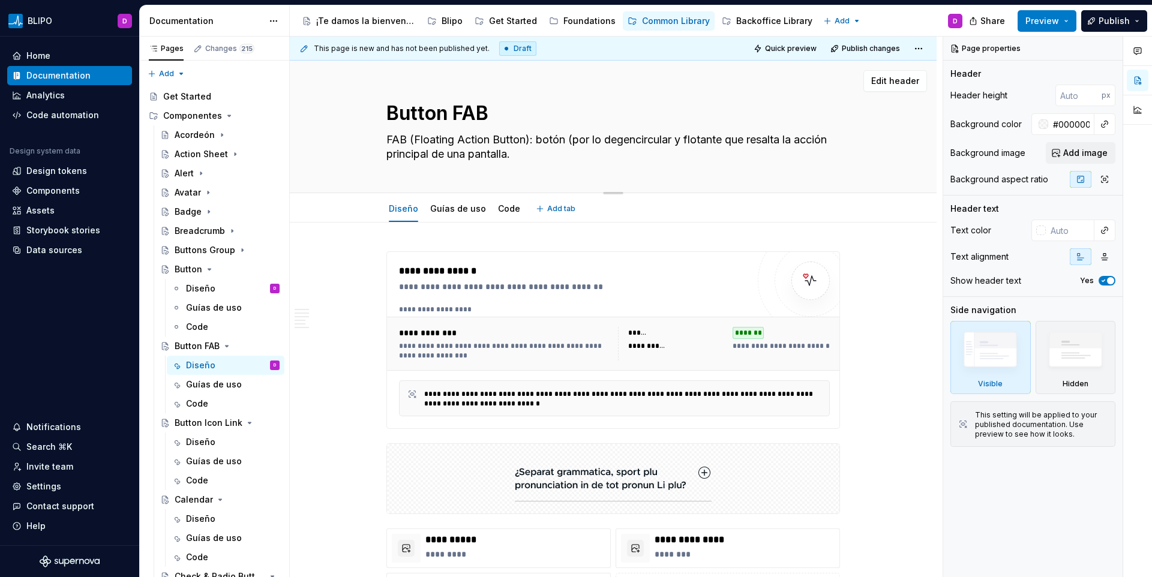
type textarea "*"
type textarea "FAB (Floating Action Button): botón (por lo degecircular y flotante que resalta…"
type textarea "*"
type textarea "FAB (Floating Action Button): botón (por lo degcircular y flotante que resalta …"
type textarea "*"
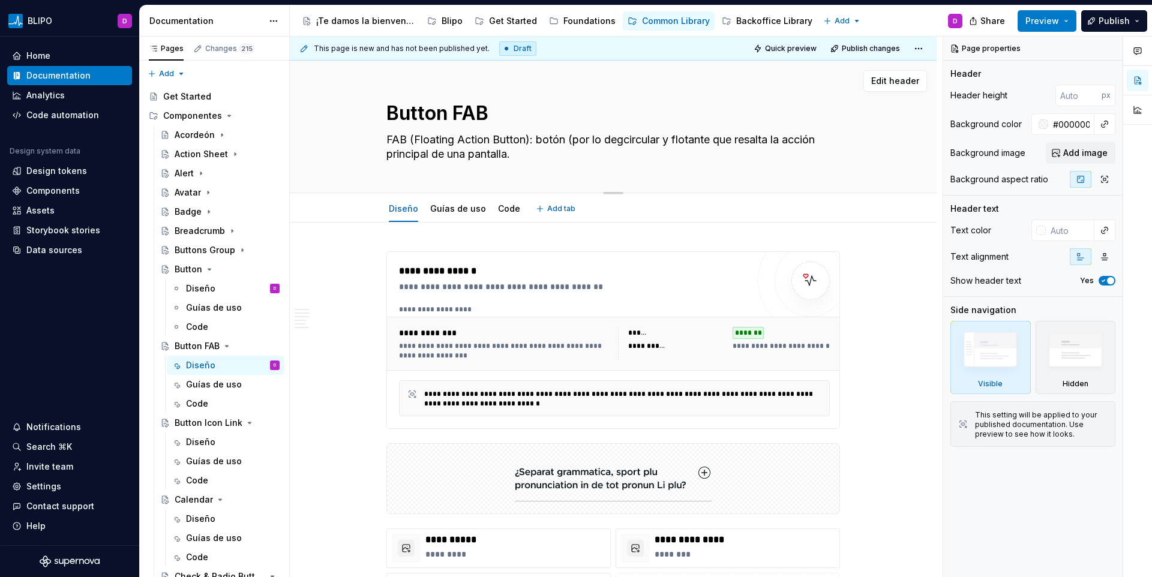
type textarea "FAB (Floating Action Button): botón (por lo decircular y flotante que resalta l…"
type textarea "*"
type textarea "FAB (Floating Action Button): botón (por lo dcircular y flotante que resalta la…"
type textarea "*"
type textarea "FAB (Floating Action Button): botón (por lo circular y flotante que resalta la …"
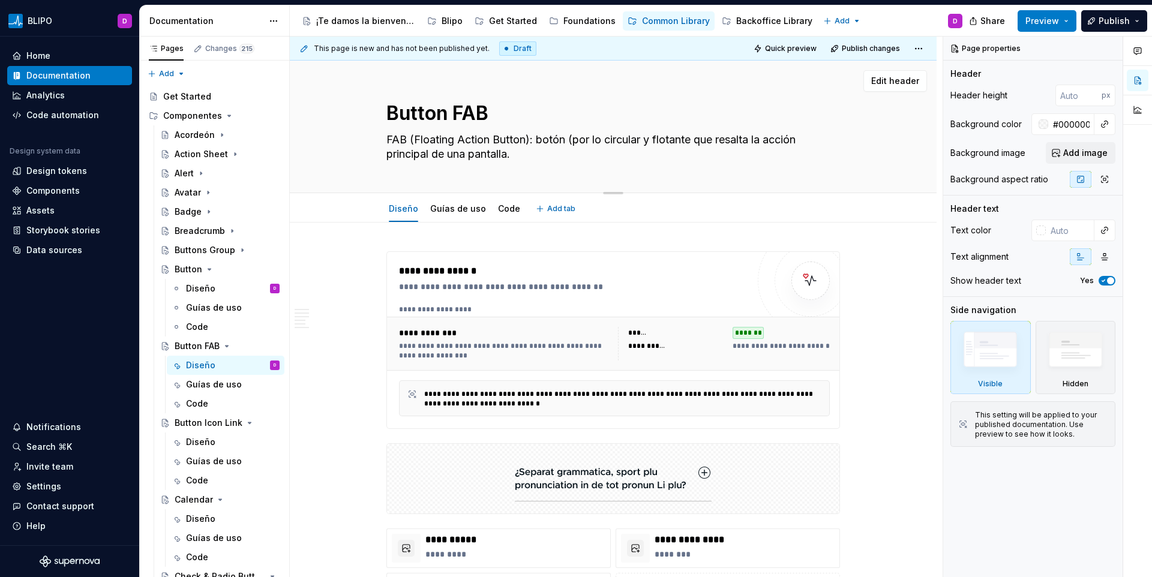
type textarea "*"
type textarea "FAB (Floating Action Button): botón (por lo gcircular y flotante que resalta la…"
type textarea "*"
type textarea "FAB (Floating Action Button): botón (por lo gecircular y flotante que resalta l…"
type textarea "*"
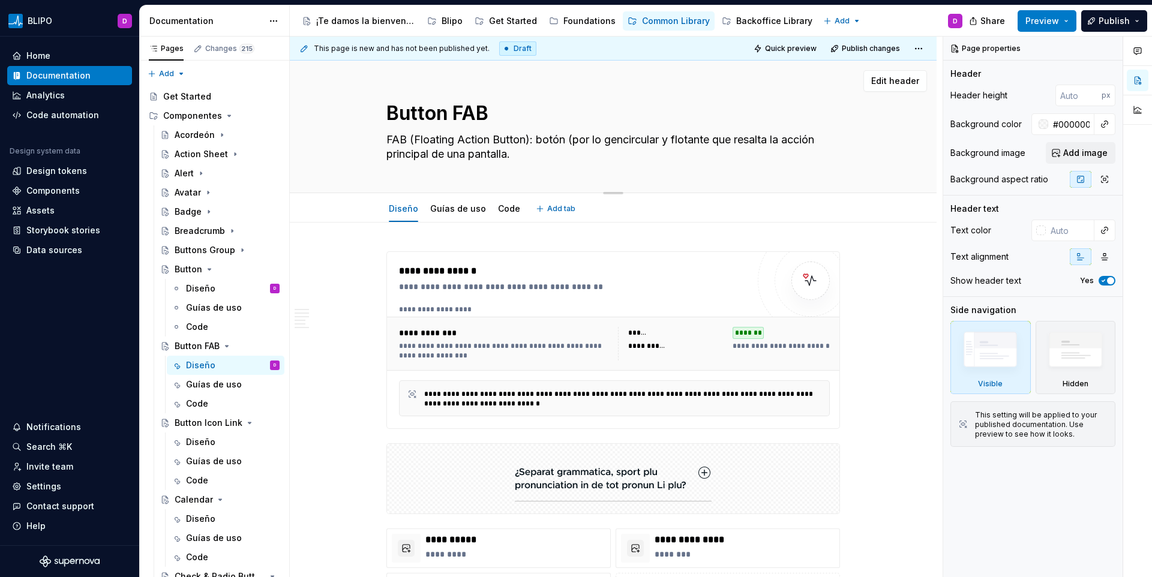
type textarea "FAB (Floating Action Button): botón (por lo genecircular y flotante que resalta…"
type textarea "*"
type textarea "FAB (Floating Action Button): botón (por lo genercircular y flotante que resalt…"
type textarea "*"
type textarea "FAB (Floating Action Button): botón (por lo generacircular y flotante que resal…"
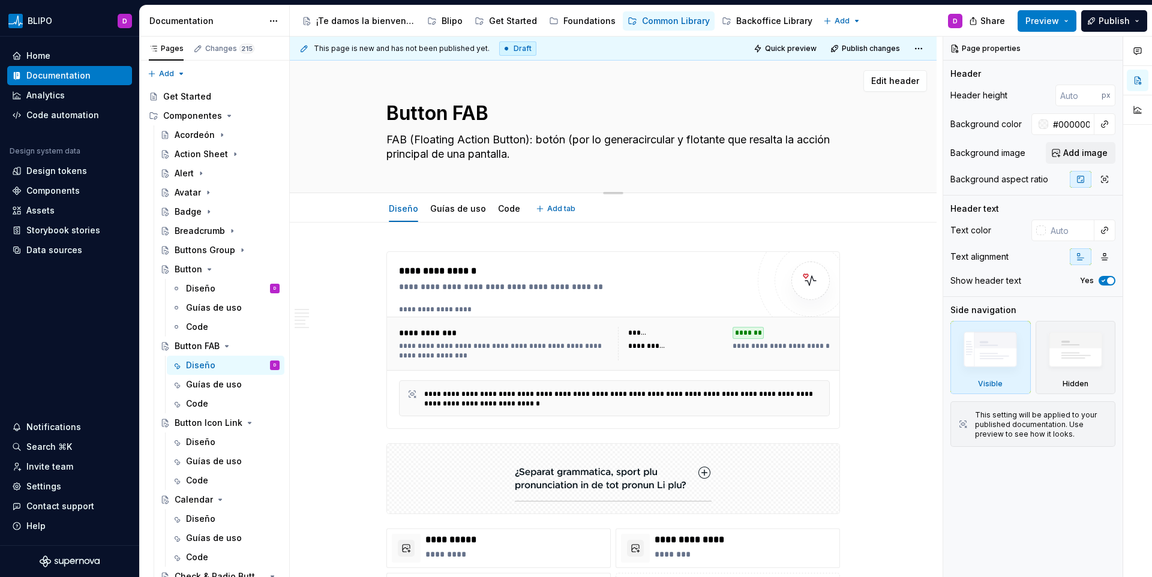
type textarea "*"
type textarea "FAB (Floating Action Button): botón (por lo generalcircular y flotante que resa…"
type textarea "*"
type textarea "FAB (Floating Action Button): botón (por lo general)circular y flotante que res…"
type textarea "*"
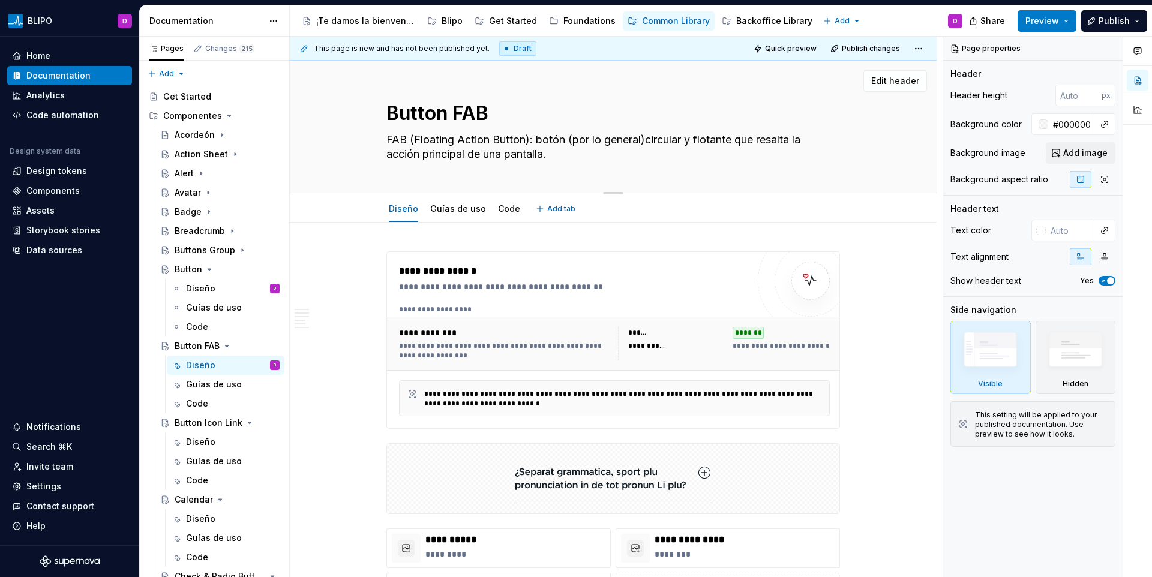
type textarea "FAB (Floating Action Button): botón (por lo general) circular y flotante que re…"
click at [569, 155] on textarea "FAB (Floating Action Button): botón (por lo general) circular y flotante que re…" at bounding box center [610, 147] width 453 height 34
type textarea "*"
type textarea "FAB (Floating Action Button): botón (por lo general) circular y flotante que re…"
click at [194, 284] on div "Diseño" at bounding box center [200, 289] width 29 height 12
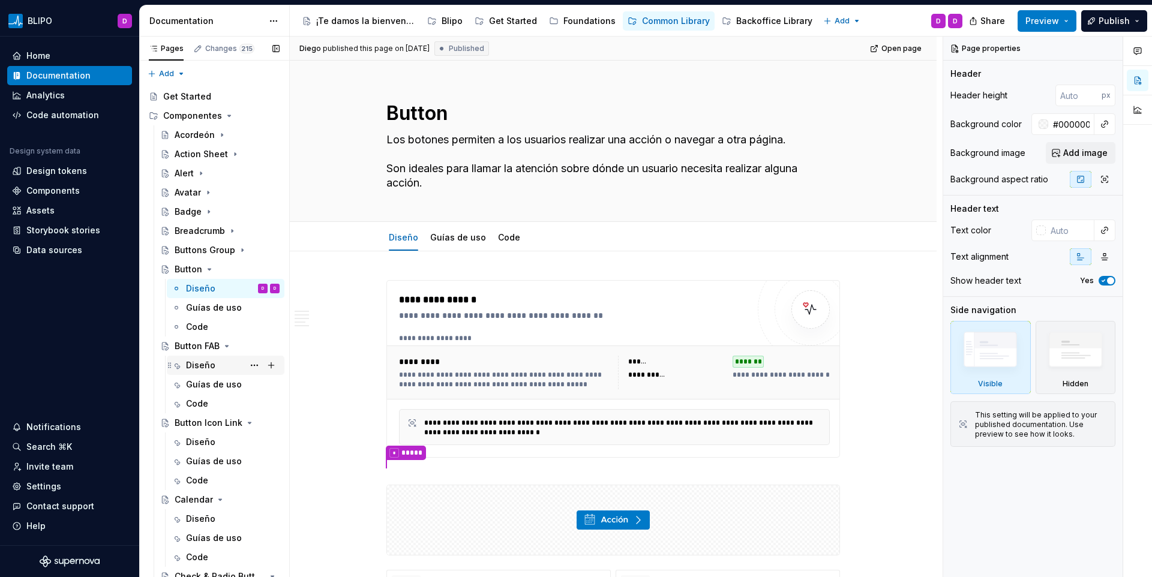
click at [213, 366] on div "Diseño" at bounding box center [200, 365] width 29 height 12
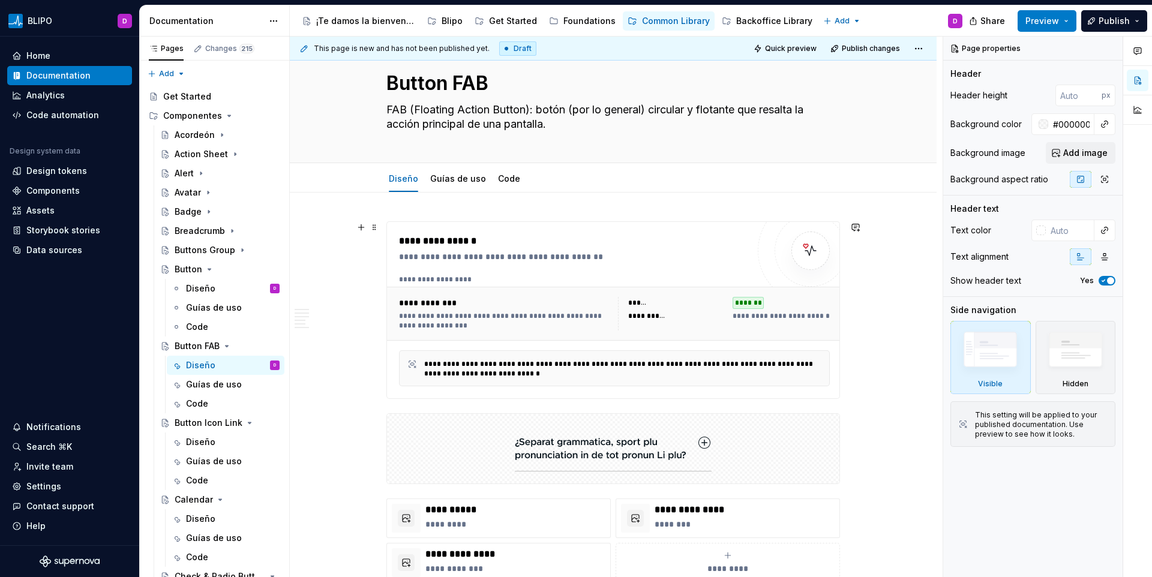
scroll to position [45, 0]
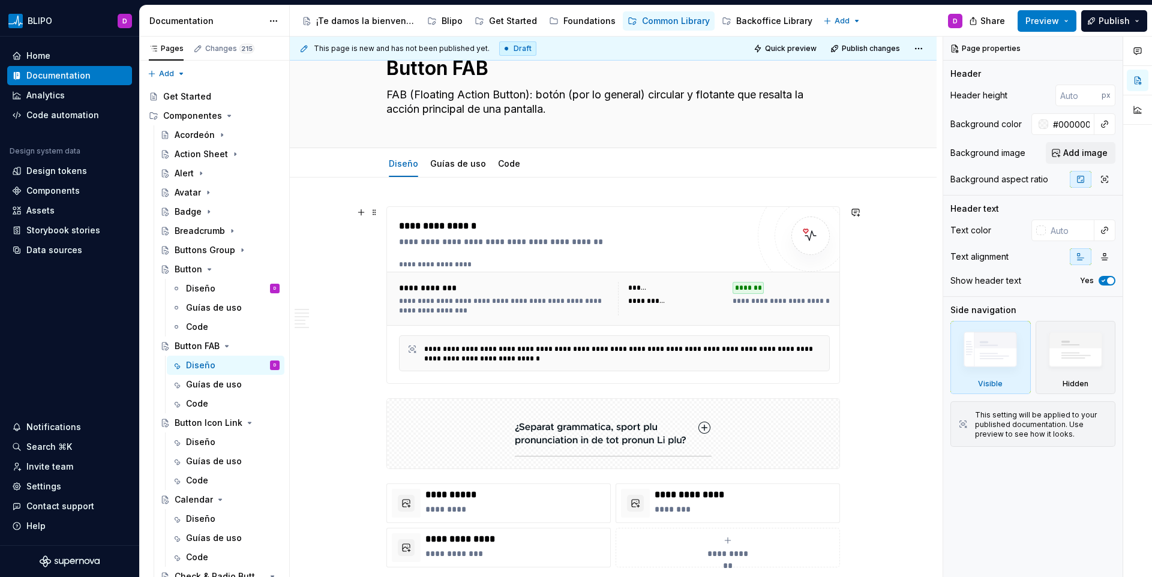
type textarea "*"
click at [476, 300] on div "**********" at bounding box center [505, 305] width 212 height 19
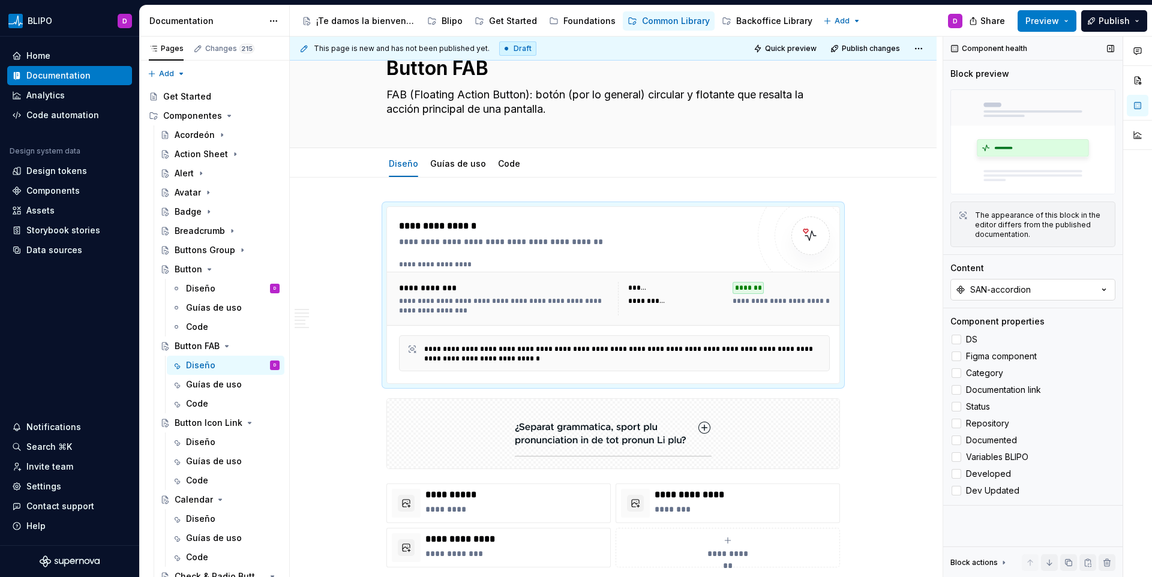
click at [984, 290] on div "SAN-accordion" at bounding box center [1000, 290] width 61 height 12
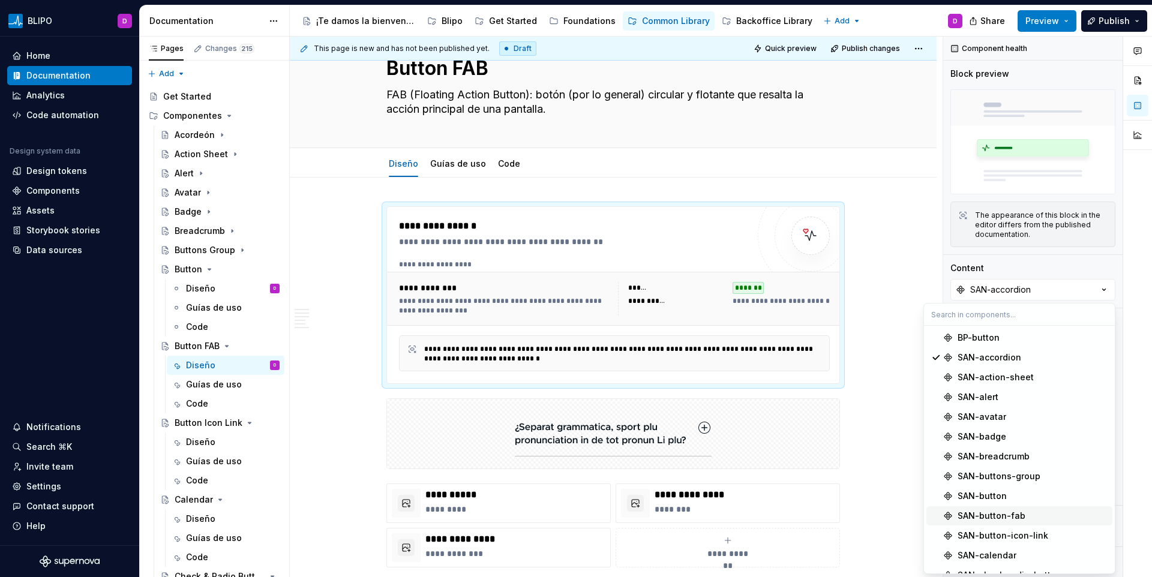
click at [994, 510] on div "SAN-button-fab" at bounding box center [991, 516] width 68 height 12
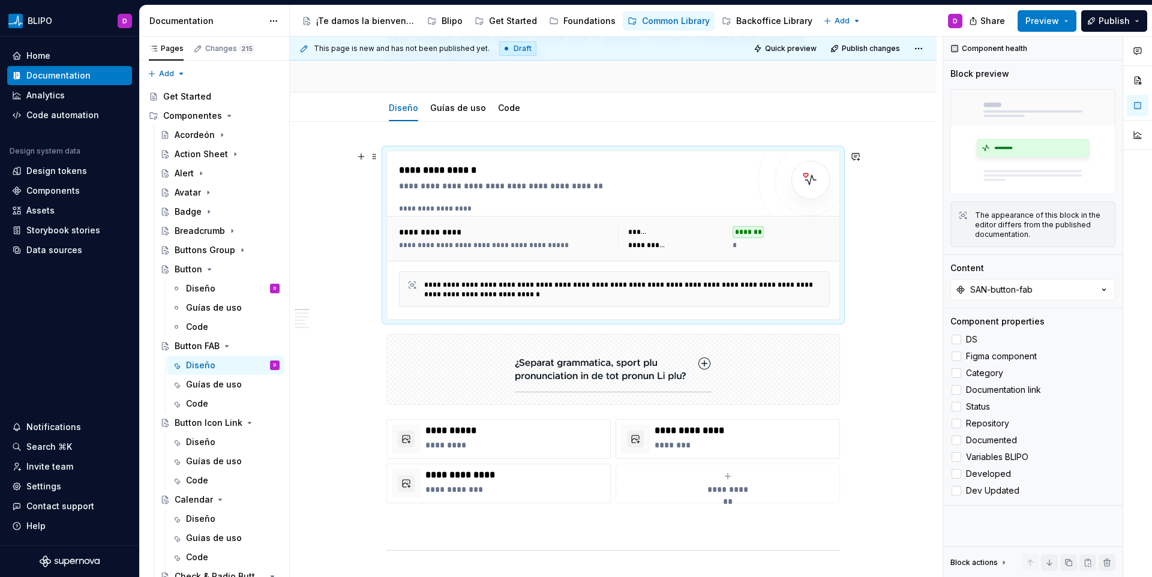
scroll to position [161, 0]
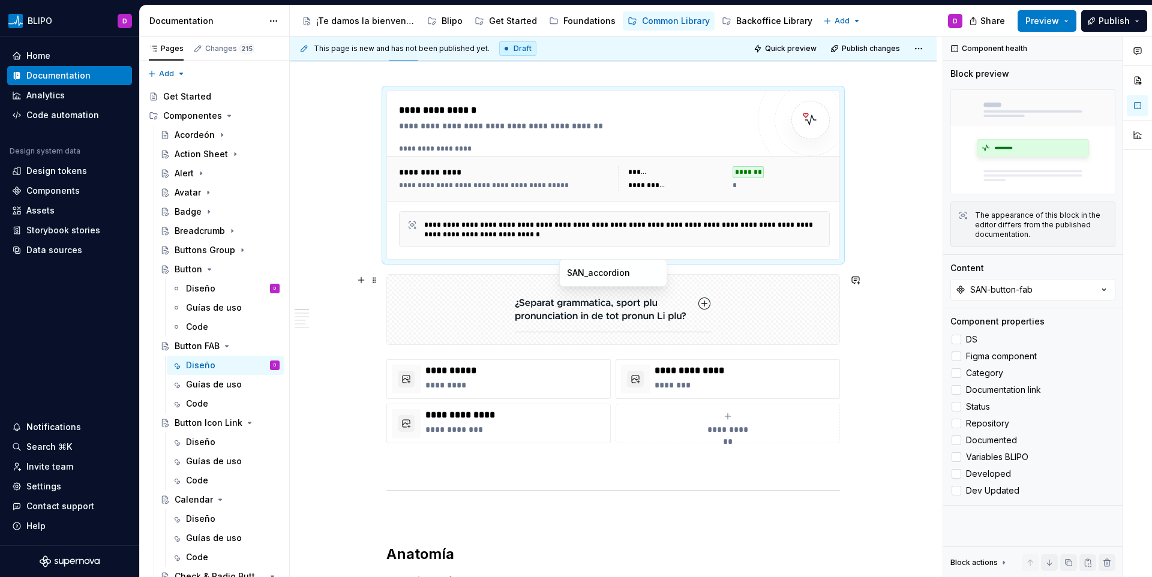
click at [652, 316] on img at bounding box center [613, 310] width 197 height 60
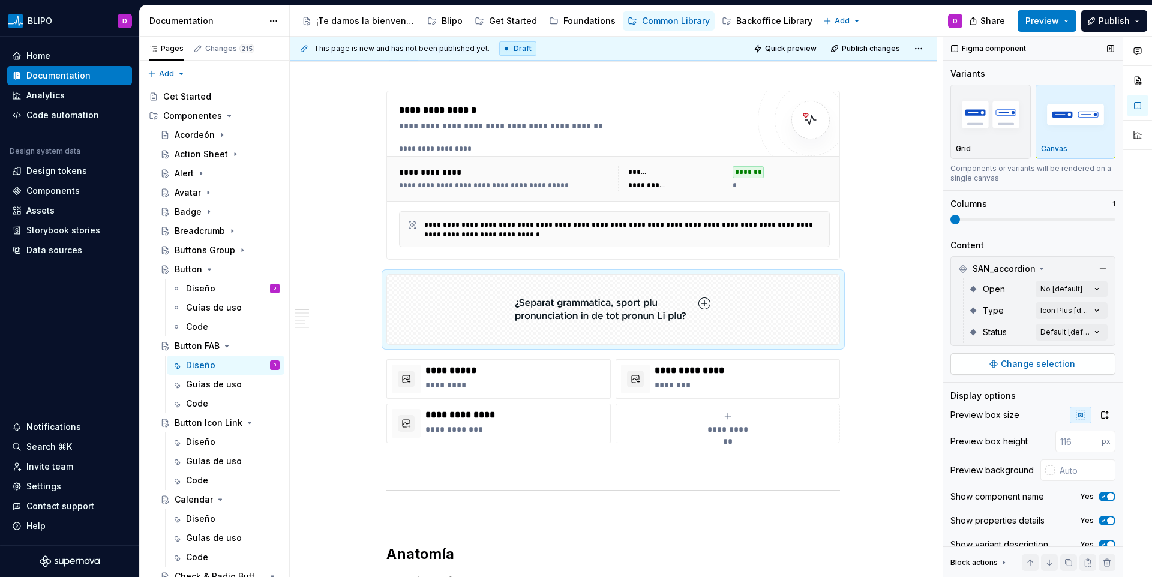
click at [1000, 361] on span "Change selection" at bounding box center [1037, 364] width 74 height 12
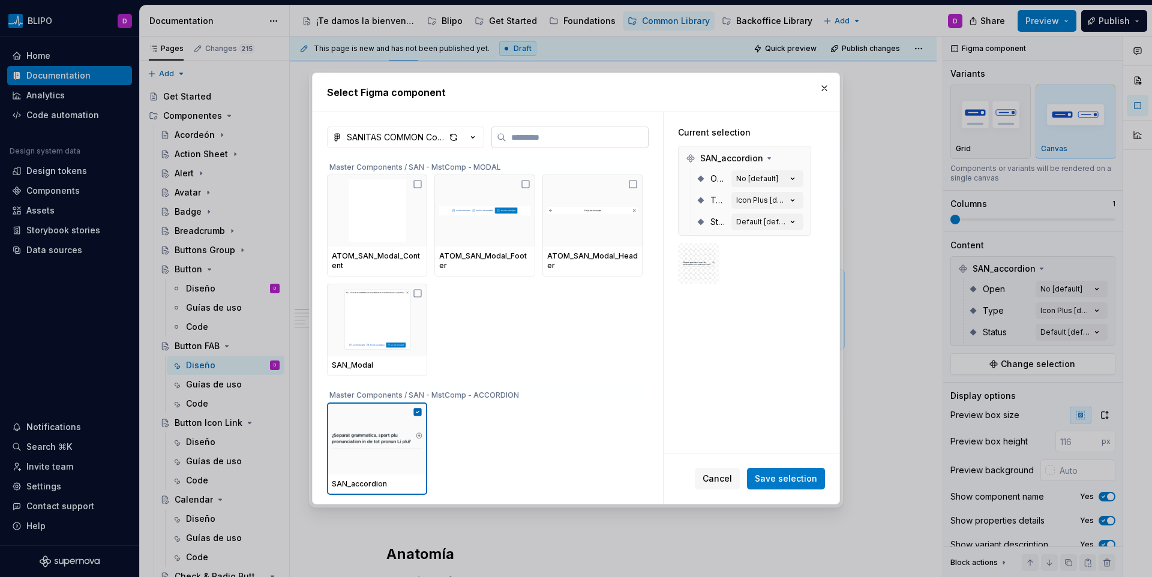
click at [608, 134] on input "search" at bounding box center [577, 137] width 142 height 12
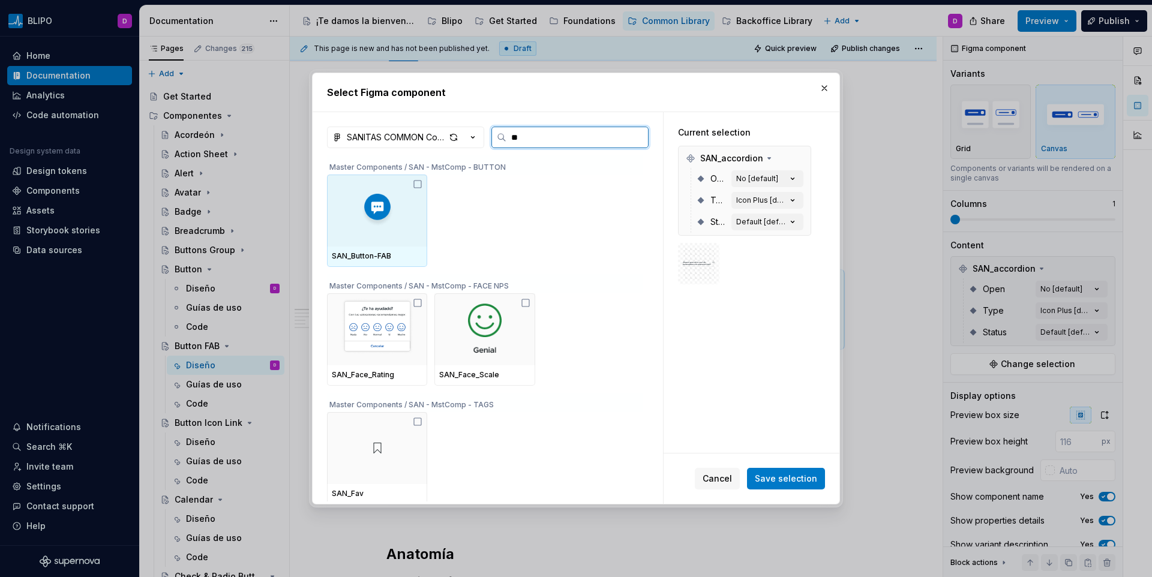
type input "***"
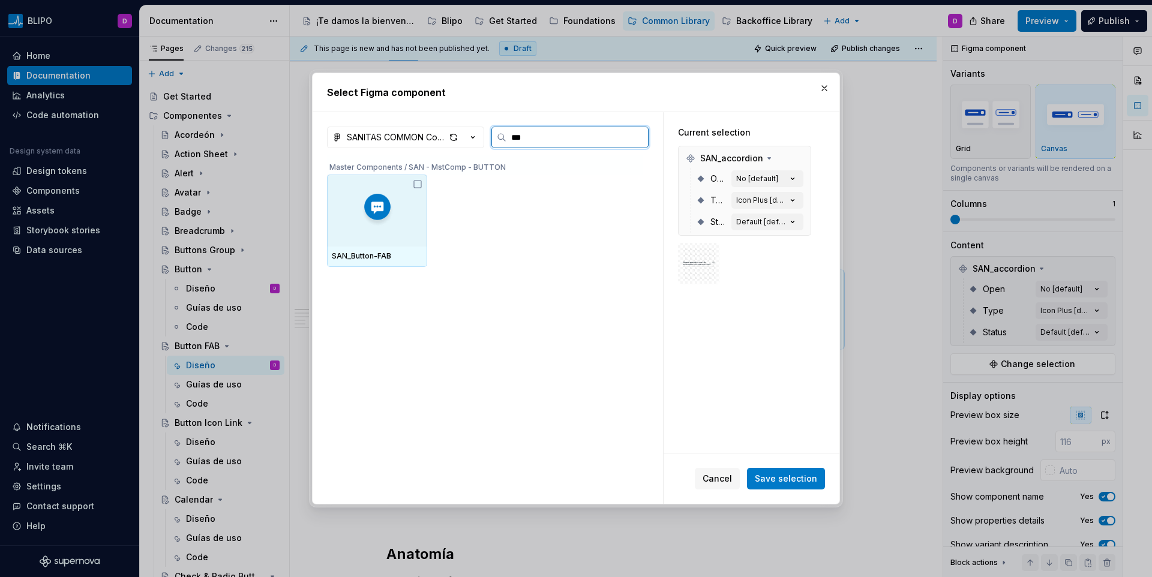
click at [387, 233] on div at bounding box center [377, 211] width 100 height 72
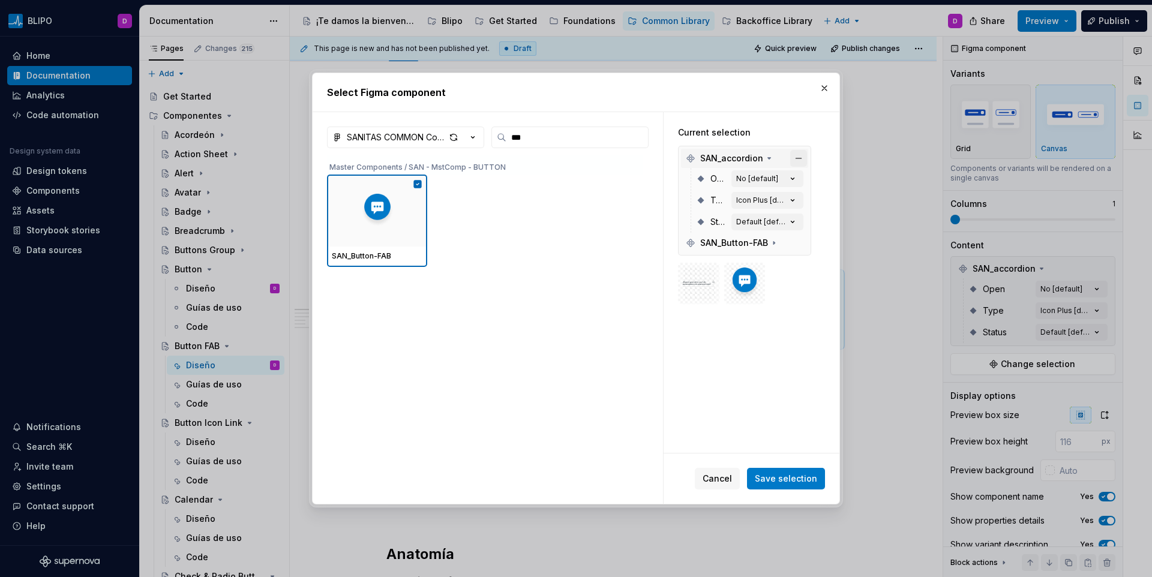
click at [797, 157] on button "button" at bounding box center [798, 158] width 17 height 17
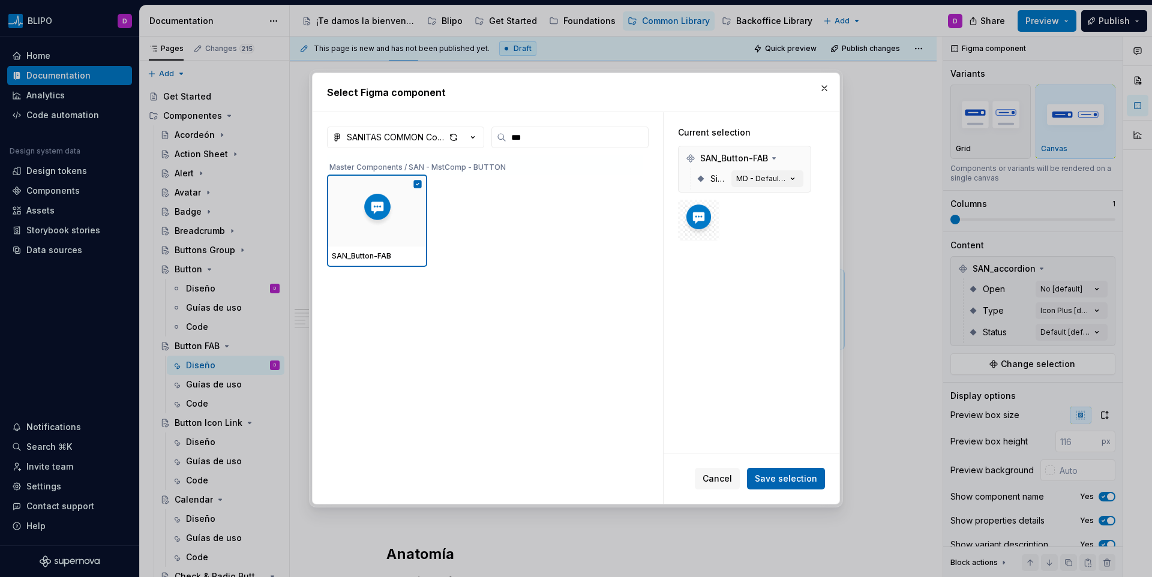
click at [780, 480] on span "Save selection" at bounding box center [786, 479] width 62 height 12
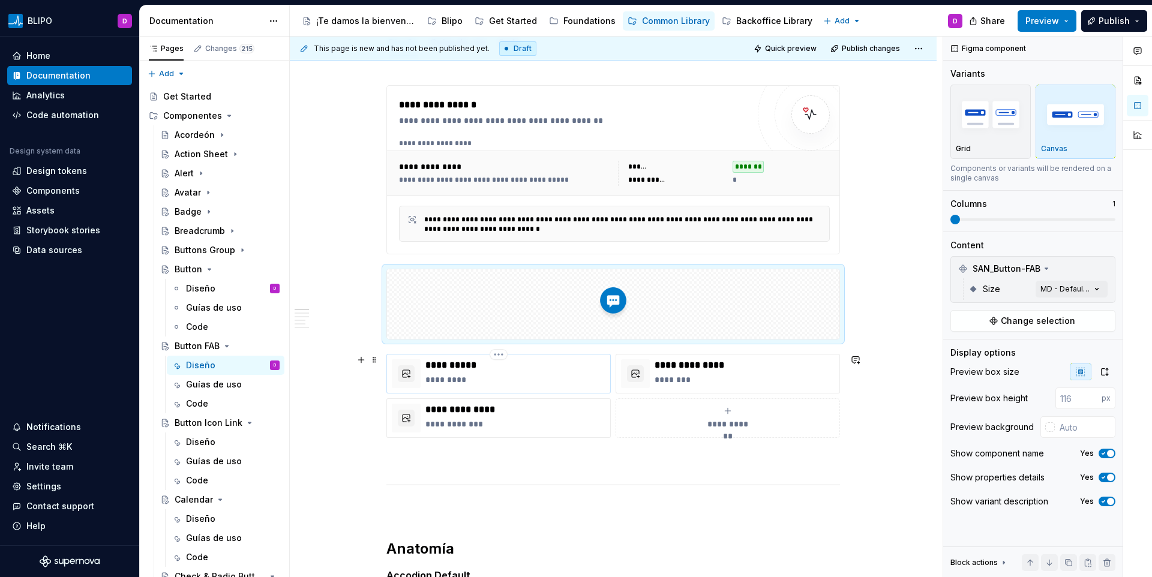
scroll to position [178, 0]
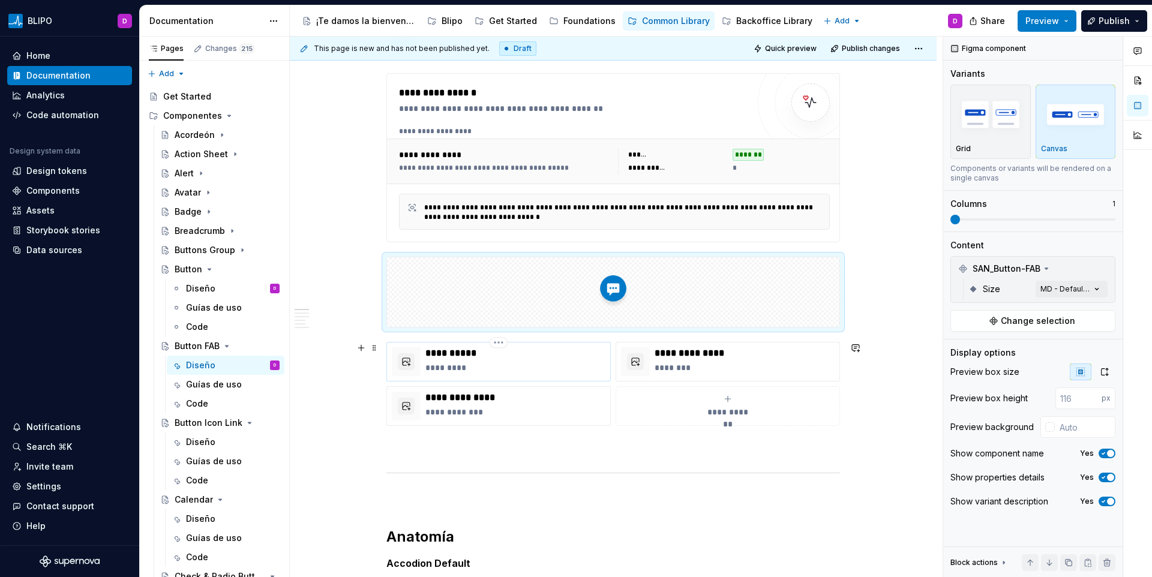
click at [471, 365] on p "*********" at bounding box center [515, 368] width 180 height 12
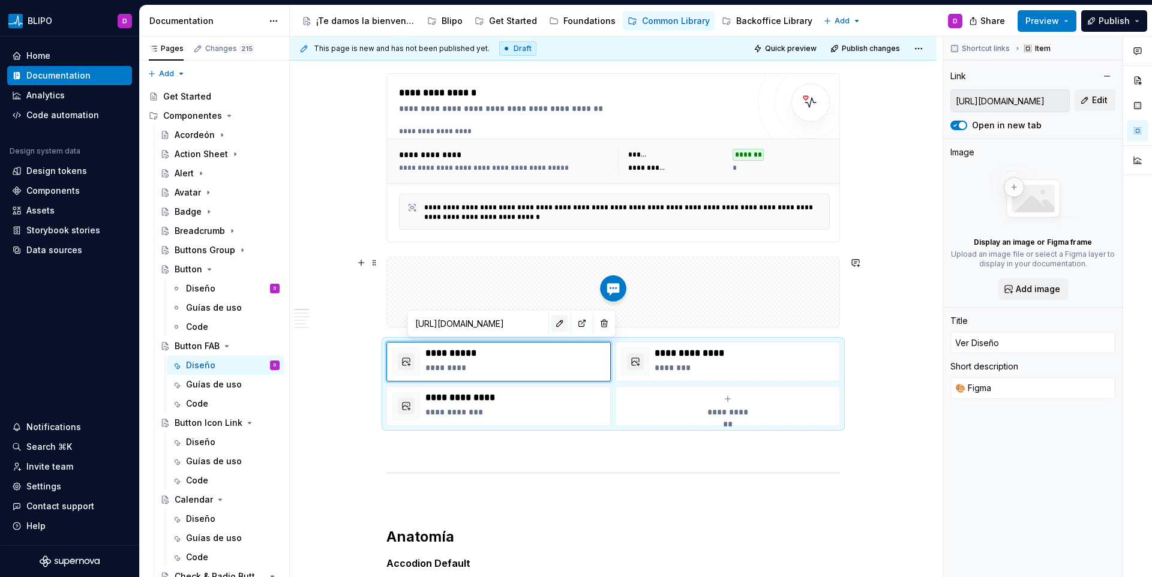
click at [551, 320] on button "button" at bounding box center [559, 323] width 17 height 17
type textarea "*"
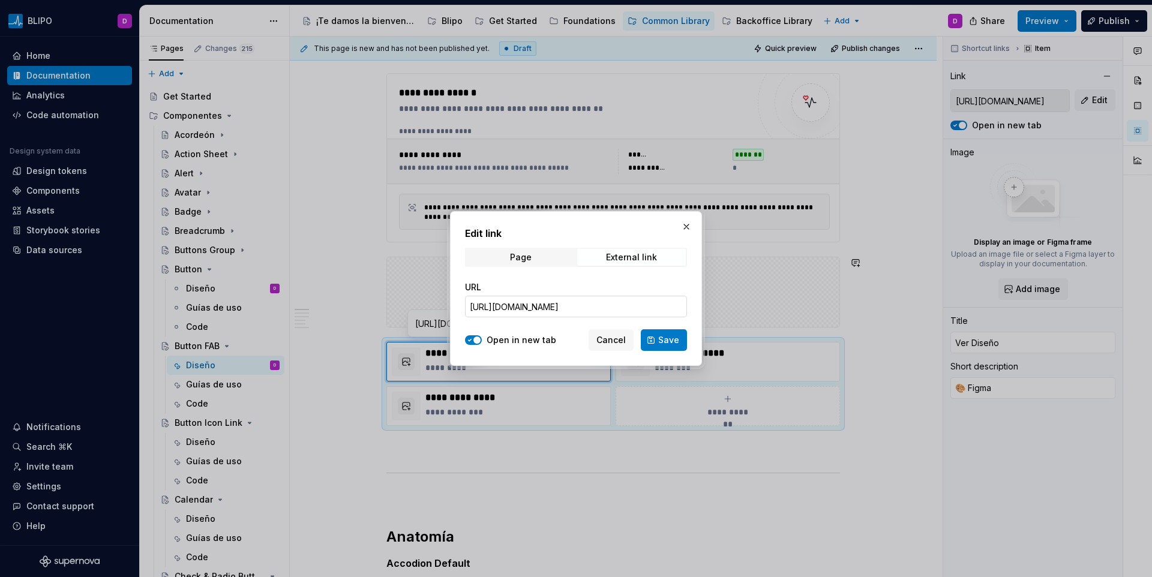
click at [521, 304] on input "[URL][DOMAIN_NAME]" at bounding box center [576, 307] width 222 height 22
paste input "780-701&t=UovDA4FuH1mg2BIV"
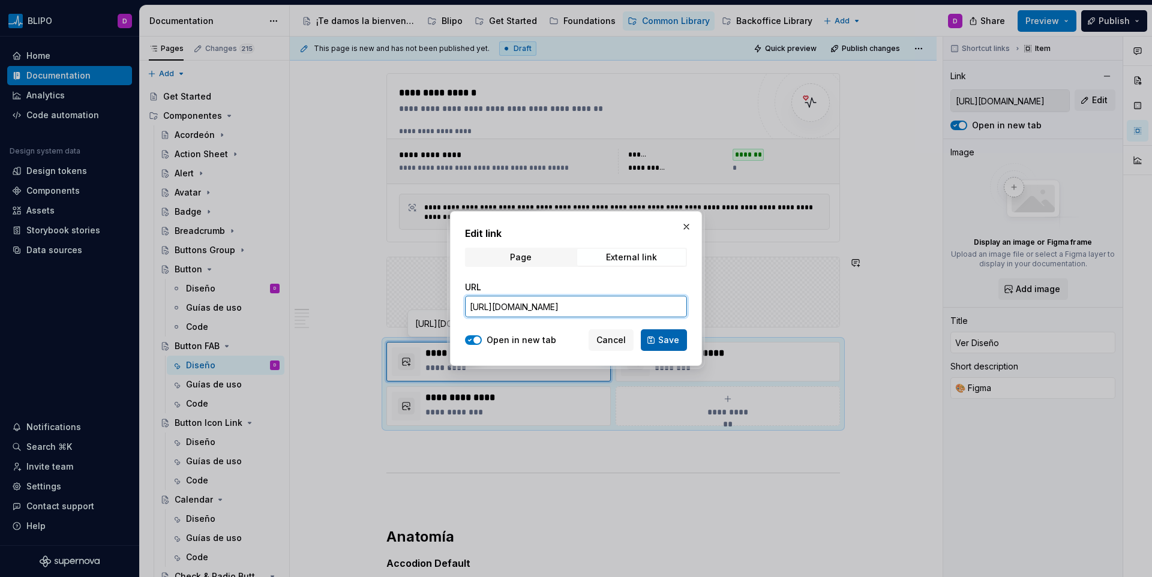
type input "[URL][DOMAIN_NAME]"
click at [675, 334] on span "Save" at bounding box center [668, 340] width 21 height 12
type textarea "*"
type input "[URL][DOMAIN_NAME]"
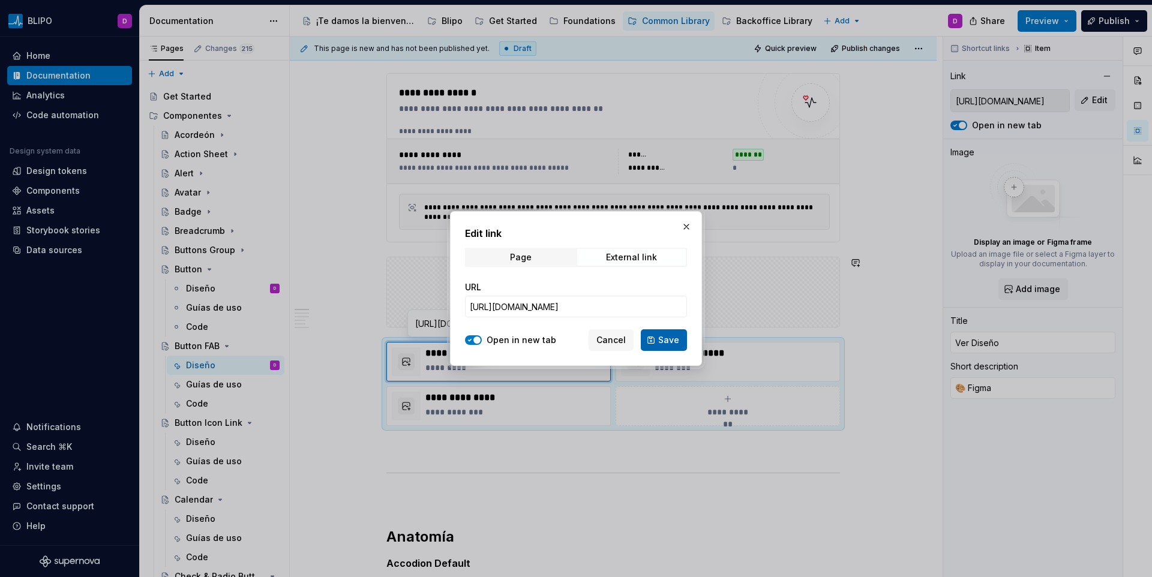
type input "[URL][DOMAIN_NAME]"
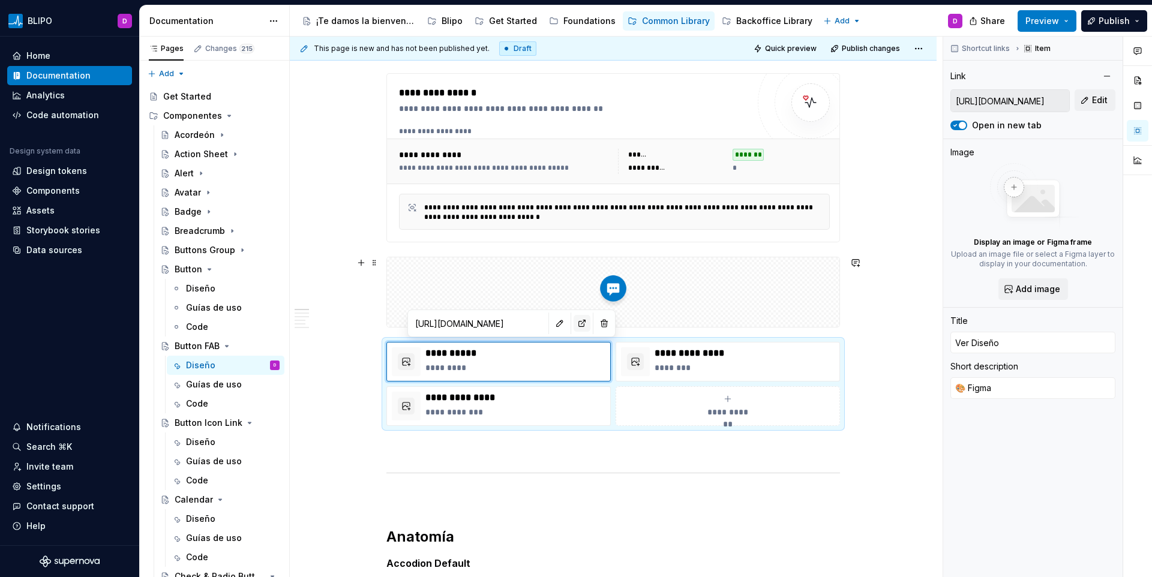
click at [573, 321] on button "button" at bounding box center [581, 323] width 17 height 17
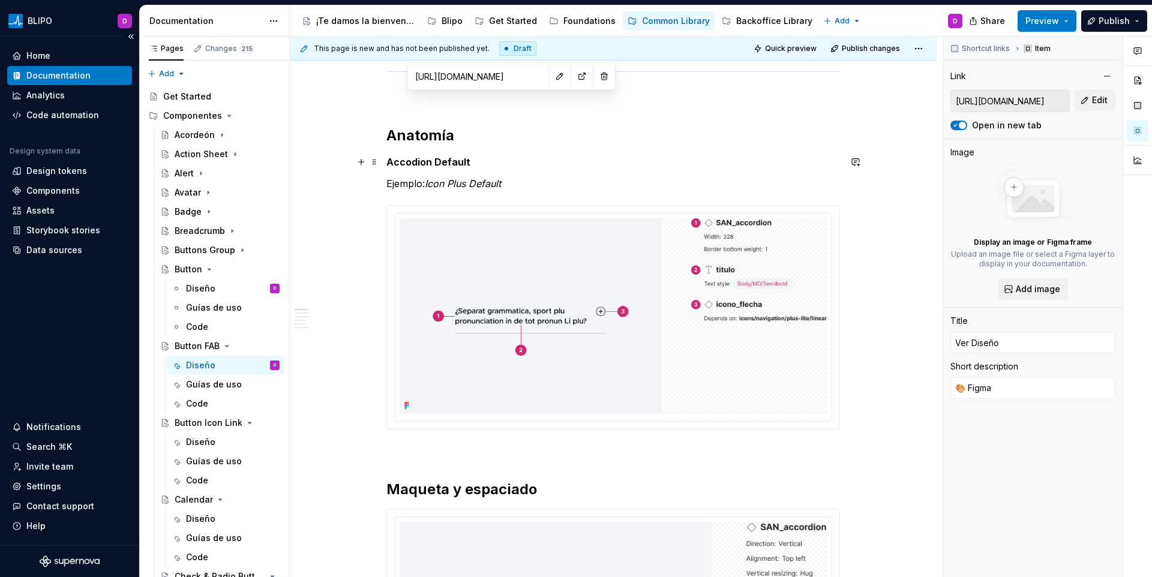
scroll to position [607, 0]
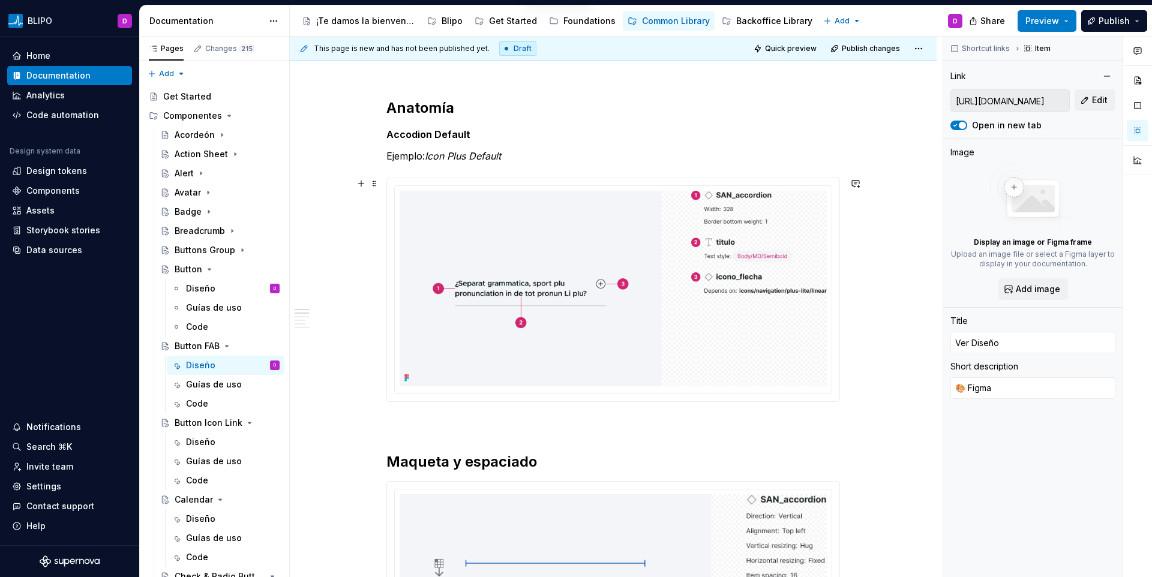
click at [504, 339] on img at bounding box center [612, 289] width 427 height 196
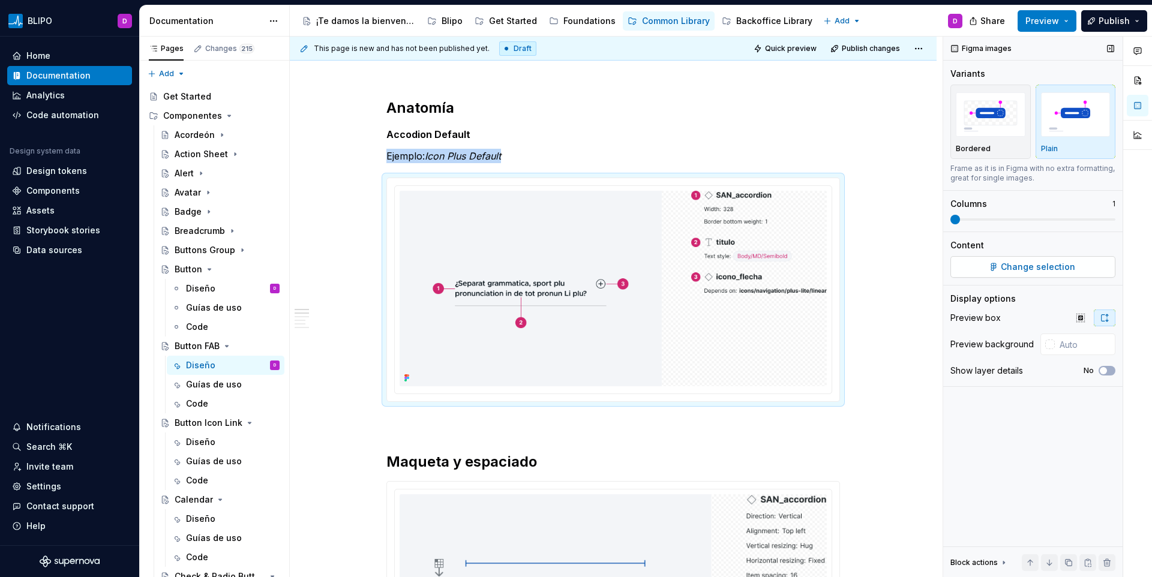
click at [1015, 266] on span "Change selection" at bounding box center [1037, 267] width 74 height 12
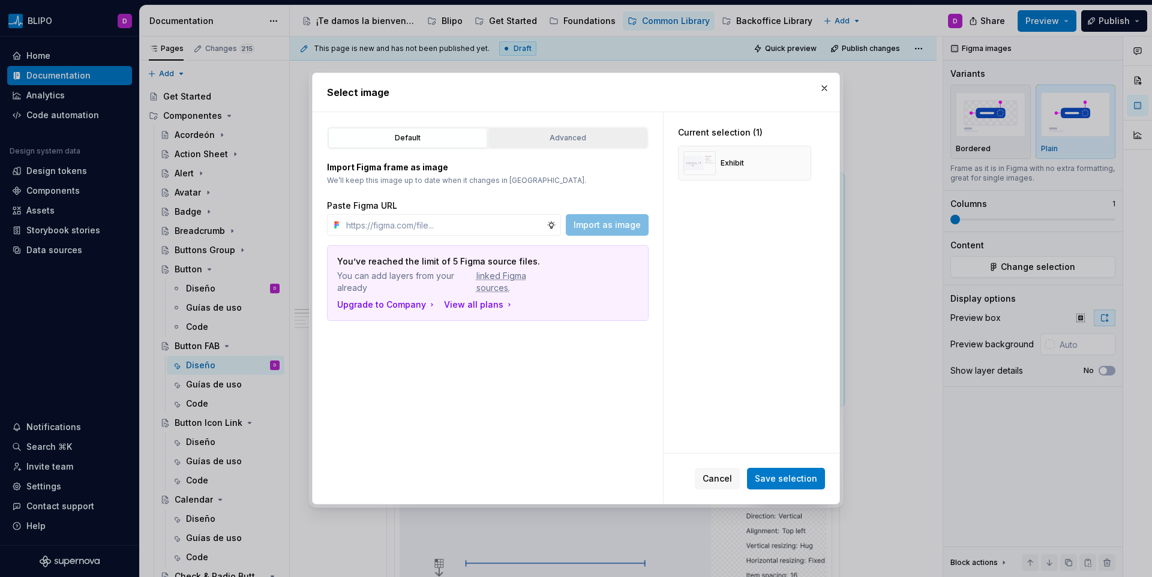
click at [576, 145] on button "Advanced" at bounding box center [567, 138] width 159 height 20
type textarea "*"
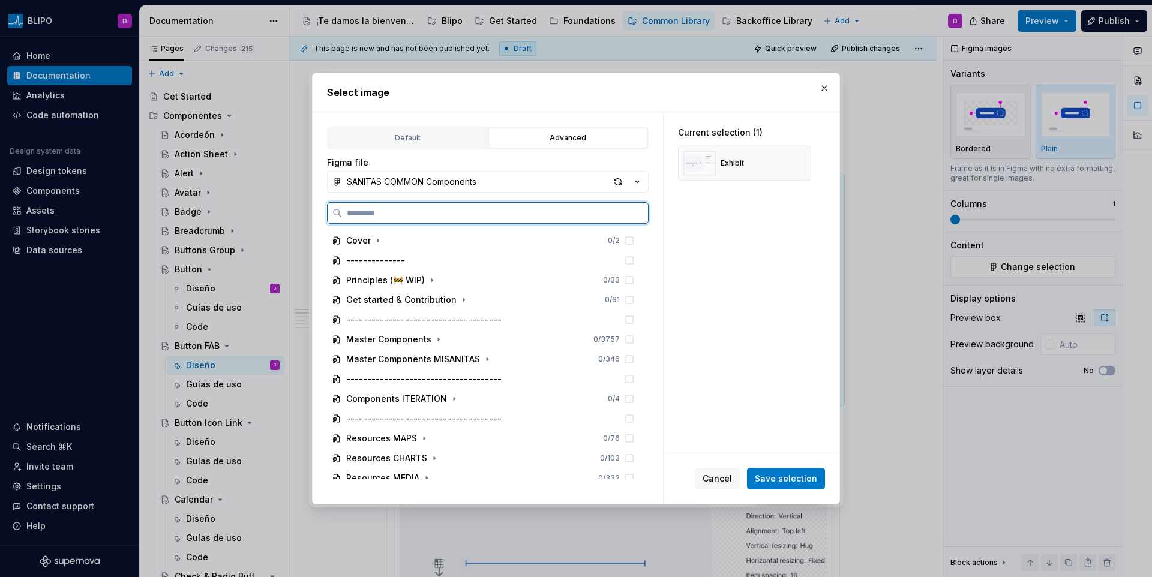
click at [455, 212] on input "search" at bounding box center [495, 213] width 306 height 12
paste input "**********"
type input "**********"
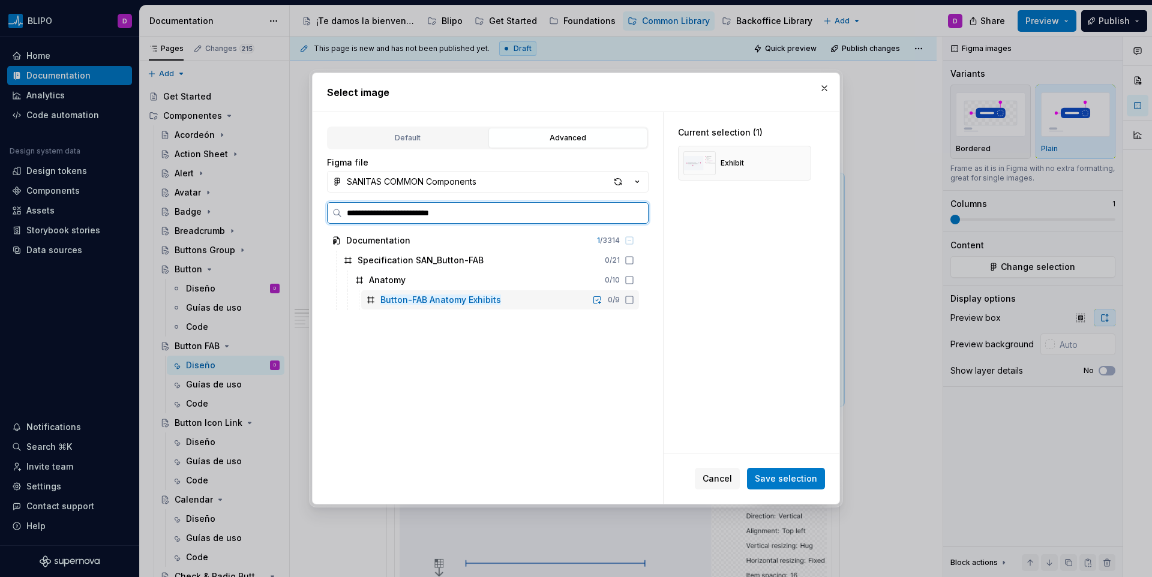
click at [630, 298] on icon at bounding box center [629, 300] width 10 height 10
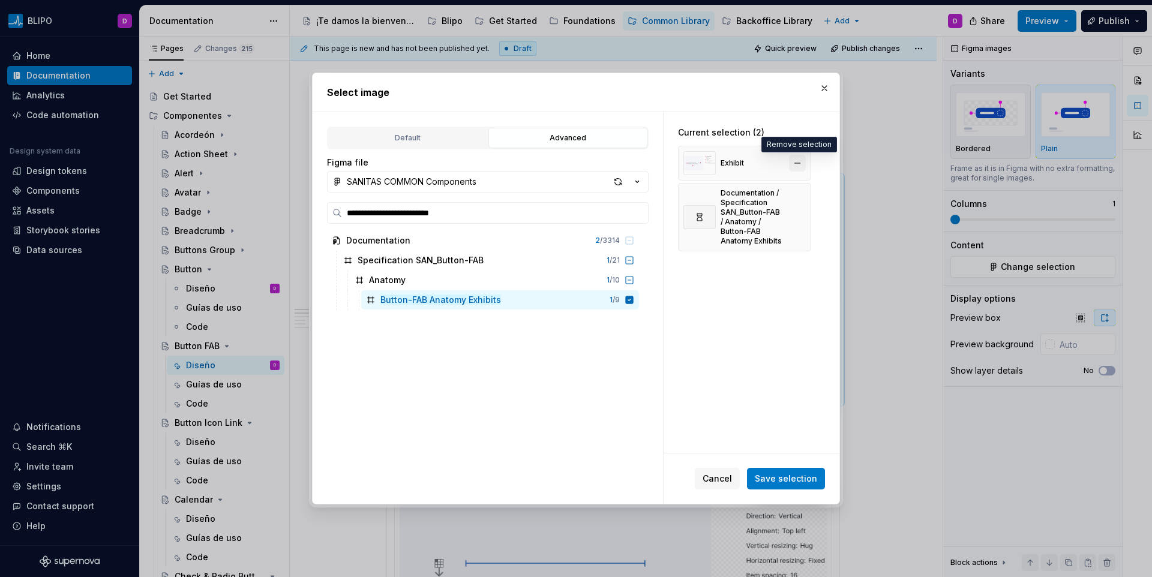
click at [800, 163] on button "button" at bounding box center [797, 163] width 17 height 17
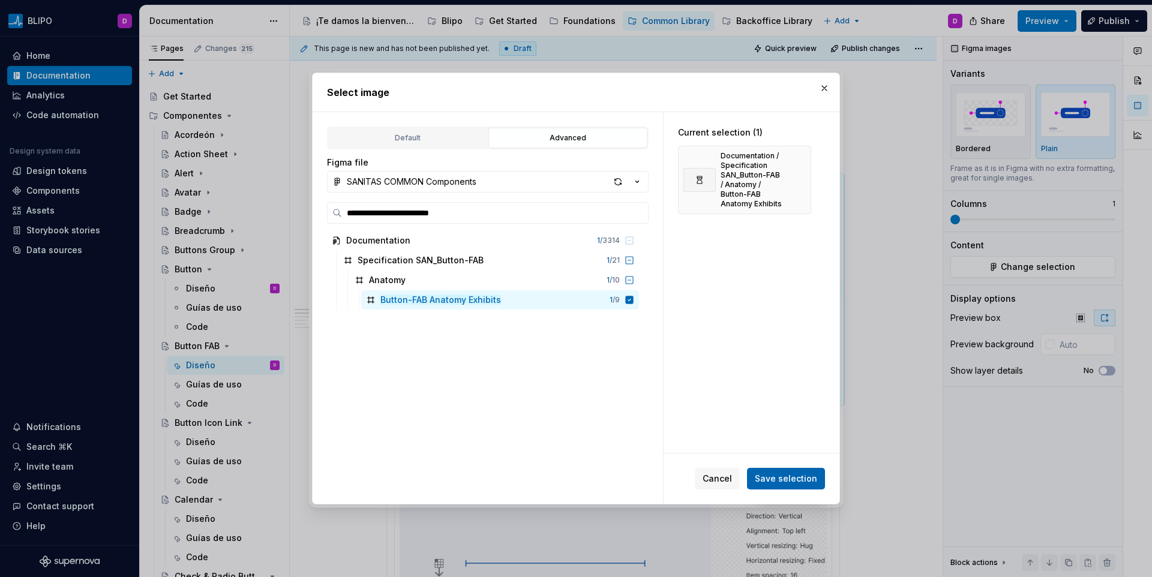
click at [786, 483] on span "Save selection" at bounding box center [786, 479] width 62 height 12
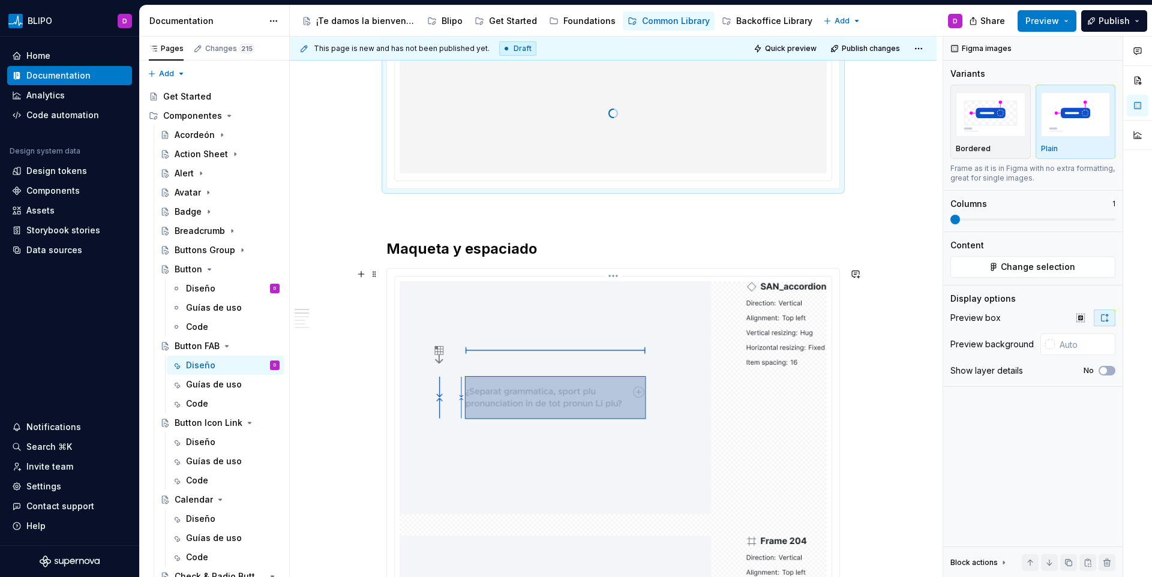
scroll to position [582, 0]
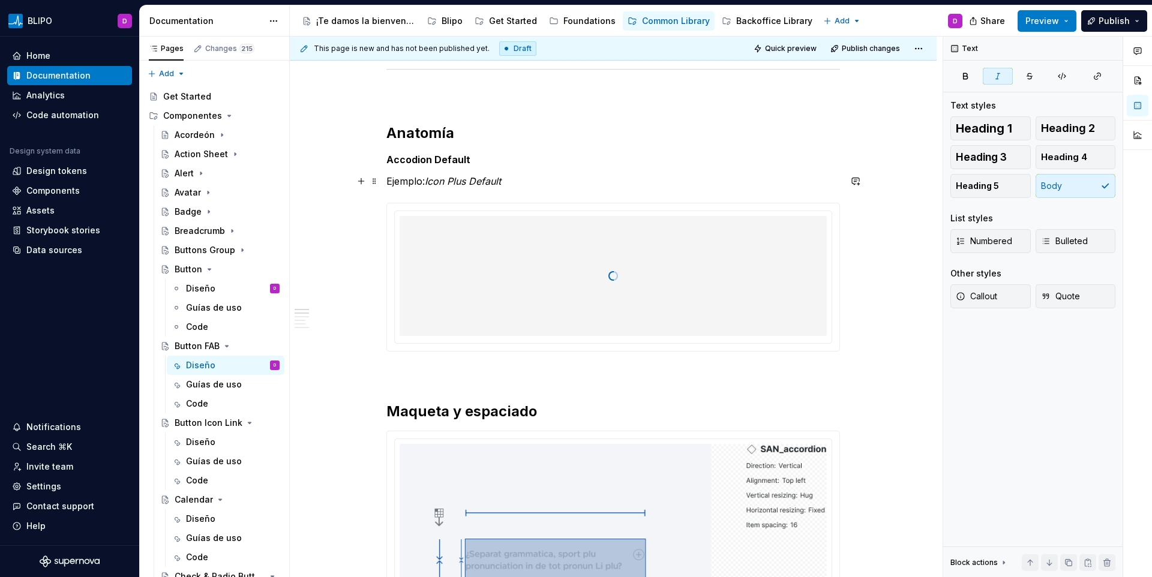
click at [450, 182] on em "Icon Plus Default" at bounding box center [463, 181] width 76 height 12
click at [444, 182] on em "Icon Plus Default" at bounding box center [463, 181] width 76 height 12
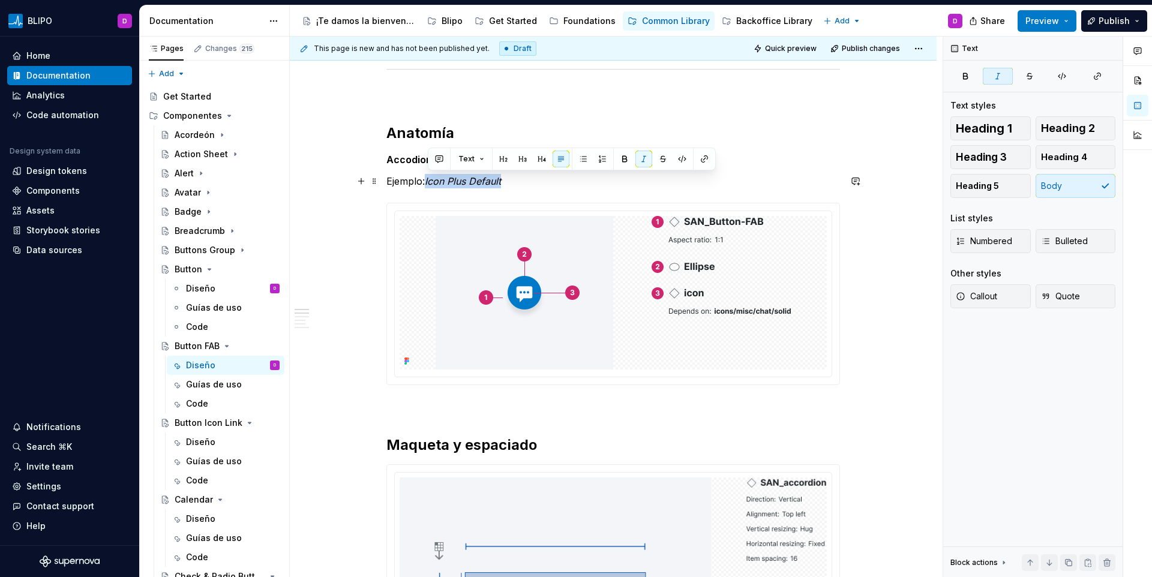
drag, startPoint x: 428, startPoint y: 182, endPoint x: 506, endPoint y: 182, distance: 78.0
click at [506, 182] on p "Ejemplo: Icon Plus Default" at bounding box center [612, 181] width 453 height 14
drag, startPoint x: 482, startPoint y: 184, endPoint x: 496, endPoint y: 183, distance: 14.4
click at [496, 183] on em "Button FAB MD-Default Solid Icon" at bounding box center [501, 181] width 152 height 12
click at [483, 182] on em "Button FAB MD-Default Solid Icon" at bounding box center [501, 181] width 152 height 12
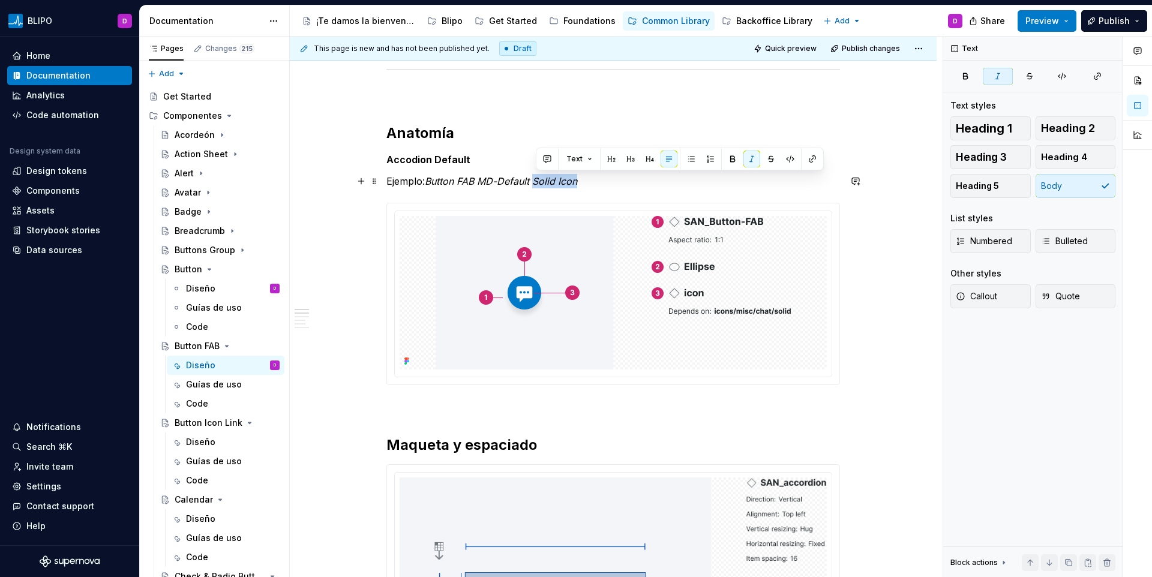
drag, startPoint x: 537, startPoint y: 182, endPoint x: 579, endPoint y: 182, distance: 42.0
click at [577, 182] on em "Button FAB MD-Default Solid Icon" at bounding box center [501, 181] width 152 height 12
click at [429, 181] on em "Button FAB MD-Default" at bounding box center [477, 181] width 104 height 12
drag, startPoint x: 569, startPoint y: 182, endPoint x: 527, endPoint y: 184, distance: 42.0
click at [527, 184] on em "Solid IconButton FAB MD-Default" at bounding box center [499, 181] width 149 height 12
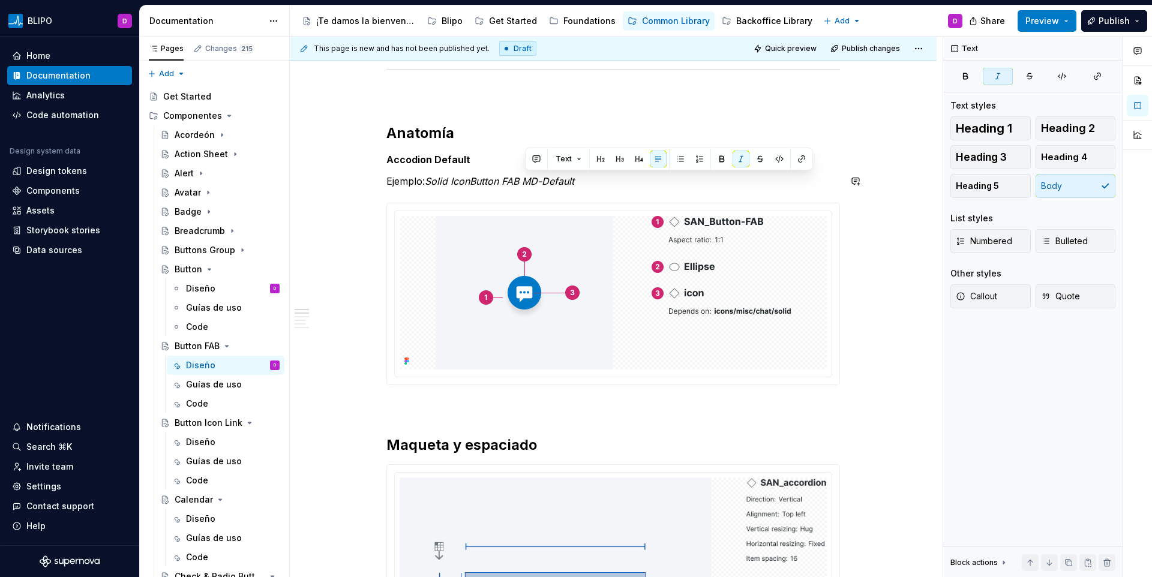
copy em "MD-Default"
click at [469, 181] on em "Solid IconButton FAB" at bounding box center [472, 181] width 94 height 12
click at [473, 183] on em "Solid IconButton FAB" at bounding box center [472, 181] width 94 height 12
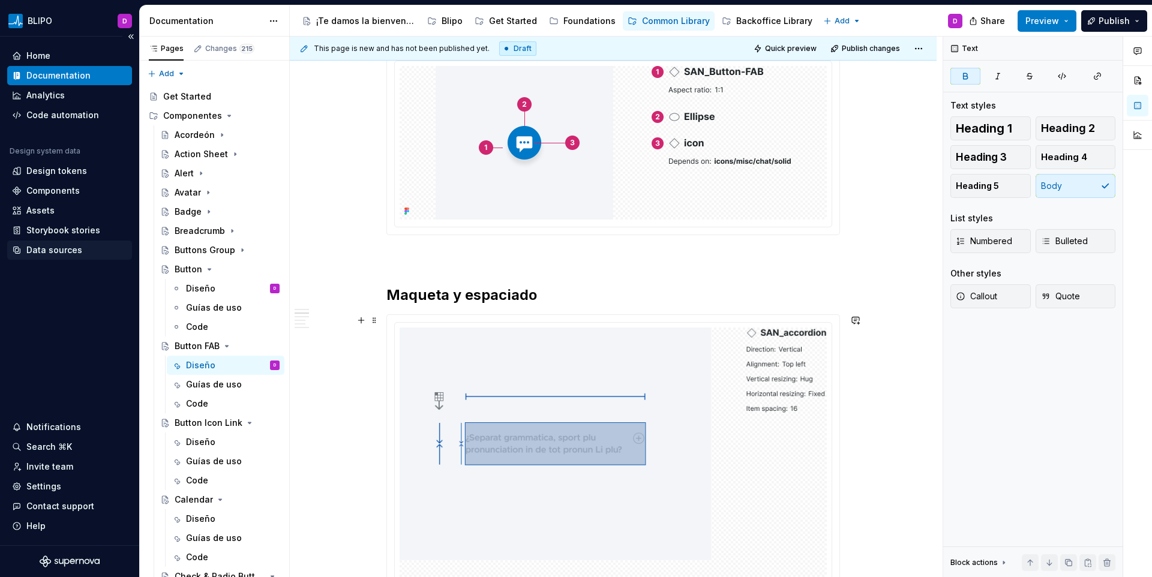
scroll to position [693, 0]
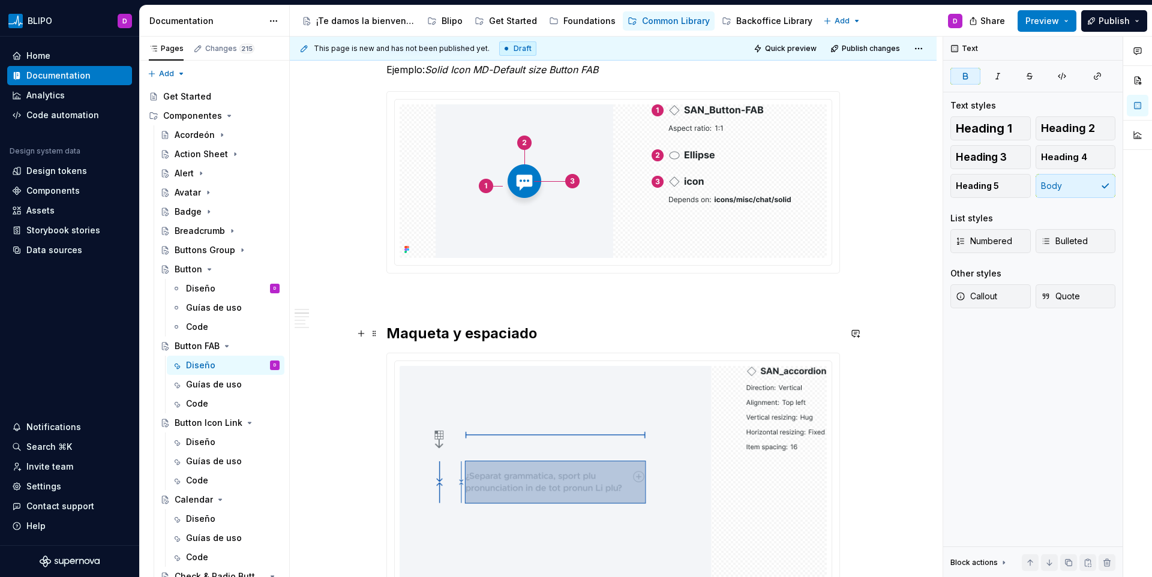
click at [440, 330] on h2 "Maqueta y espaciado" at bounding box center [612, 333] width 453 height 19
click at [374, 335] on span at bounding box center [374, 333] width 10 height 17
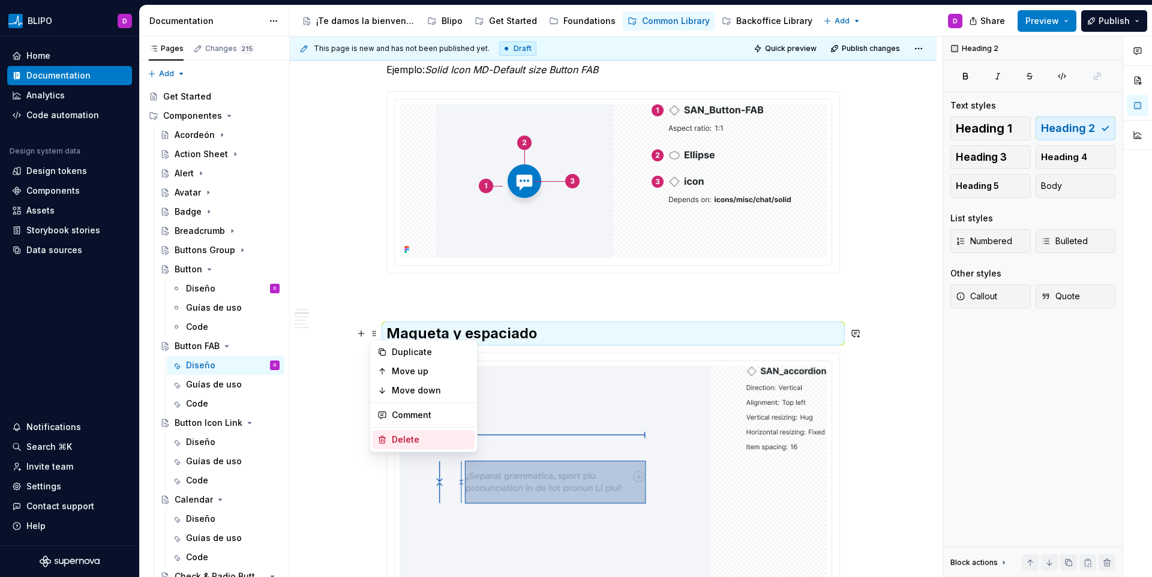
click at [389, 436] on div "Delete" at bounding box center [423, 439] width 102 height 19
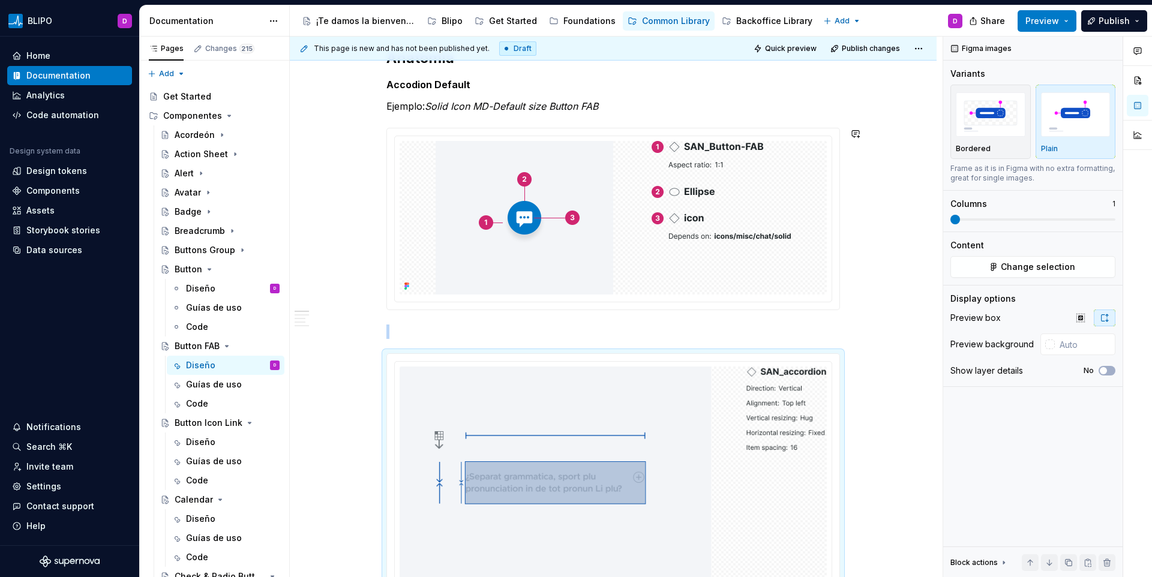
scroll to position [660, 0]
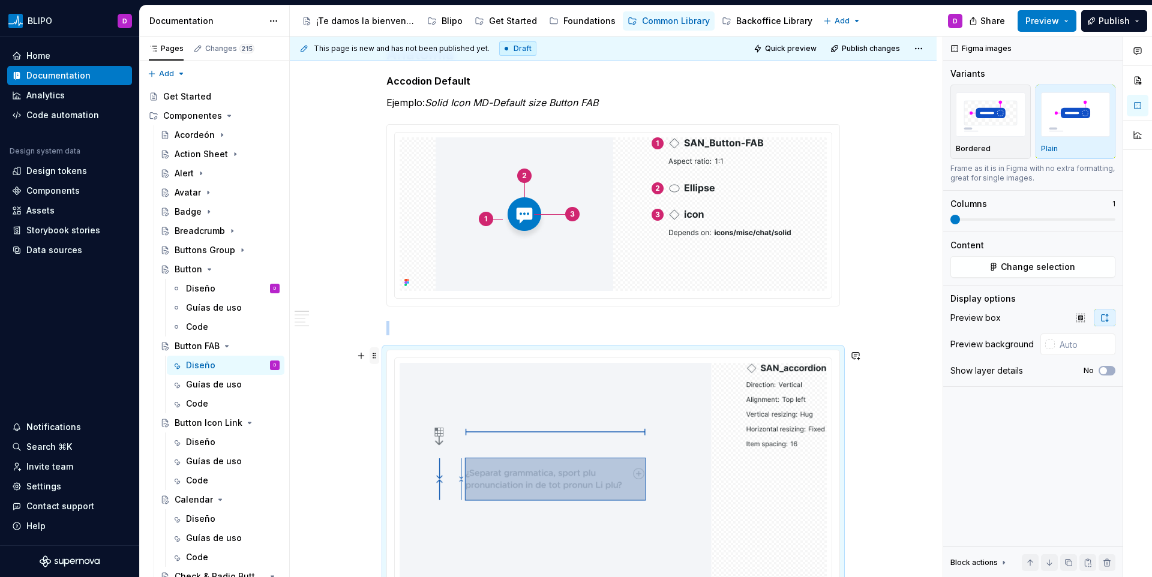
click at [374, 353] on span at bounding box center [374, 355] width 10 height 17
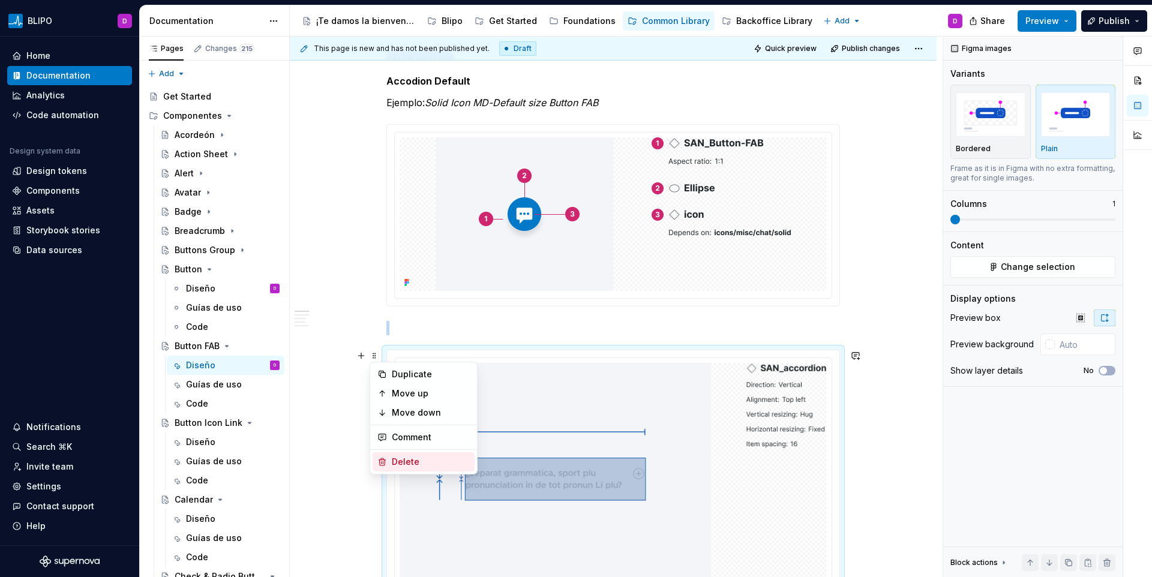
click at [407, 462] on div "Delete" at bounding box center [431, 462] width 78 height 12
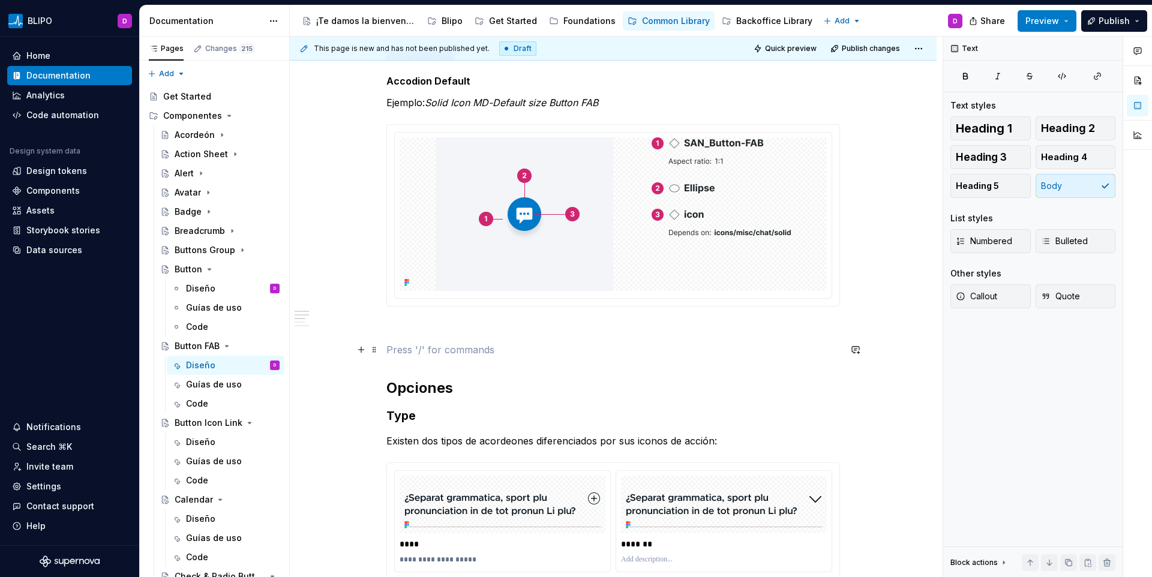
click at [455, 354] on p at bounding box center [612, 349] width 453 height 14
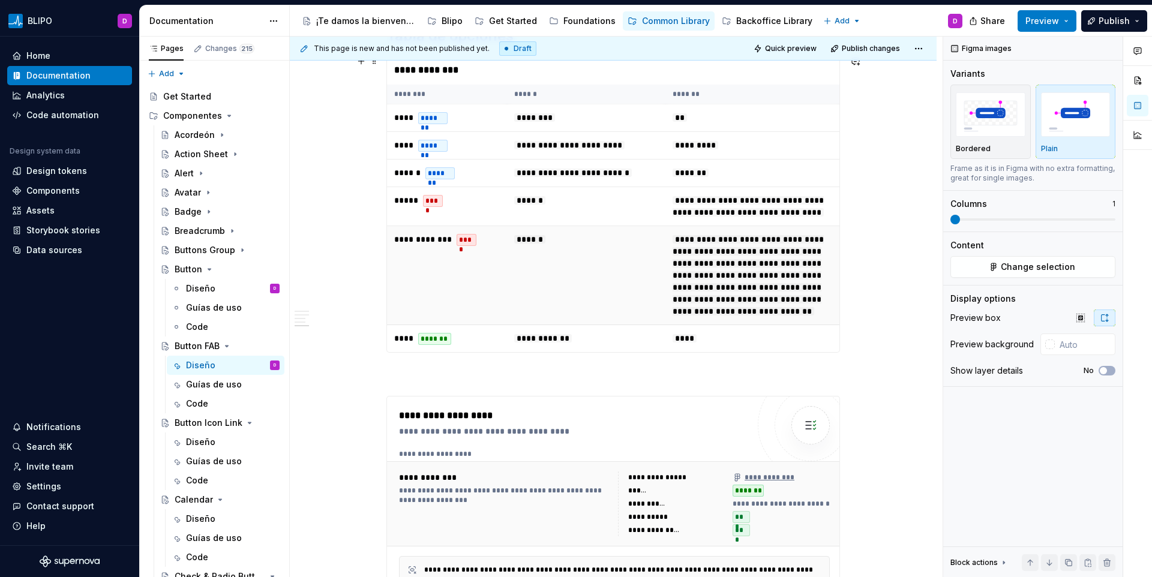
scroll to position [1871, 0]
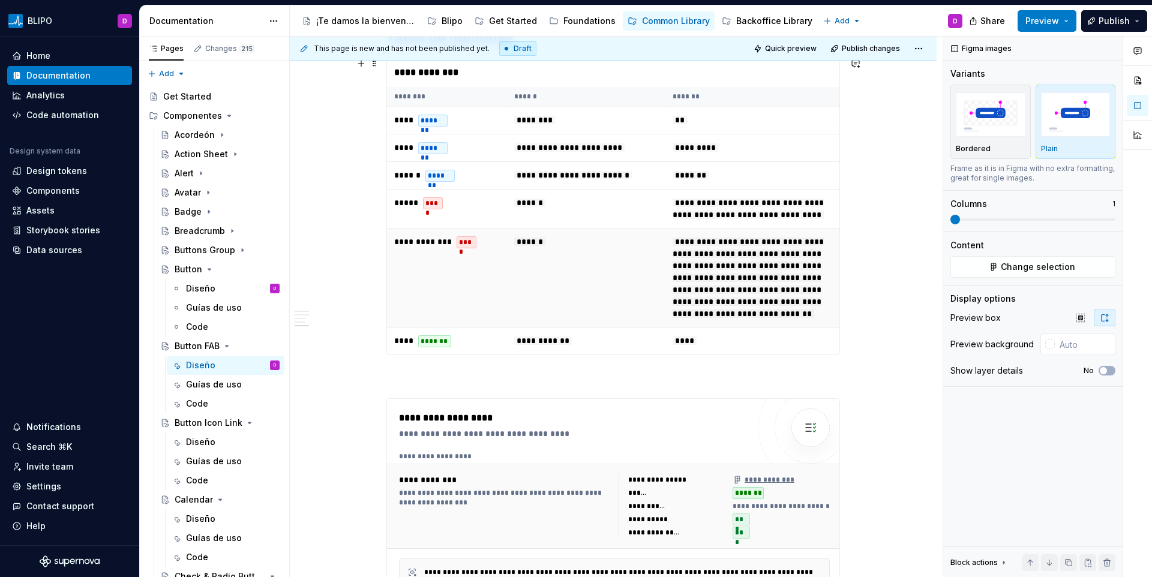
click at [587, 270] on td "******" at bounding box center [586, 278] width 158 height 99
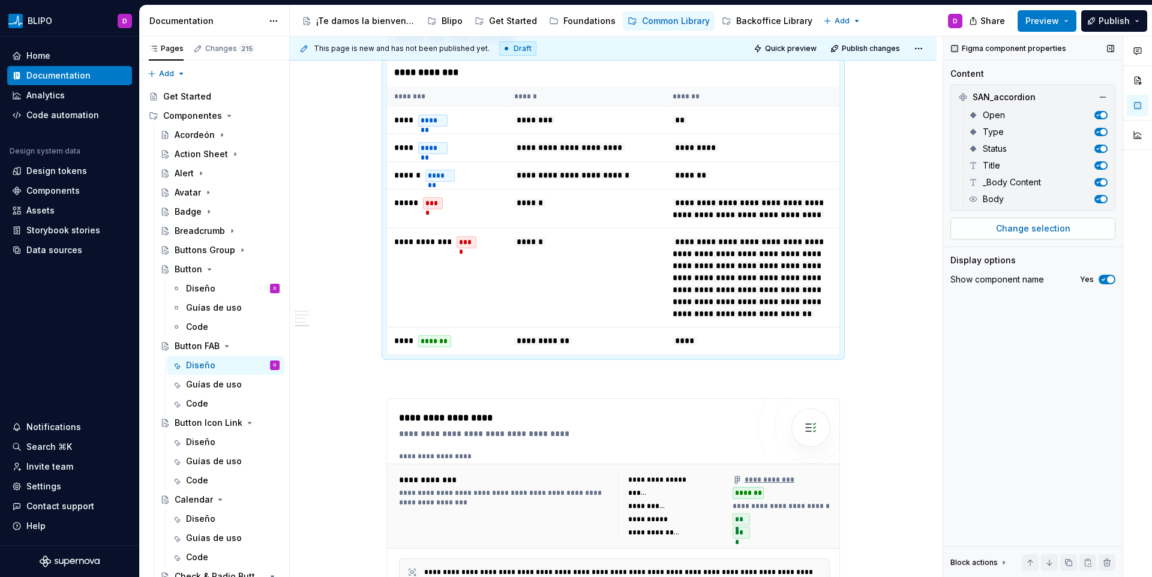
click at [1010, 229] on span "Change selection" at bounding box center [1033, 229] width 74 height 12
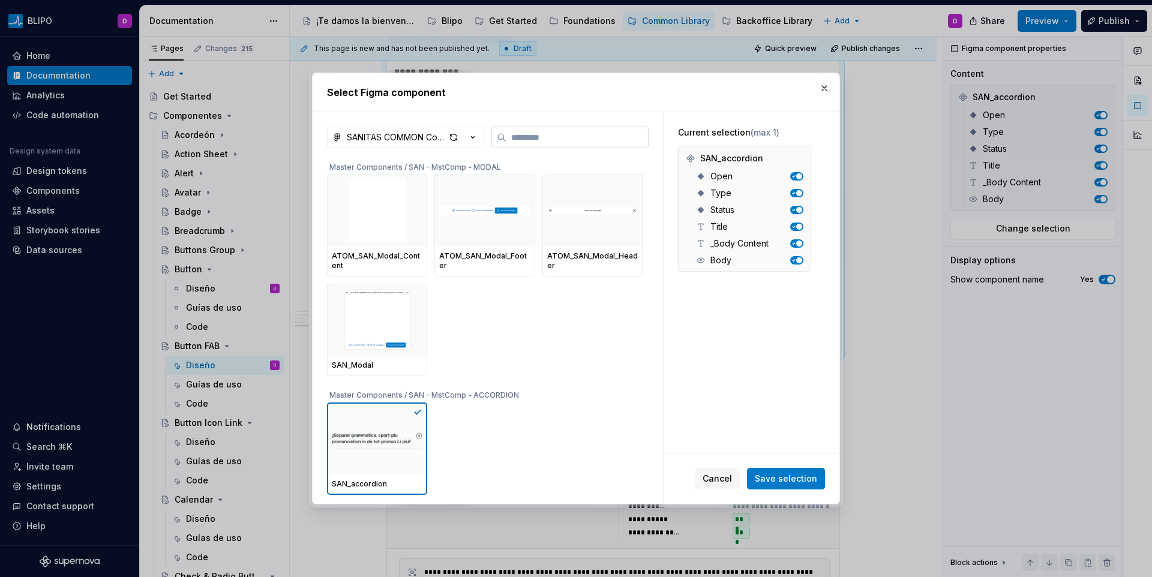
type textarea "*"
click at [518, 141] on input "search" at bounding box center [577, 137] width 142 height 12
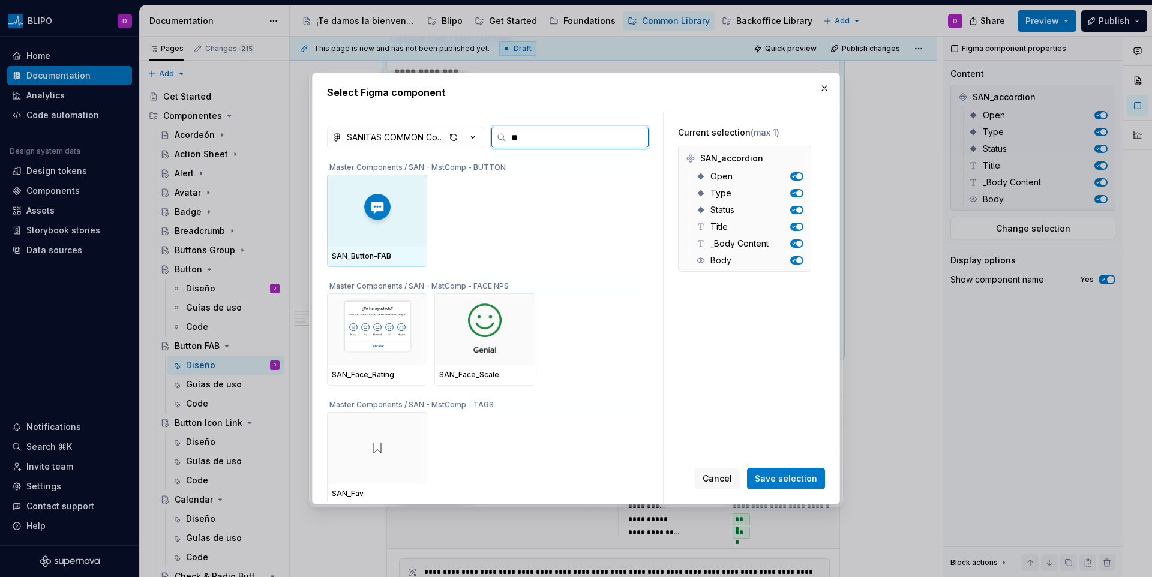
type input "***"
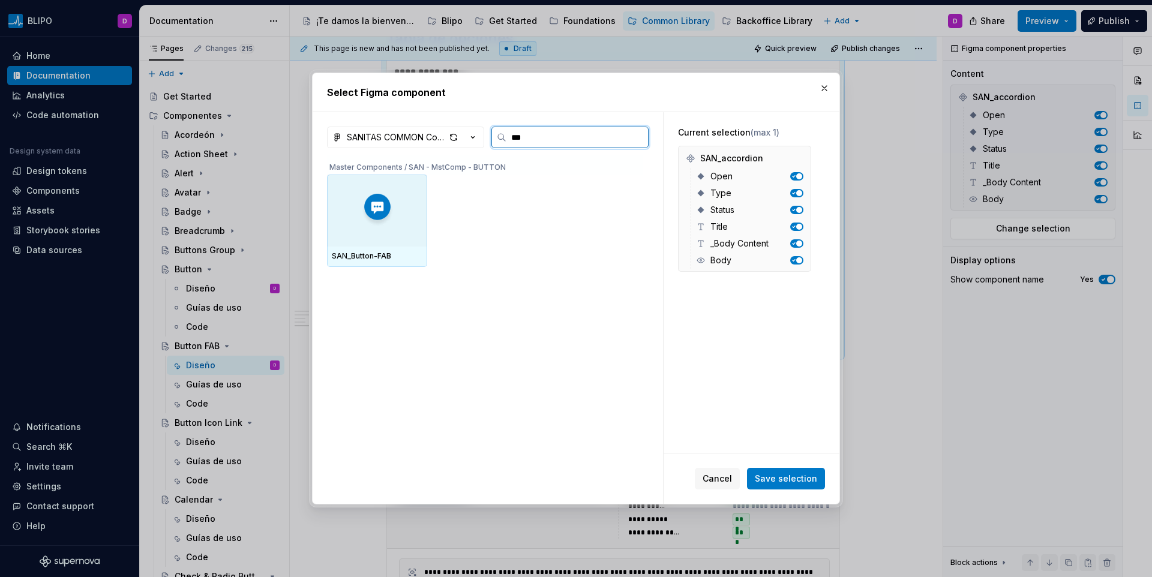
click at [393, 206] on div at bounding box center [377, 211] width 100 height 72
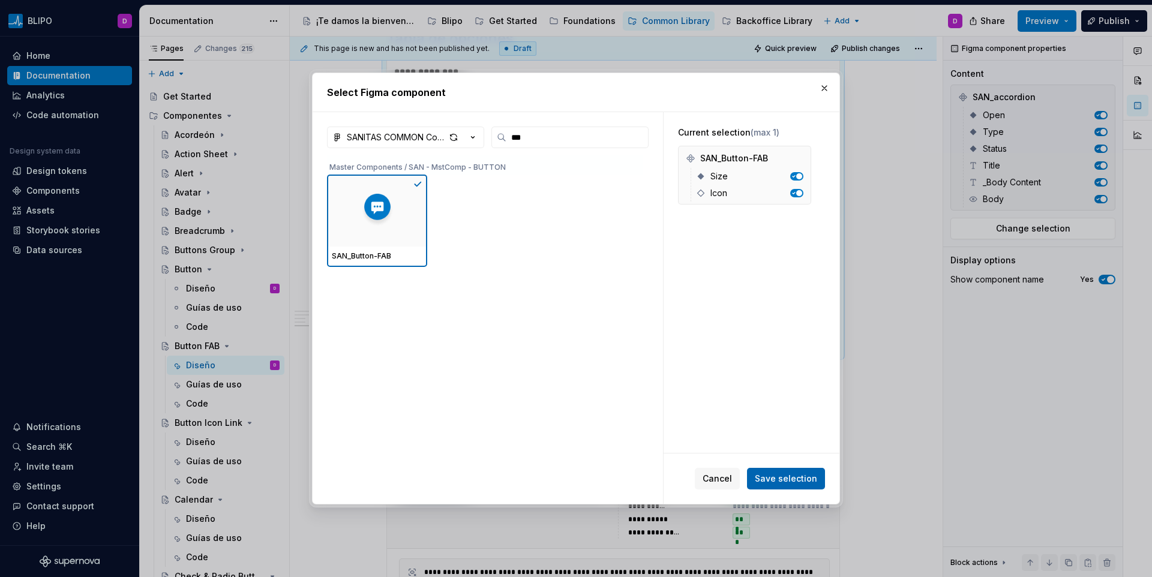
click at [780, 475] on span "Save selection" at bounding box center [786, 479] width 62 height 12
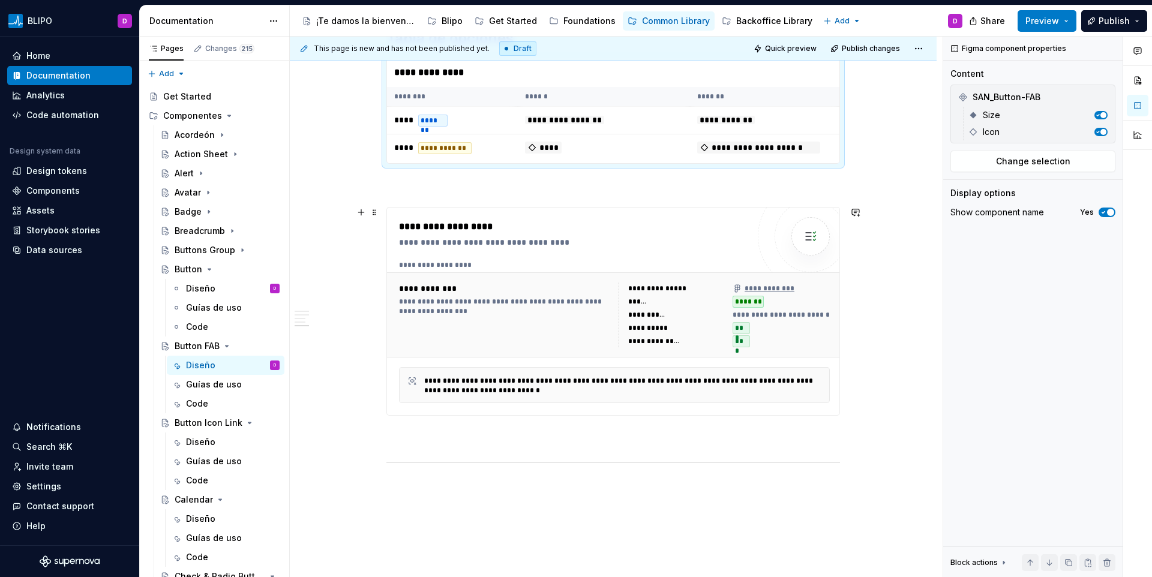
click at [558, 272] on div "**********" at bounding box center [614, 314] width 455 height 85
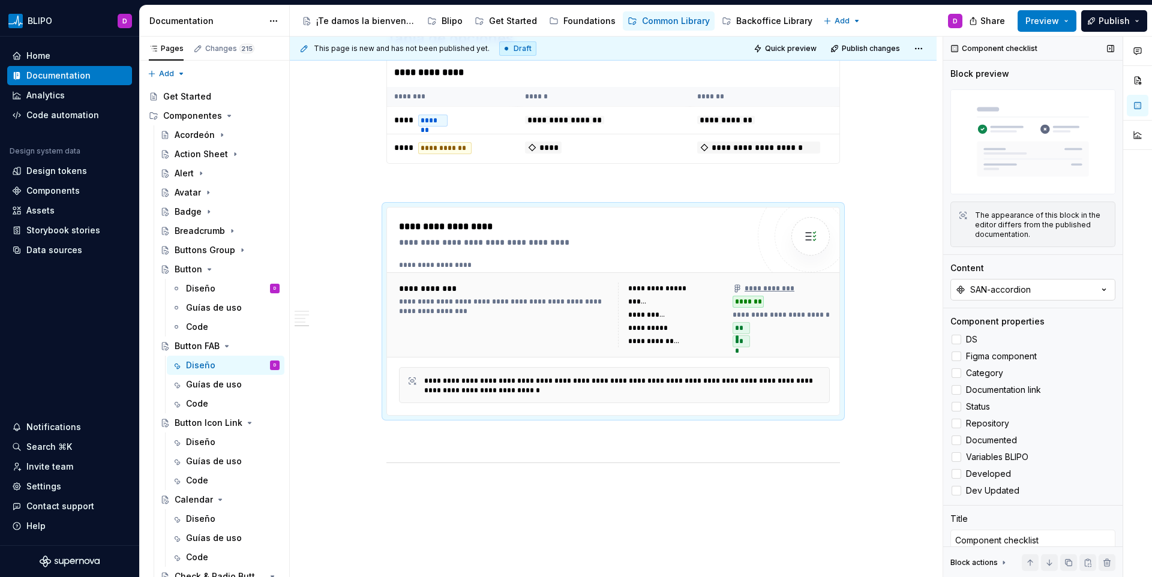
click at [1034, 290] on button "SAN-accordion" at bounding box center [1032, 290] width 165 height 22
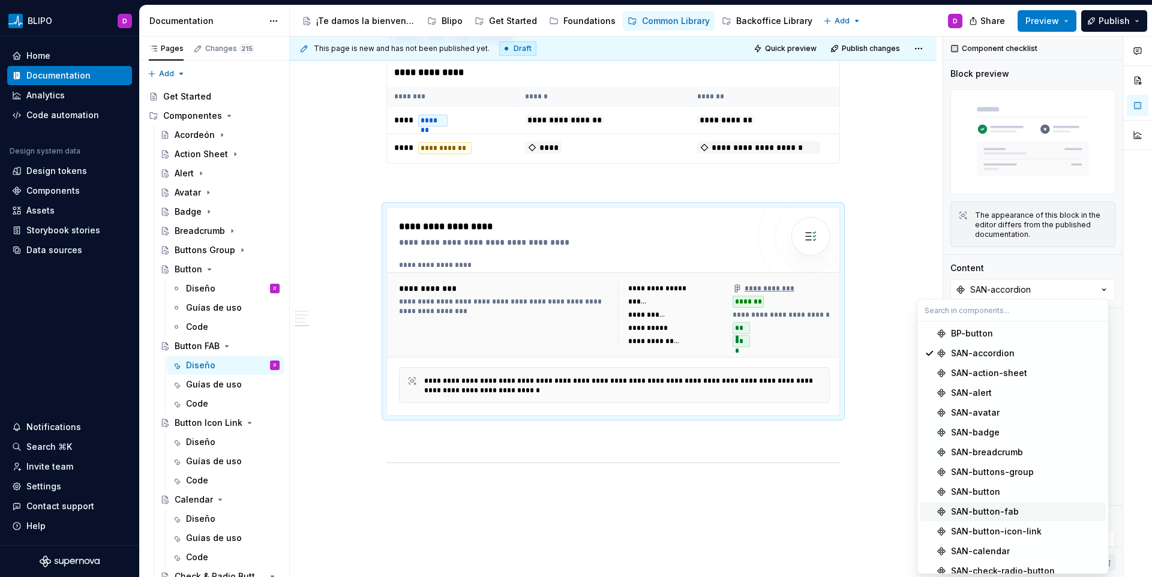
click at [997, 504] on span "SAN-button-fab" at bounding box center [1013, 511] width 186 height 19
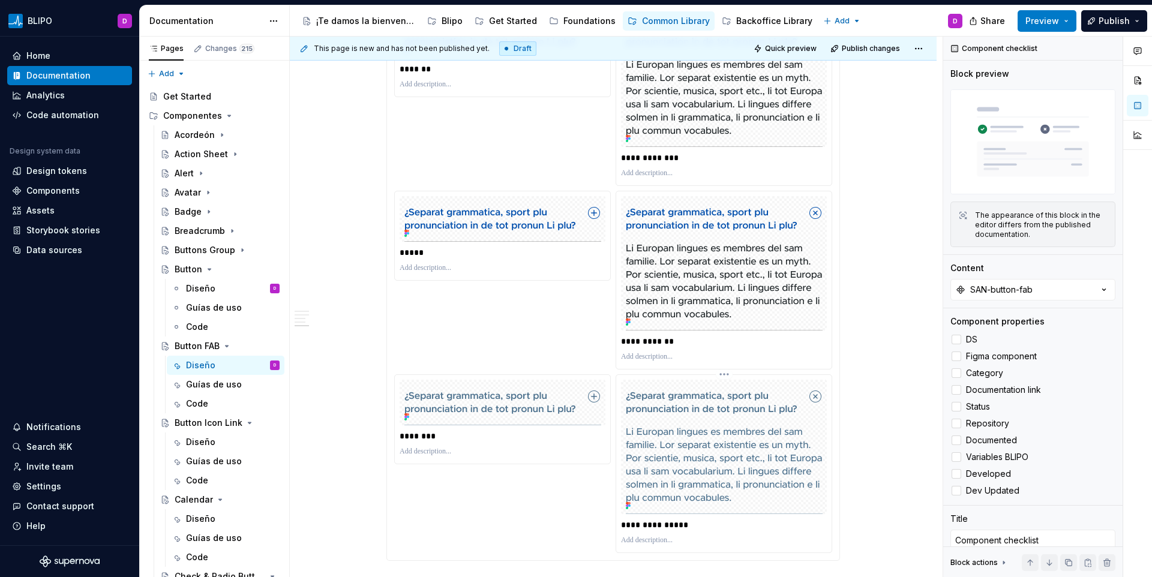
scroll to position [1273, 0]
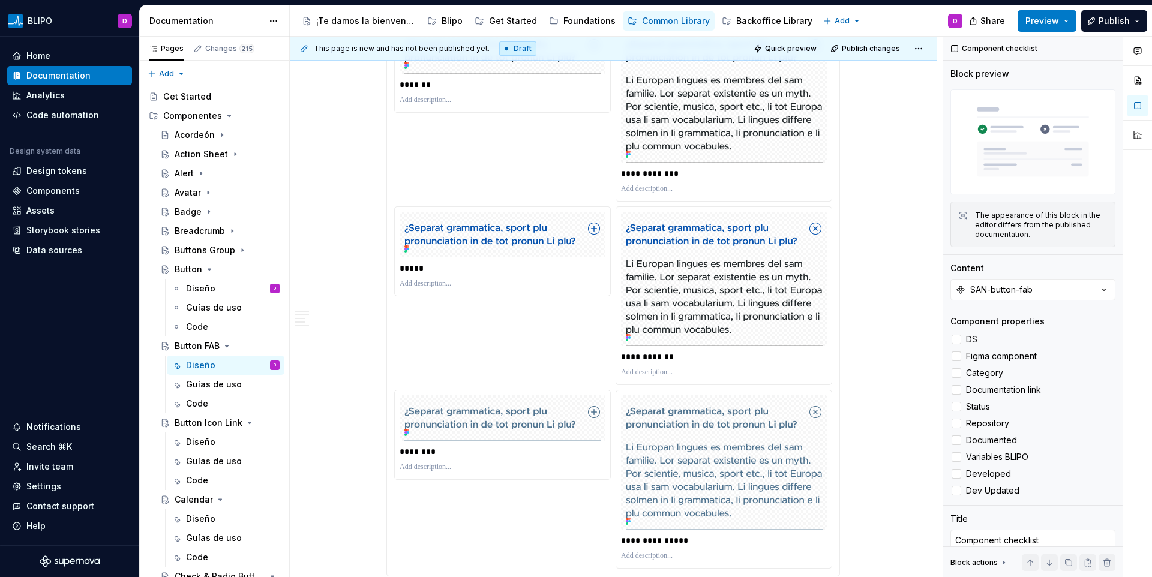
type textarea "*"
